Goal: Transaction & Acquisition: Book appointment/travel/reservation

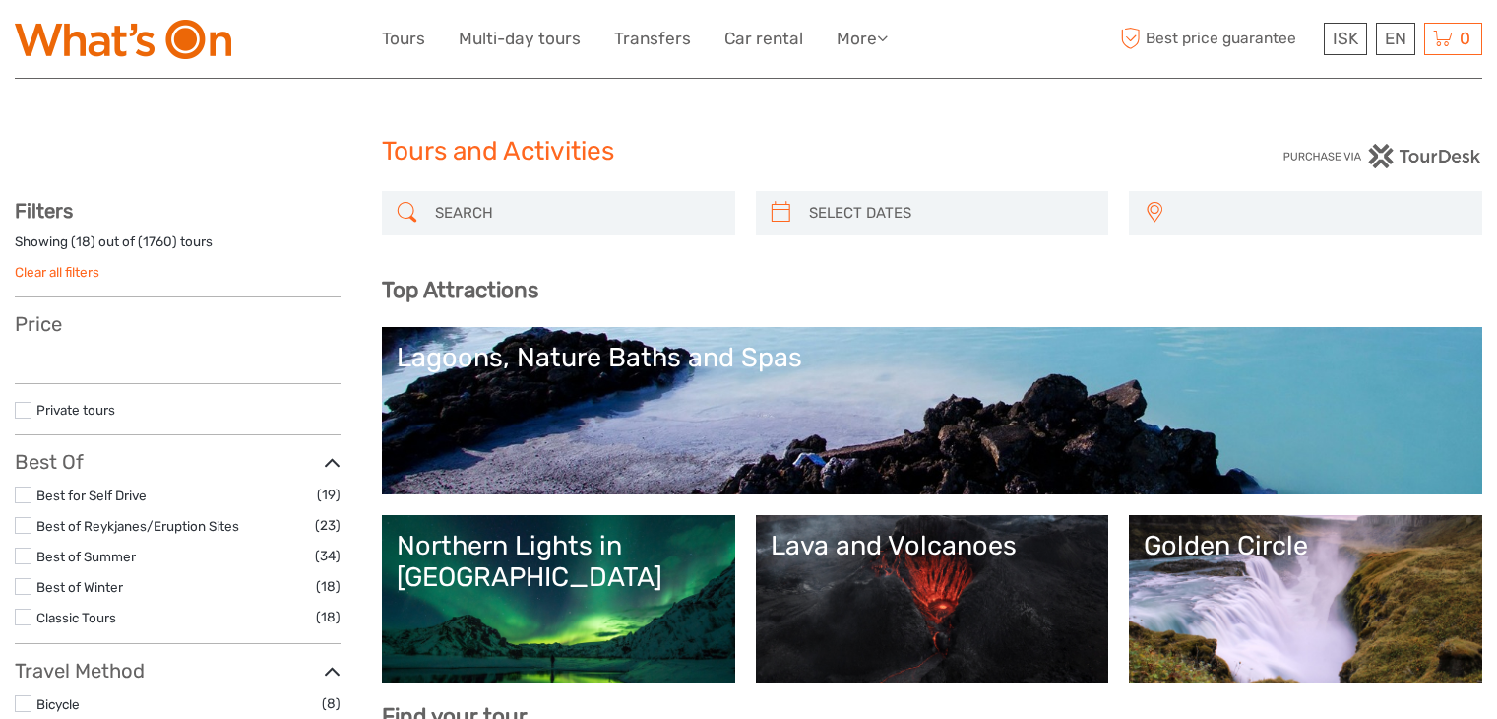
select select
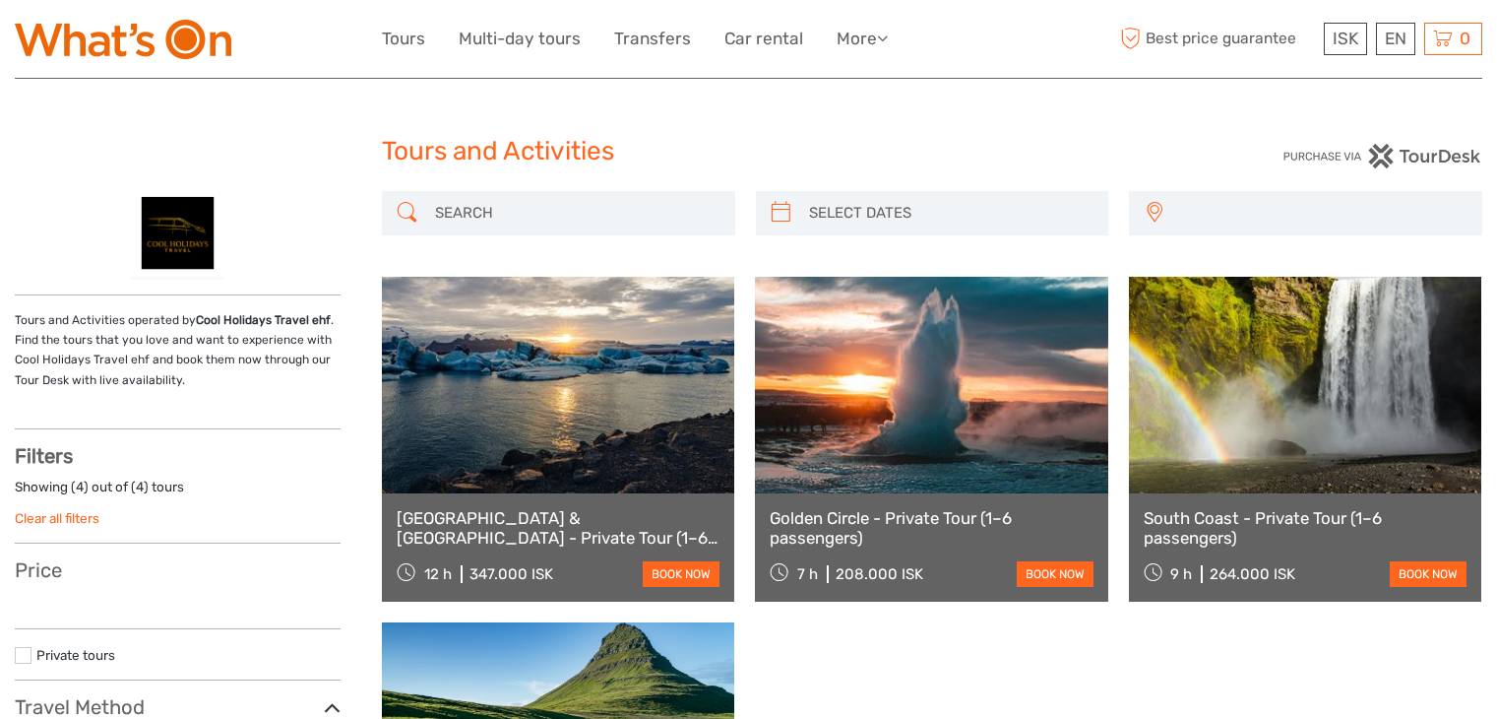
select select
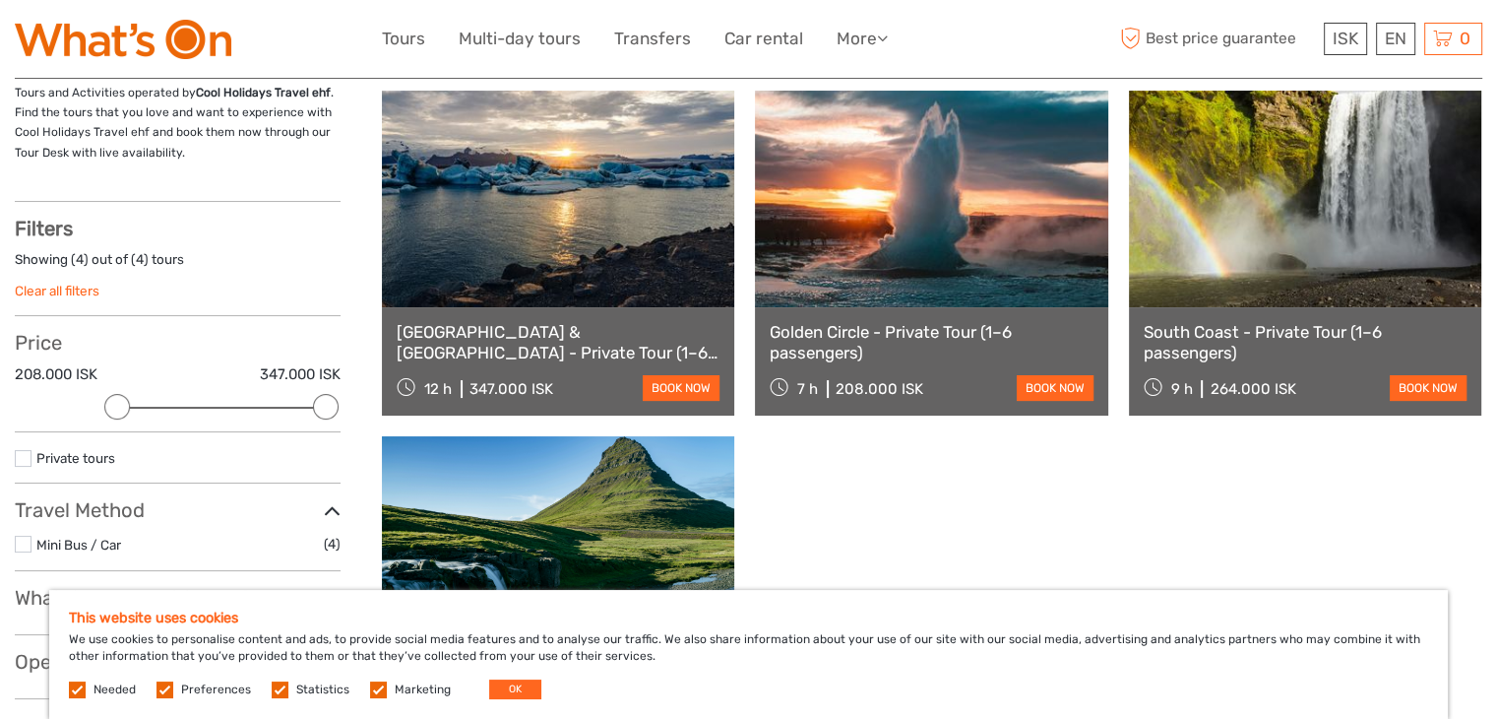
scroll to position [244, 0]
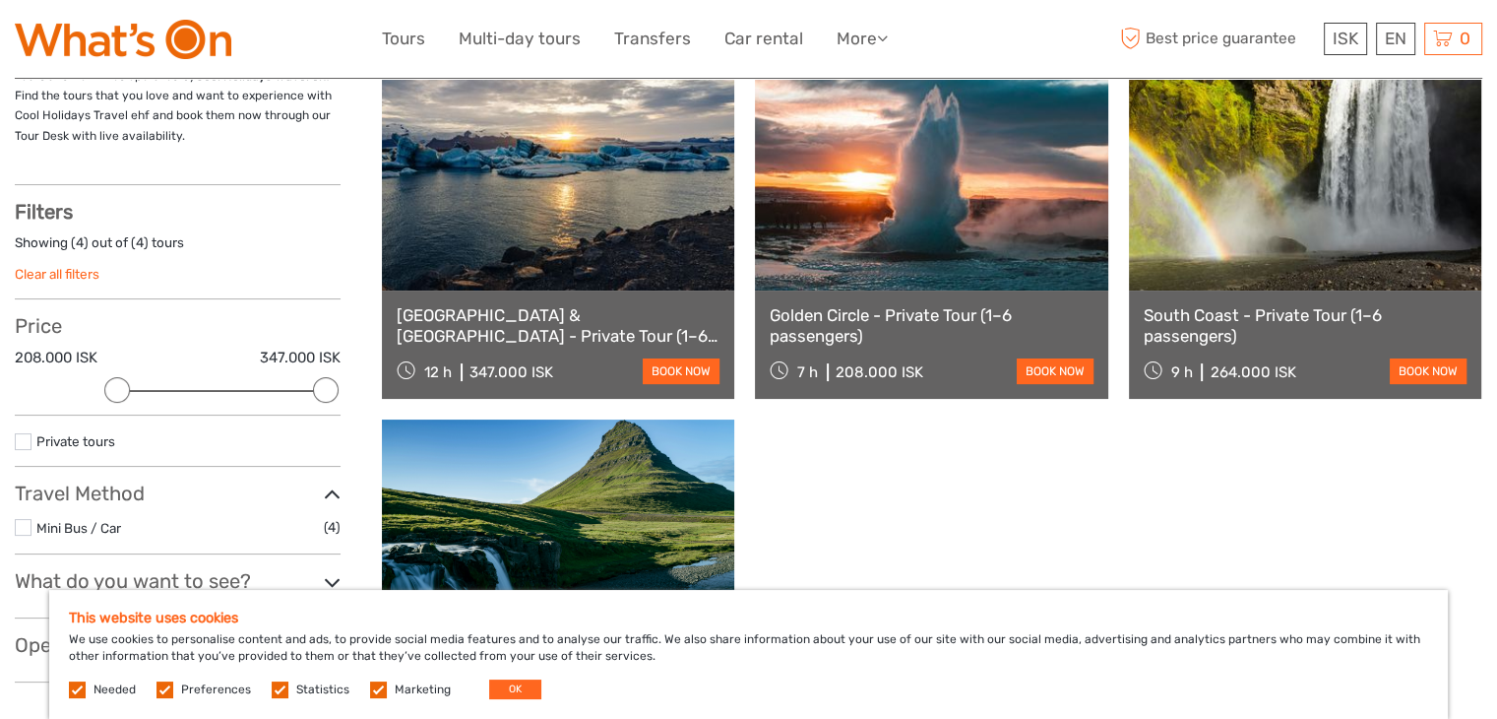
drag, startPoint x: 322, startPoint y: 391, endPoint x: 119, endPoint y: 388, distance: 202.8
click at [313, 393] on div at bounding box center [326, 390] width 26 height 26
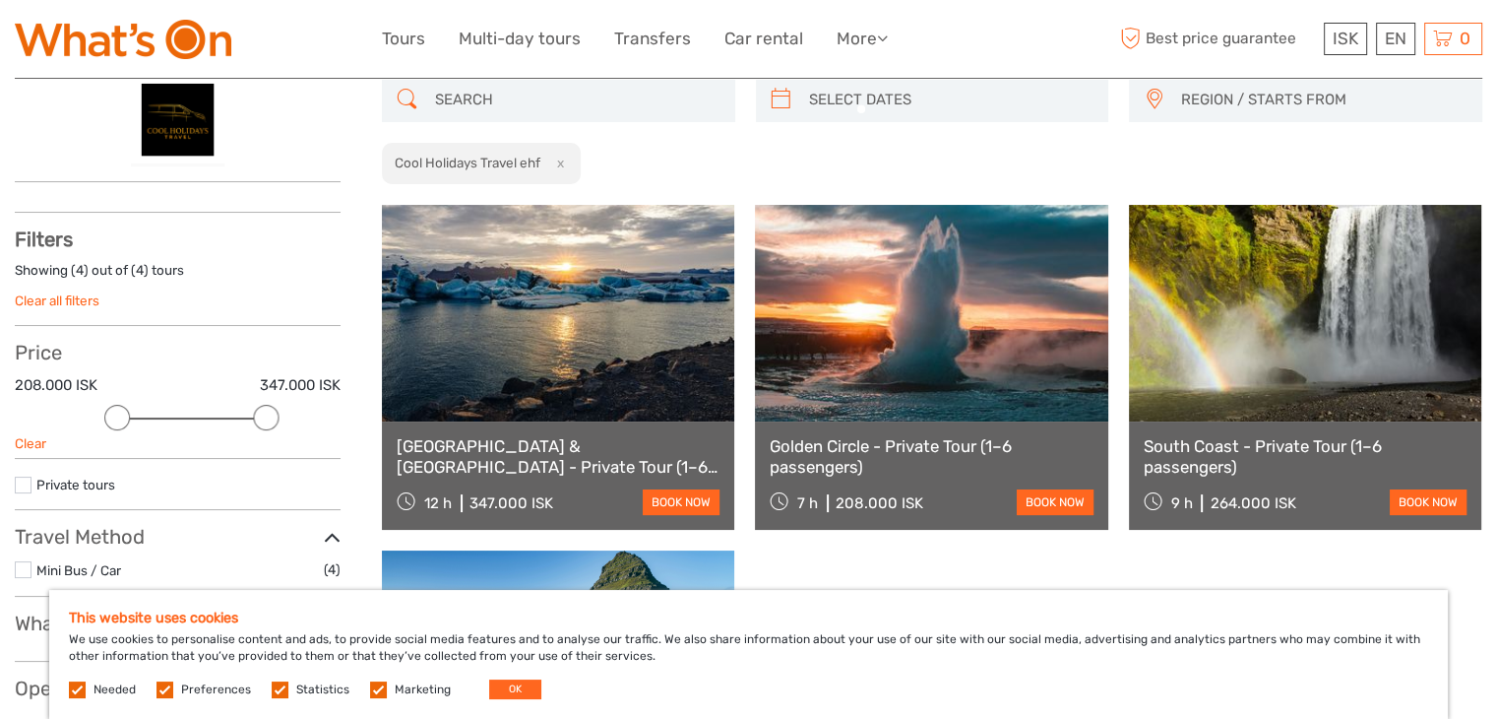
drag, startPoint x: 119, startPoint y: 388, endPoint x: 213, endPoint y: 387, distance: 93.5
click at [213, 387] on div "Filters Showing ( 4 ) out of ( 4 ) tours Clear all filters Price 208.000 ISK 34…" at bounding box center [178, 476] width 326 height 498
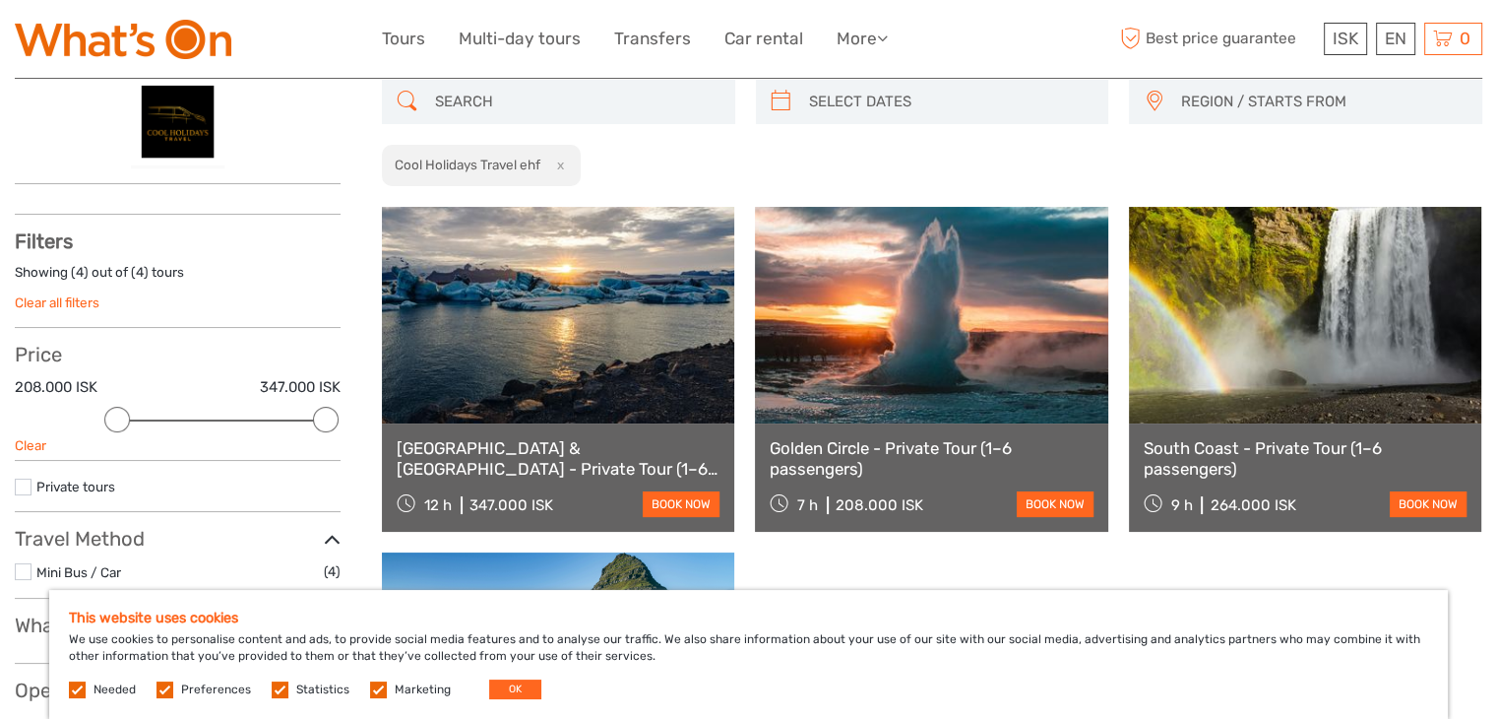
drag, startPoint x: 258, startPoint y: 419, endPoint x: 343, endPoint y: 426, distance: 84.9
click at [343, 426] on div "Tours and Activities operated by Cool Holidays Travel ehf . Find the tours that…" at bounding box center [198, 494] width 367 height 828
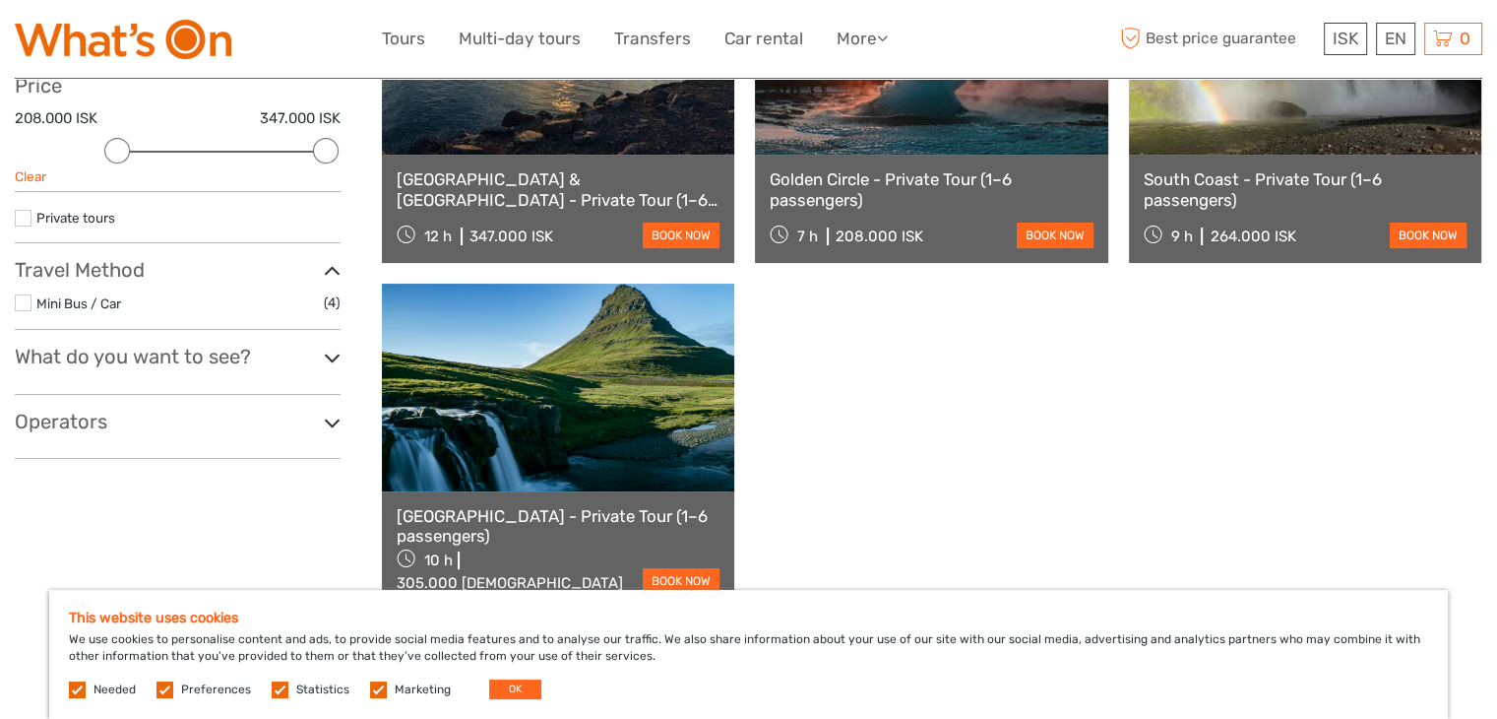
scroll to position [370, 0]
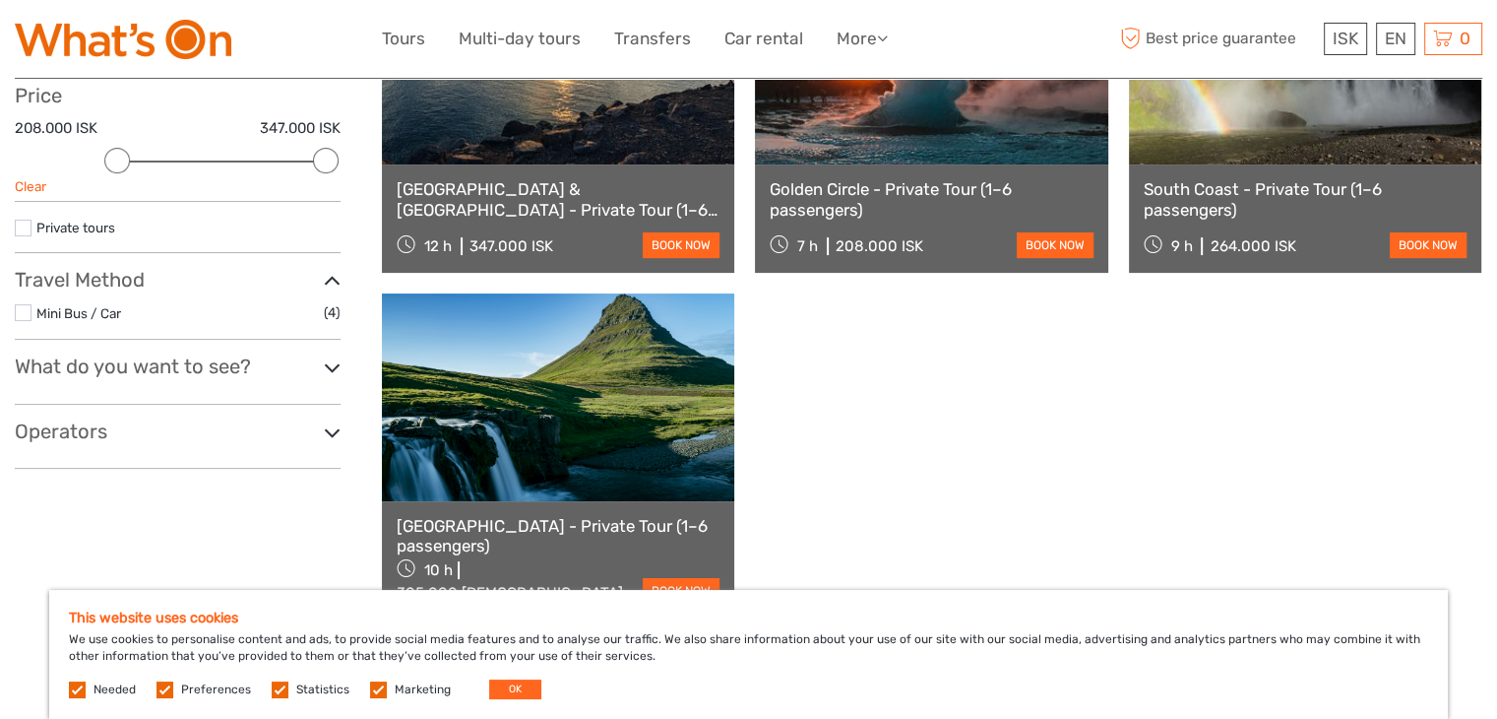
click at [331, 367] on icon at bounding box center [332, 367] width 17 height 27
click at [335, 373] on icon at bounding box center [332, 367] width 17 height 27
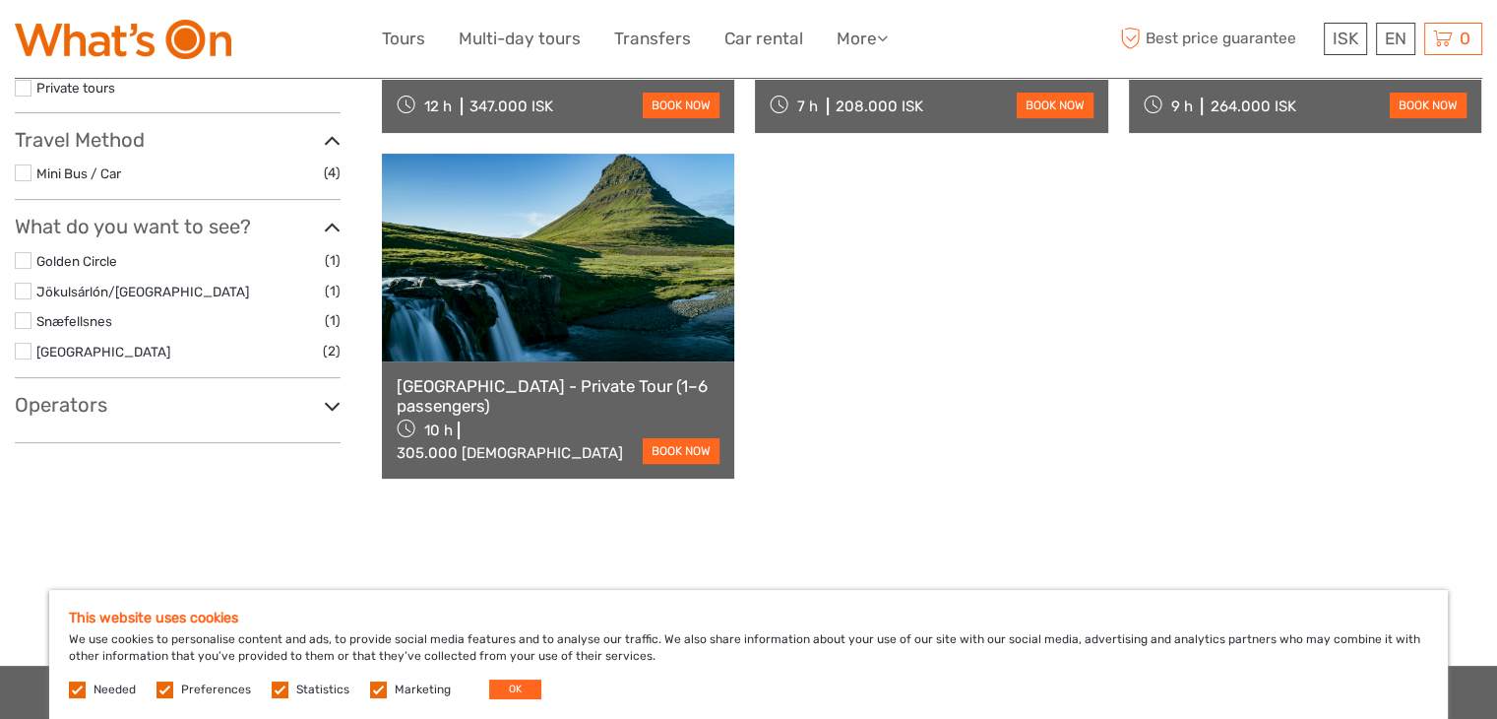
scroll to position [512, 0]
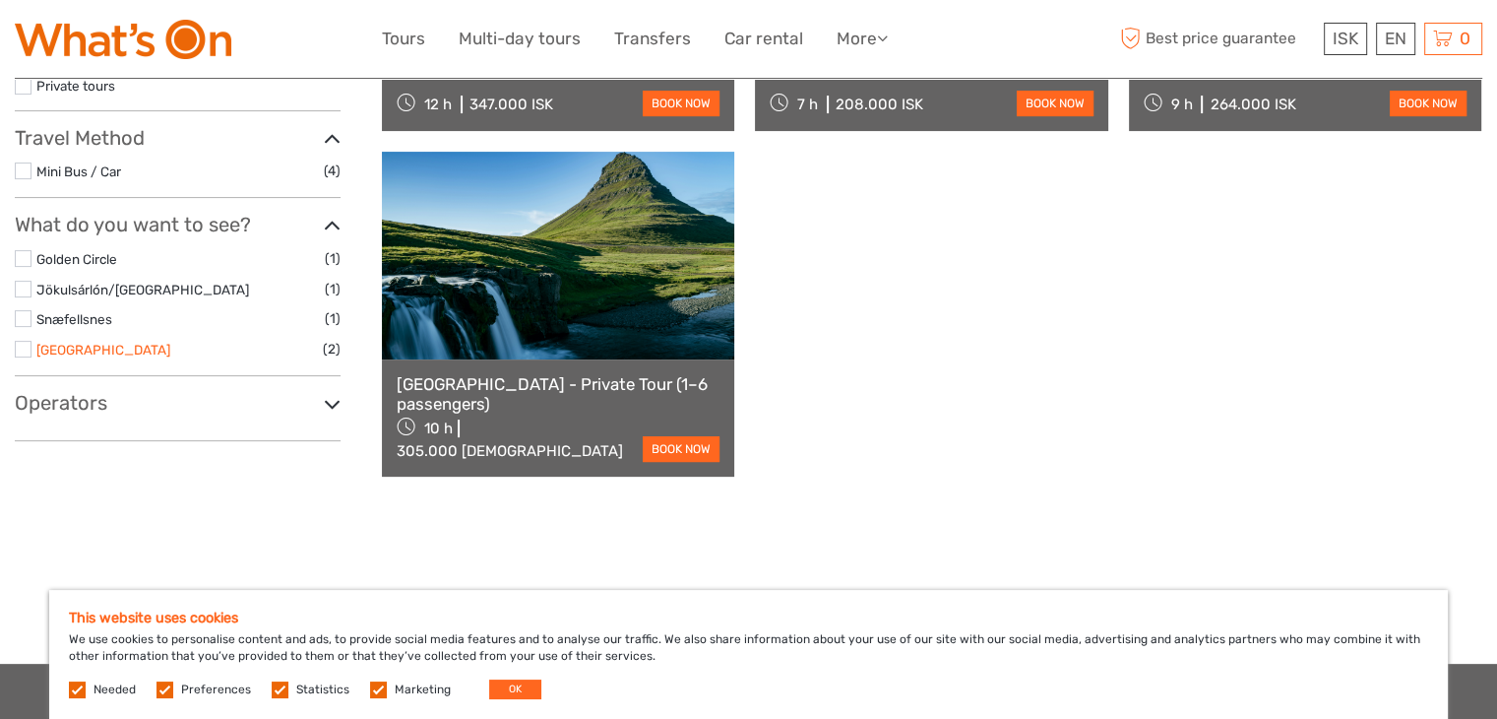
click at [76, 347] on link "[GEOGRAPHIC_DATA]" at bounding box center [103, 350] width 134 height 16
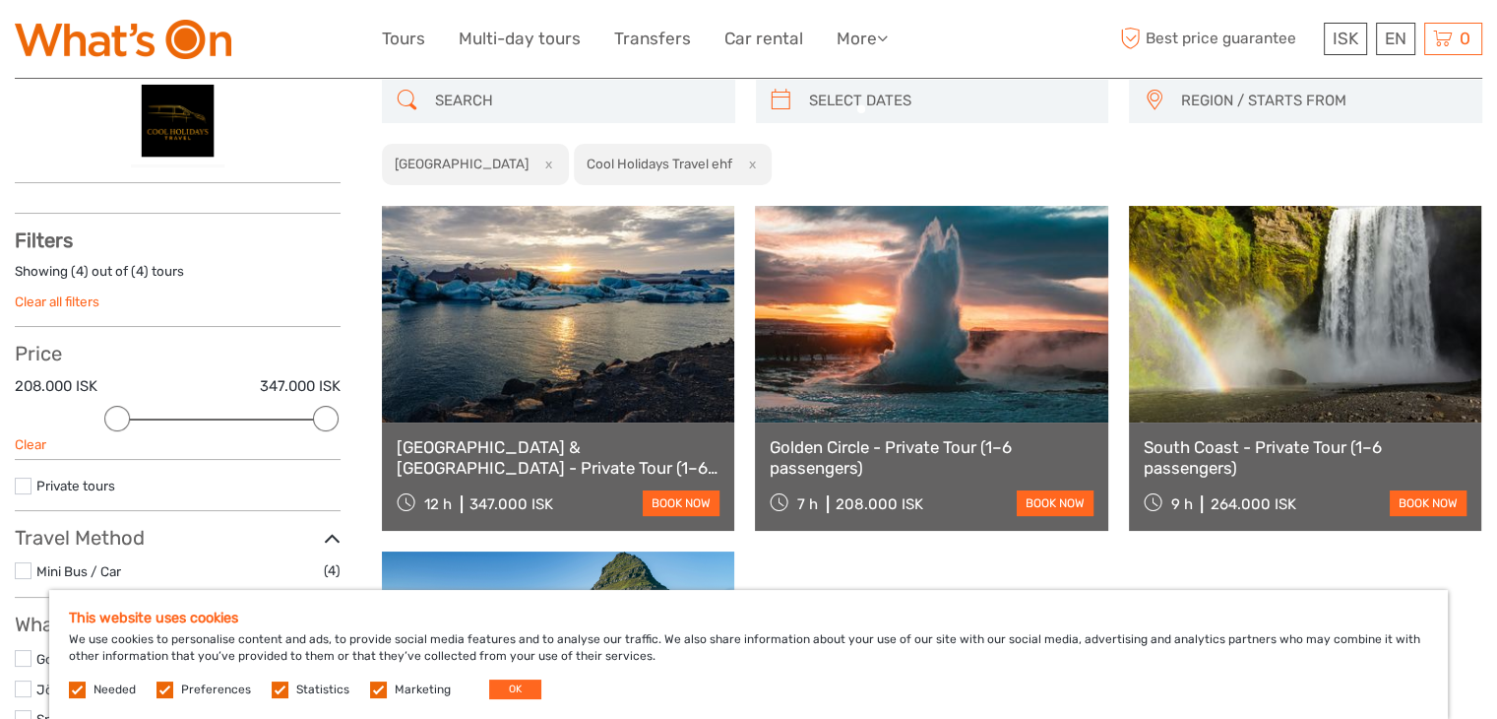
scroll to position [111, 0]
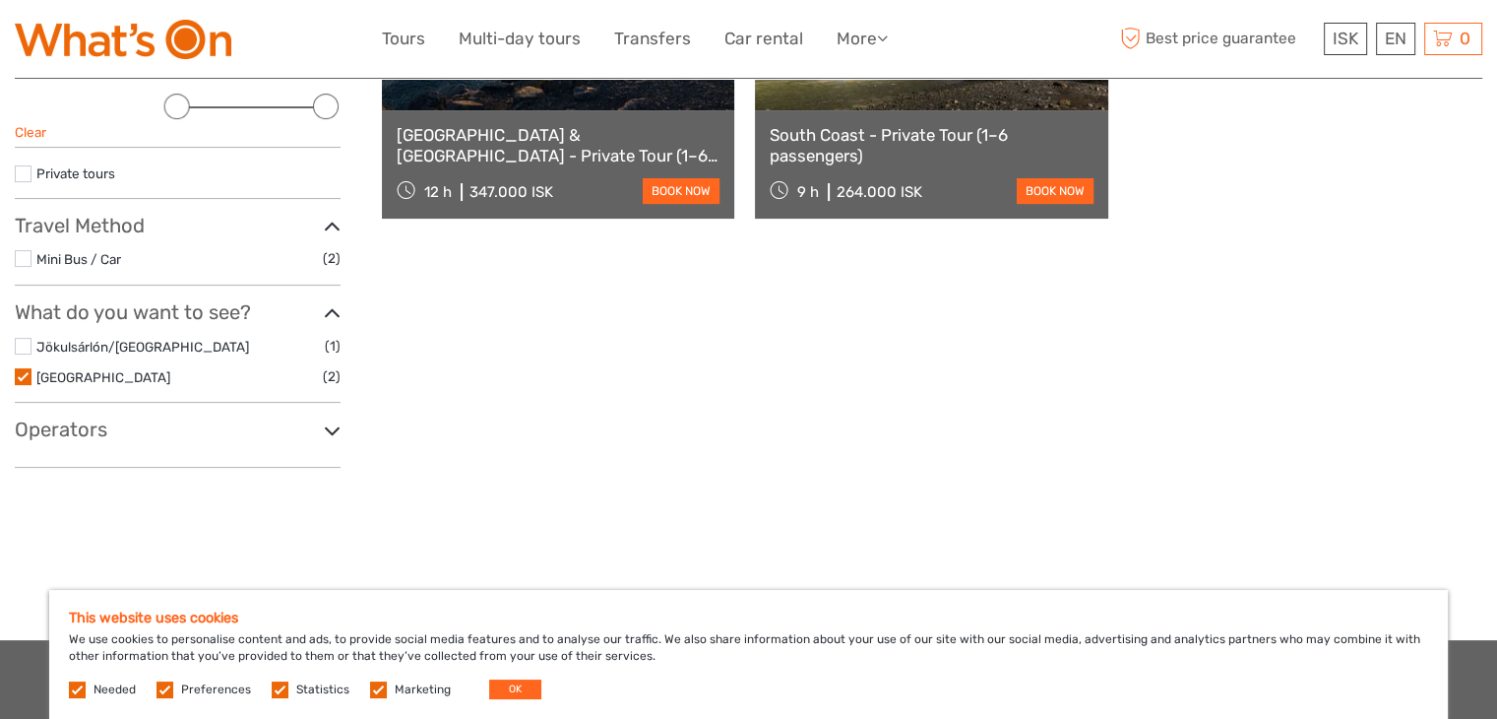
scroll to position [426, 0]
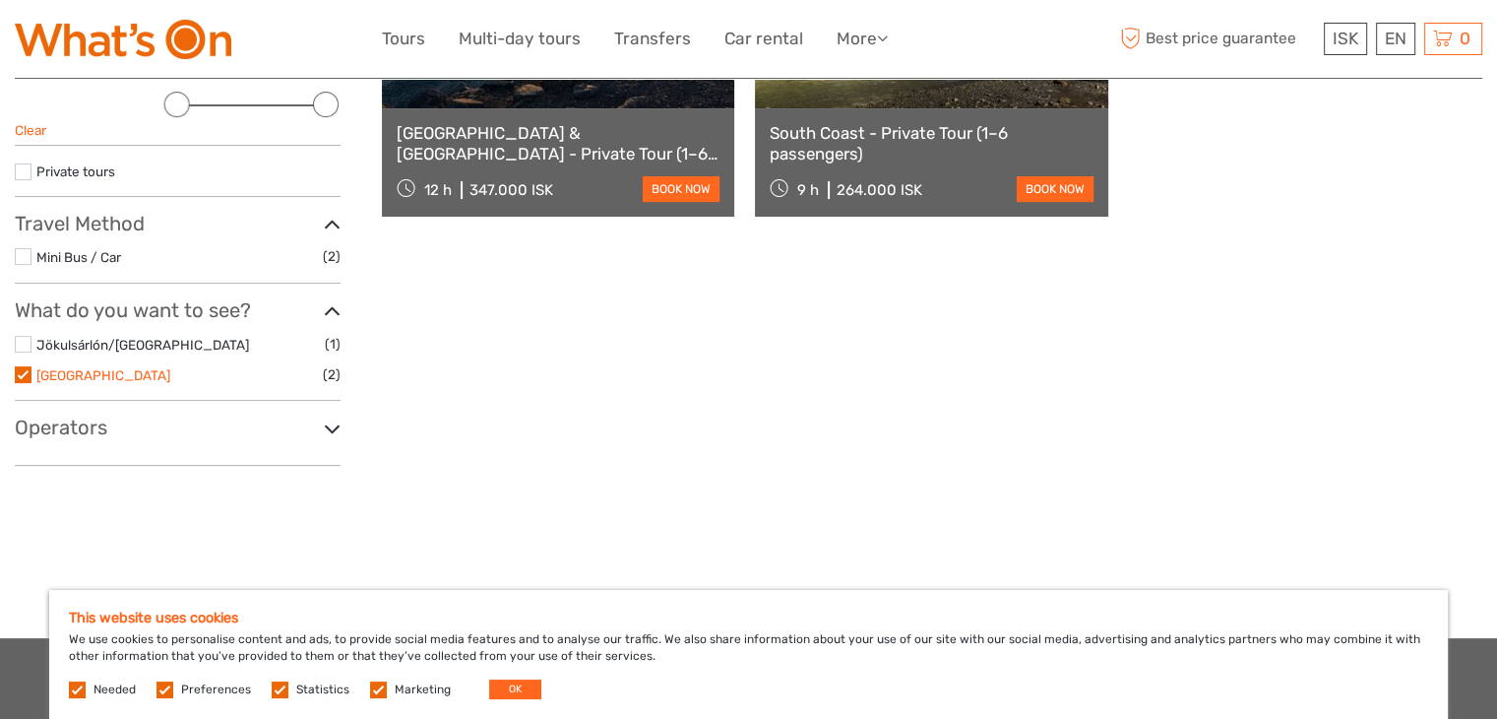
click at [95, 379] on link "[GEOGRAPHIC_DATA]" at bounding box center [103, 375] width 134 height 16
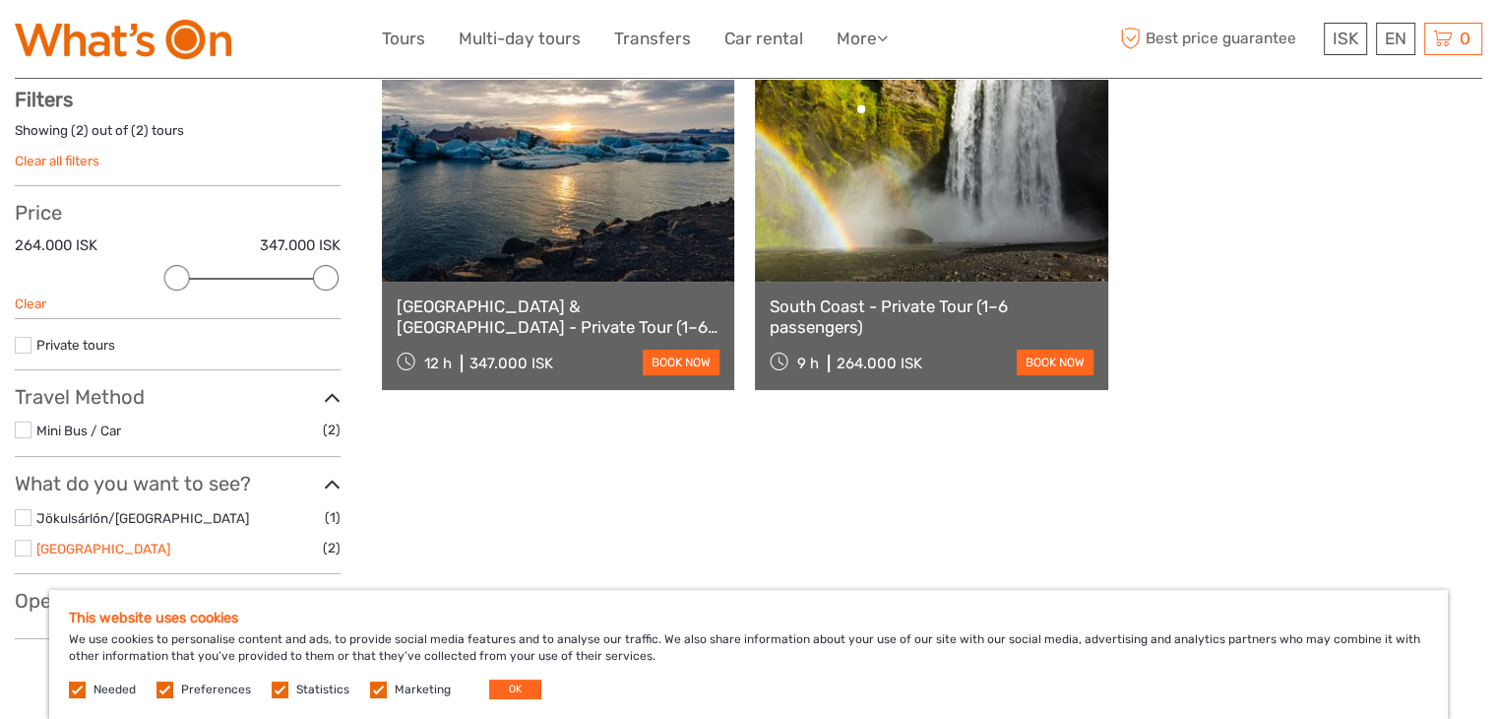
scroll to position [259, 0]
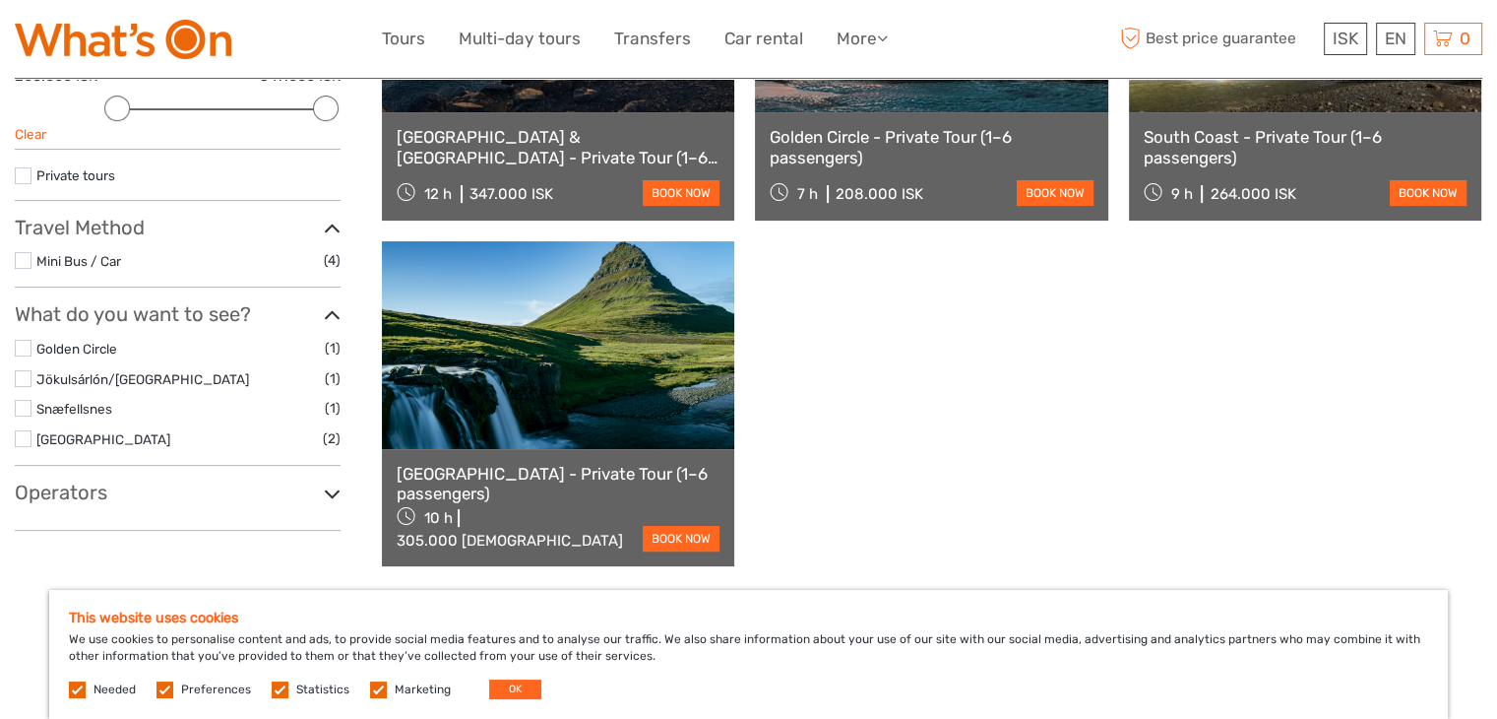
scroll to position [424, 0]
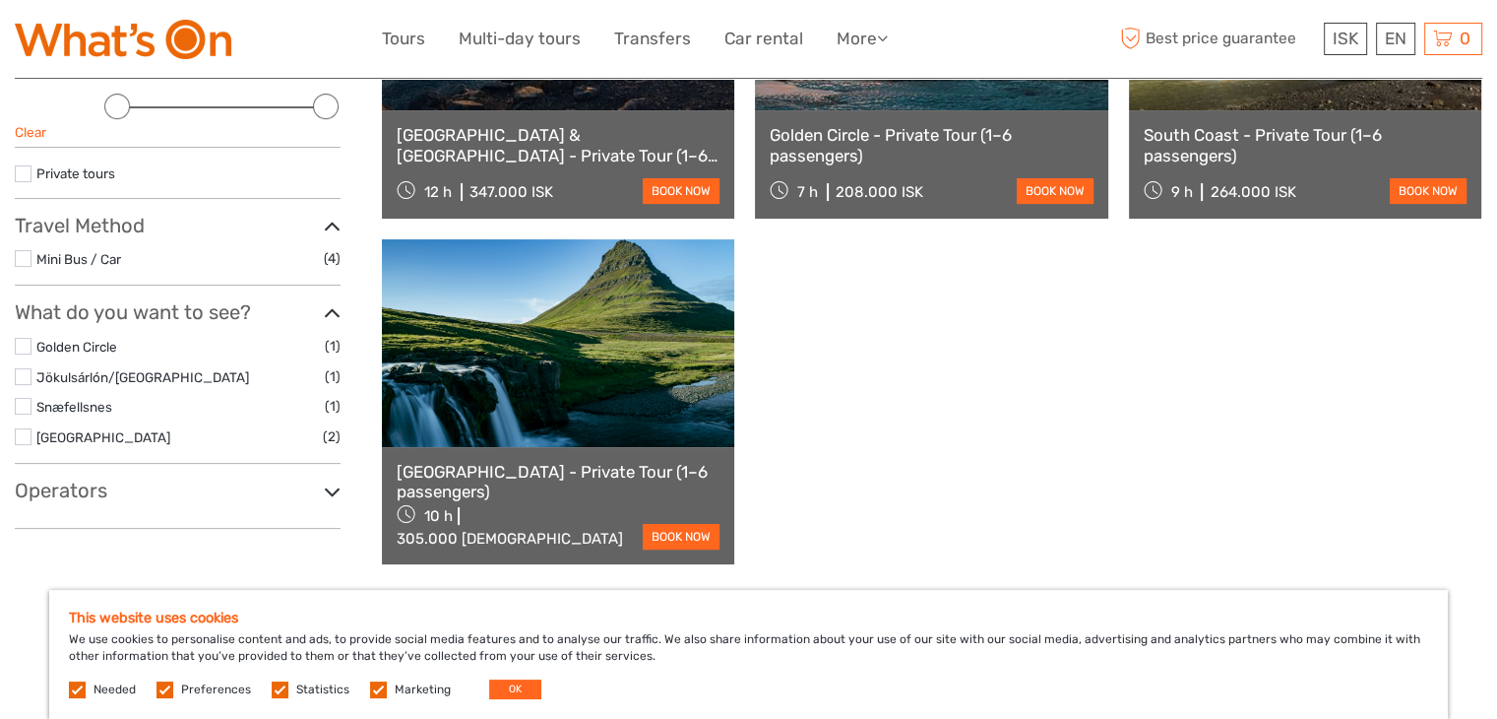
click at [335, 425] on span "(2)" at bounding box center [332, 436] width 18 height 23
click at [331, 492] on icon at bounding box center [332, 491] width 17 height 27
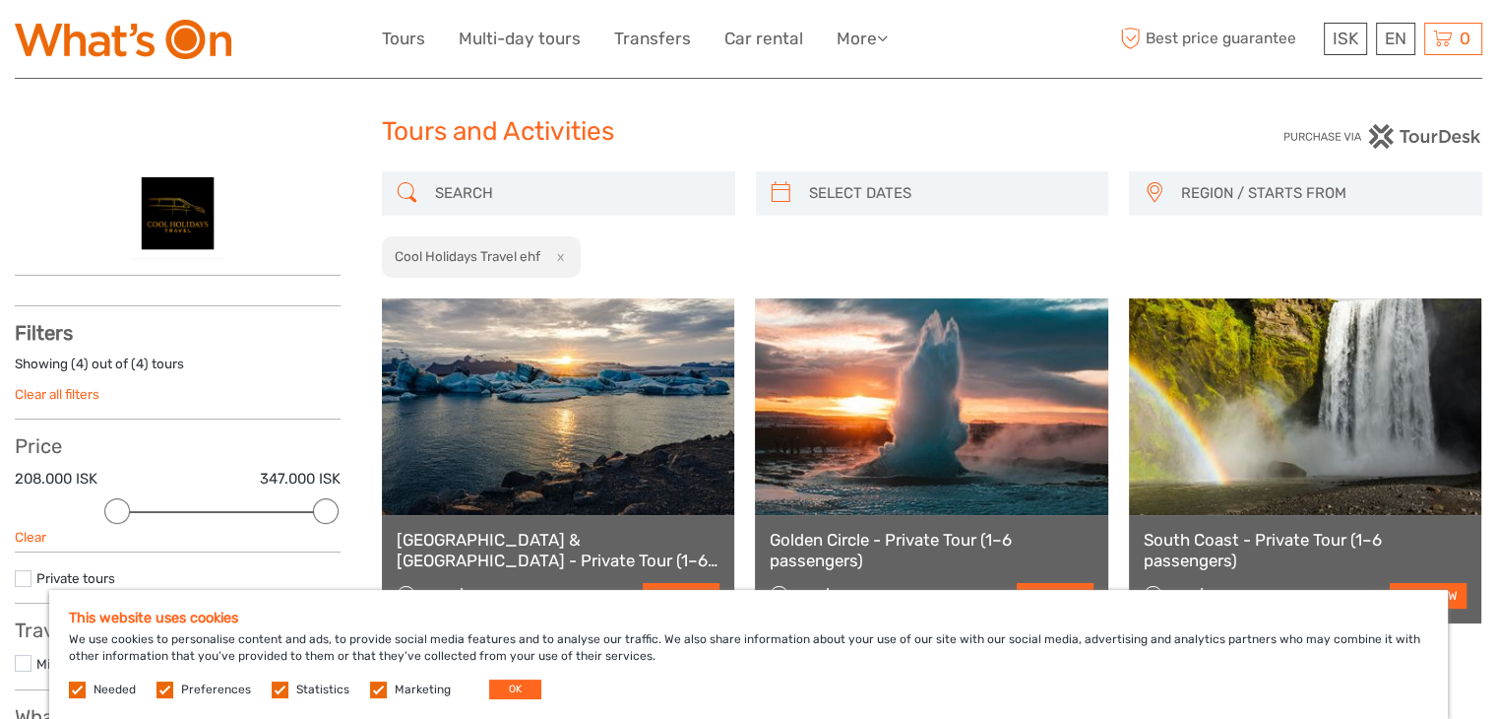
scroll to position [15, 0]
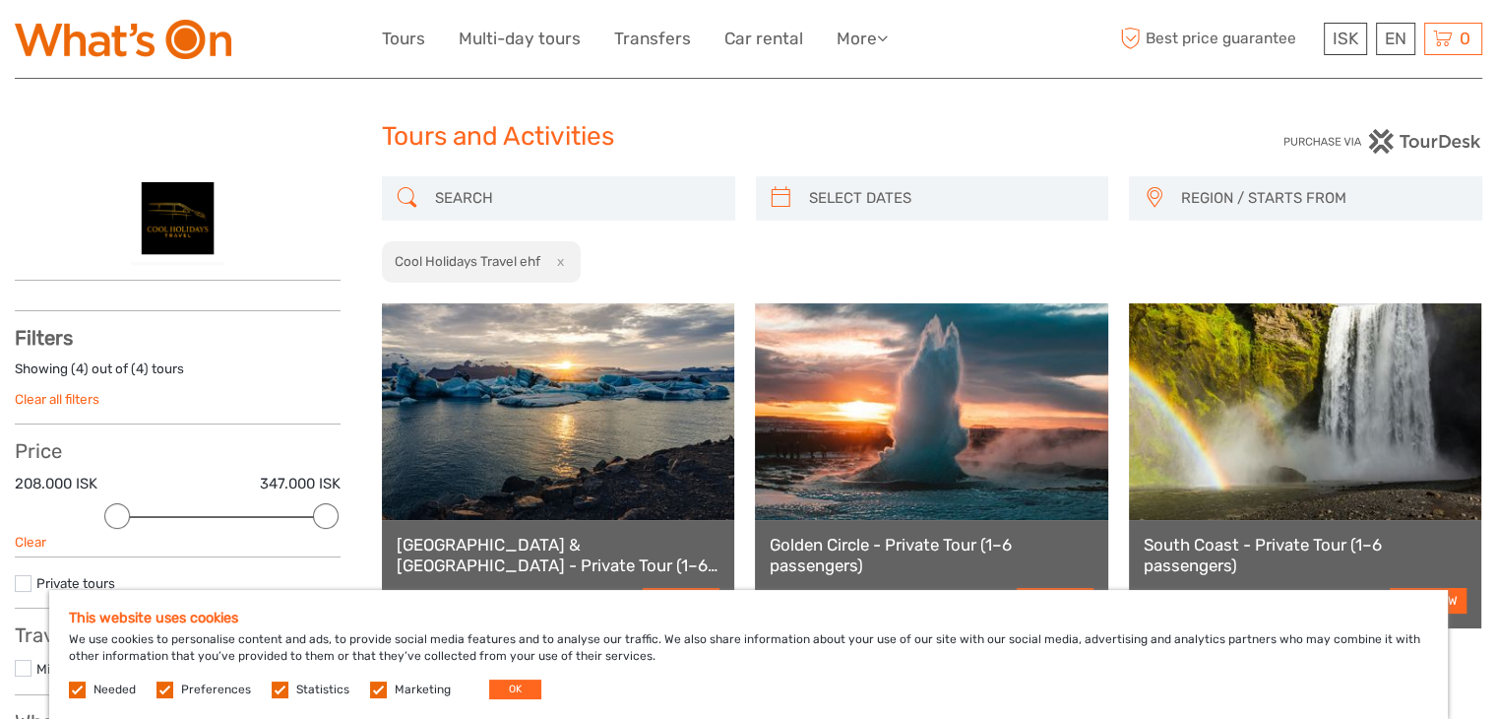
type input "09/09/2025"
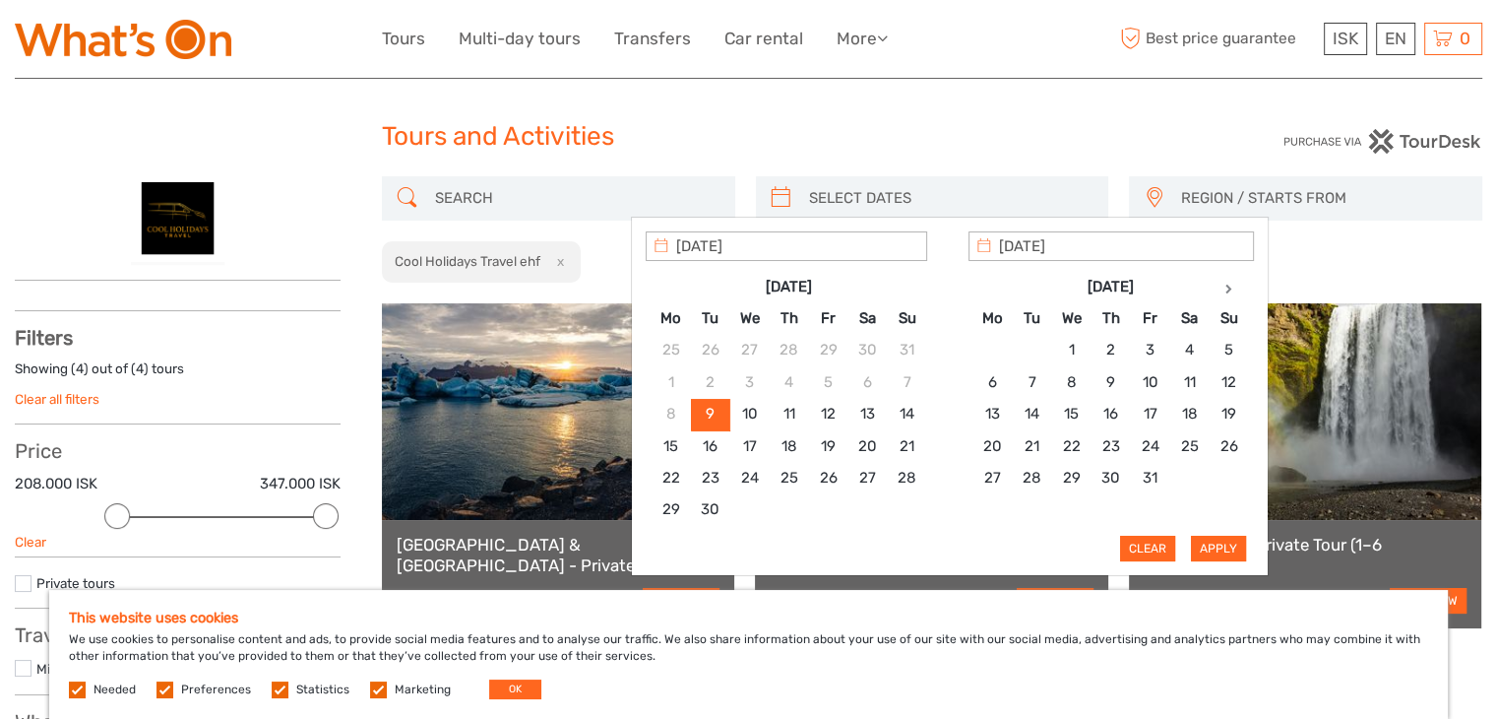
click at [848, 193] on input "search" at bounding box center [950, 198] width 298 height 34
type input "28/10/2025"
type input "30/10/2025"
type input "28/10/2025"
click at [1206, 535] on button "Apply" at bounding box center [1218, 548] width 55 height 26
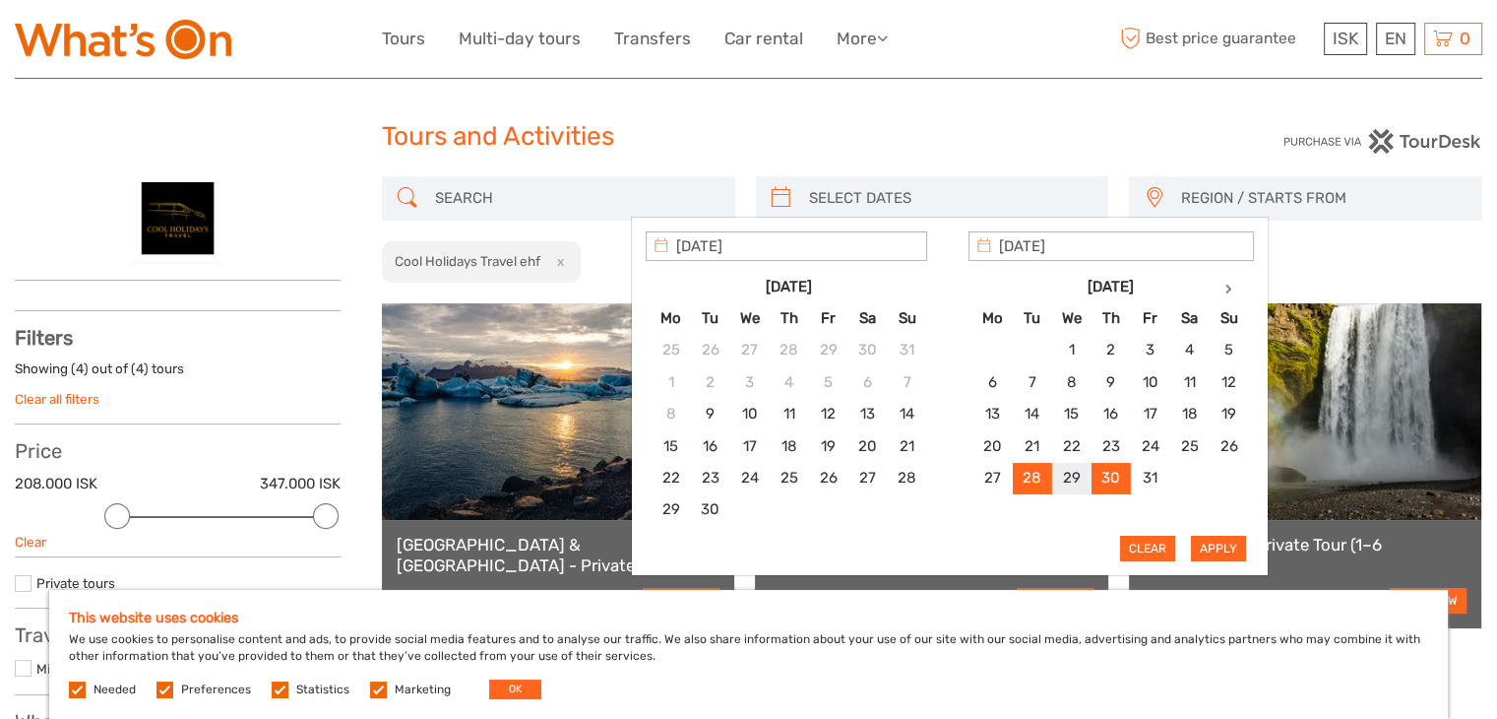
type input "[DATE] - [DATE]"
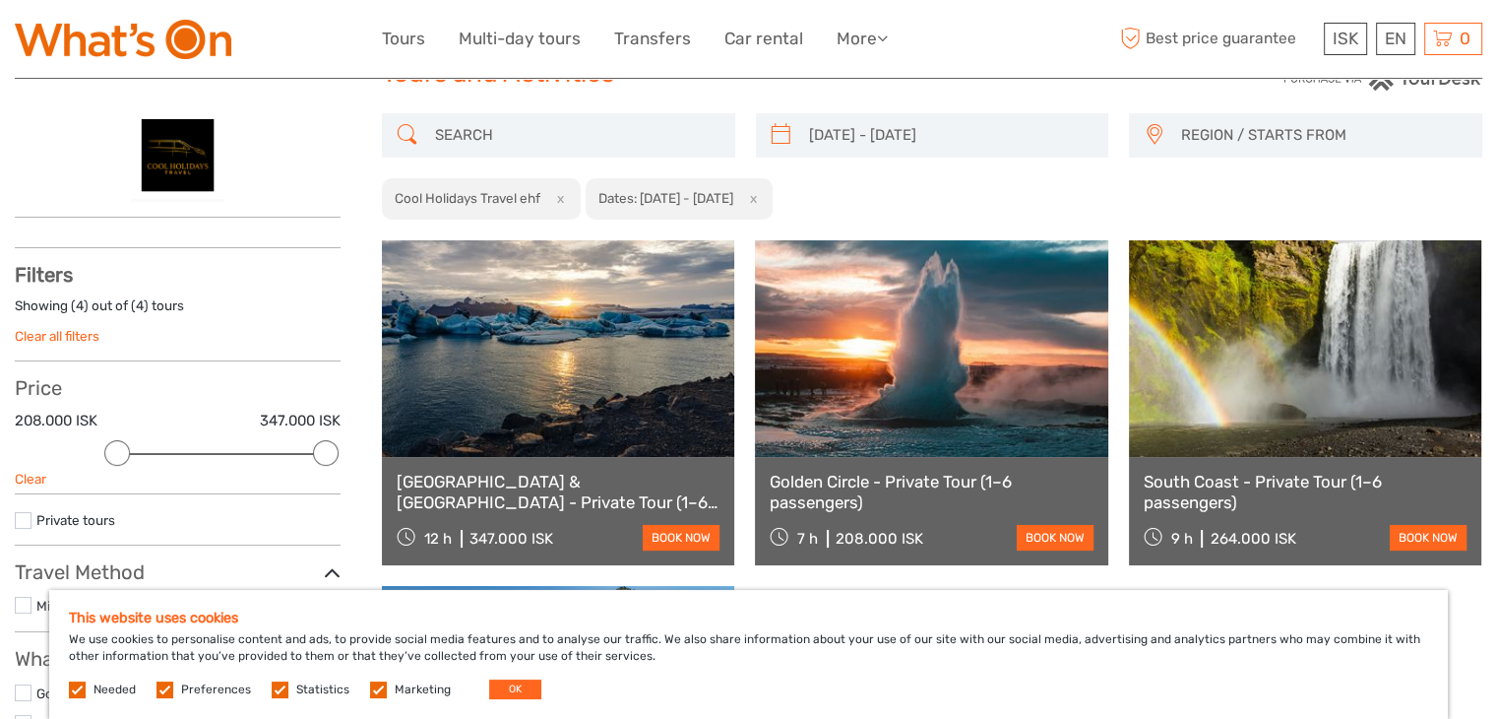
scroll to position [100, 0]
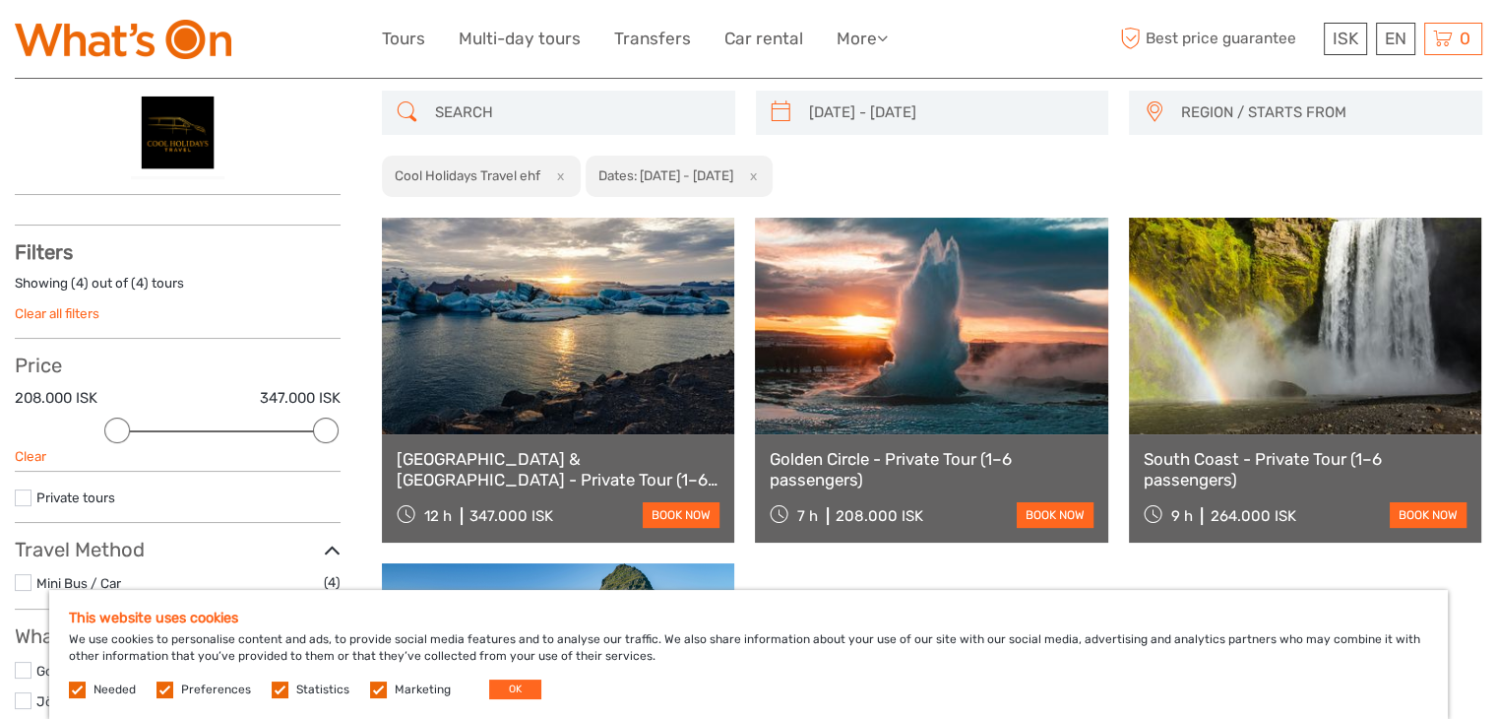
scroll to position [111, 0]
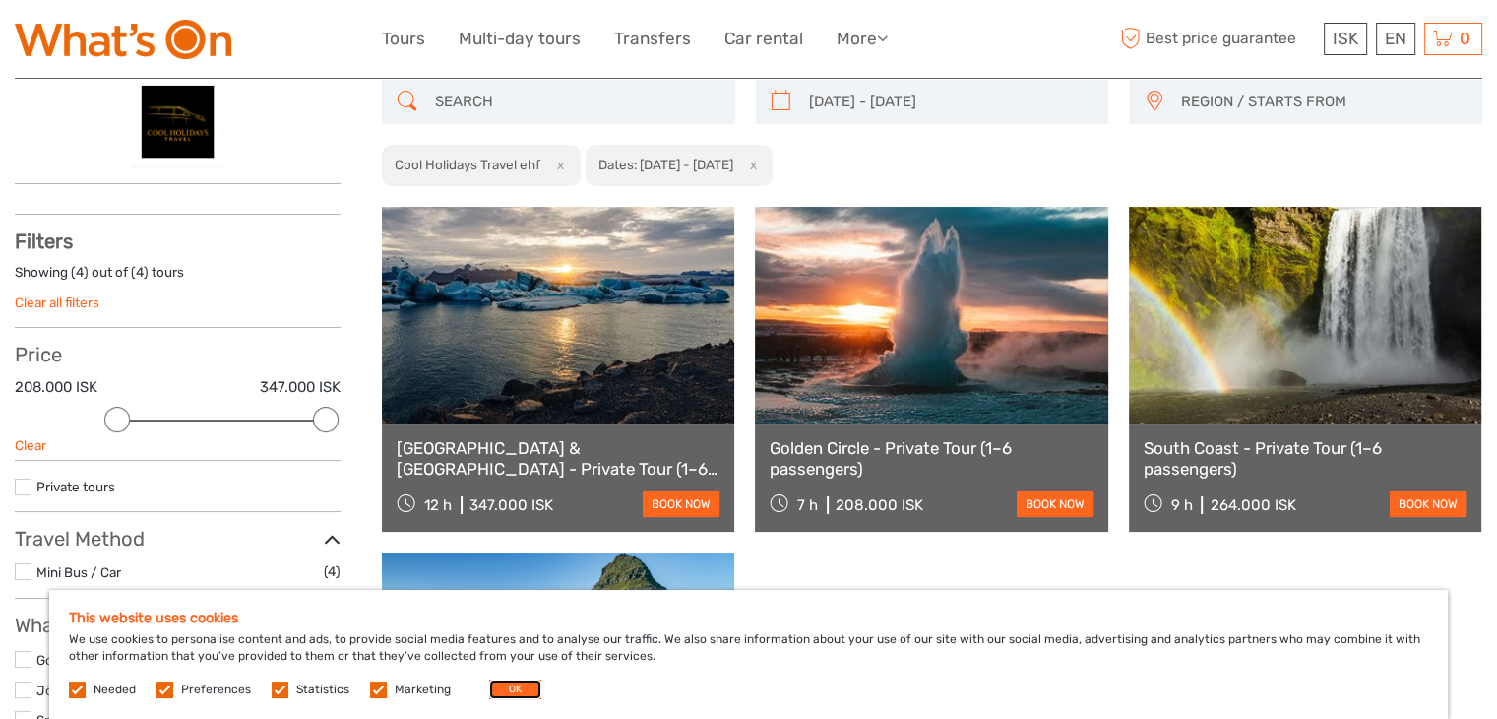
click at [511, 682] on button "OK" at bounding box center [515, 689] width 52 height 20
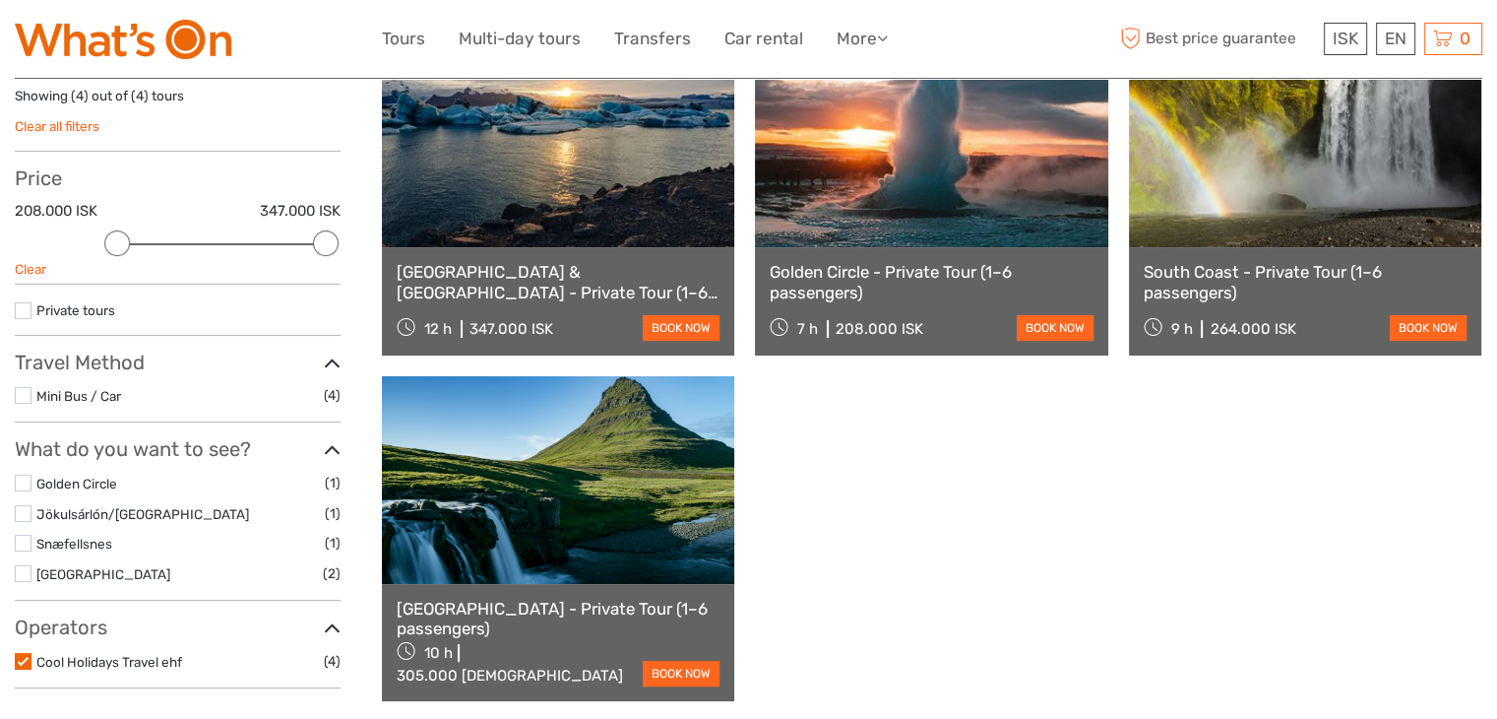
scroll to position [288, 0]
click at [675, 319] on link "book now" at bounding box center [681, 327] width 77 height 26
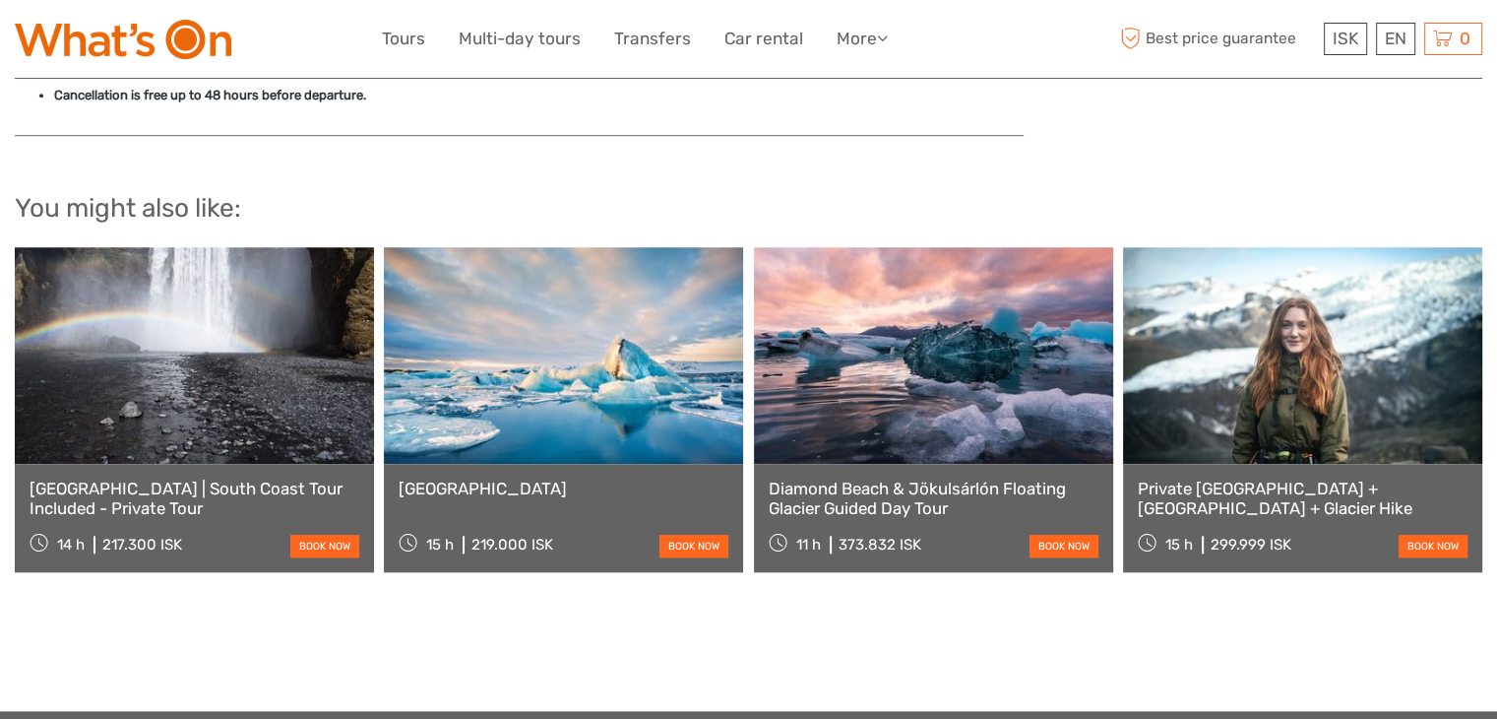
scroll to position [1807, 0]
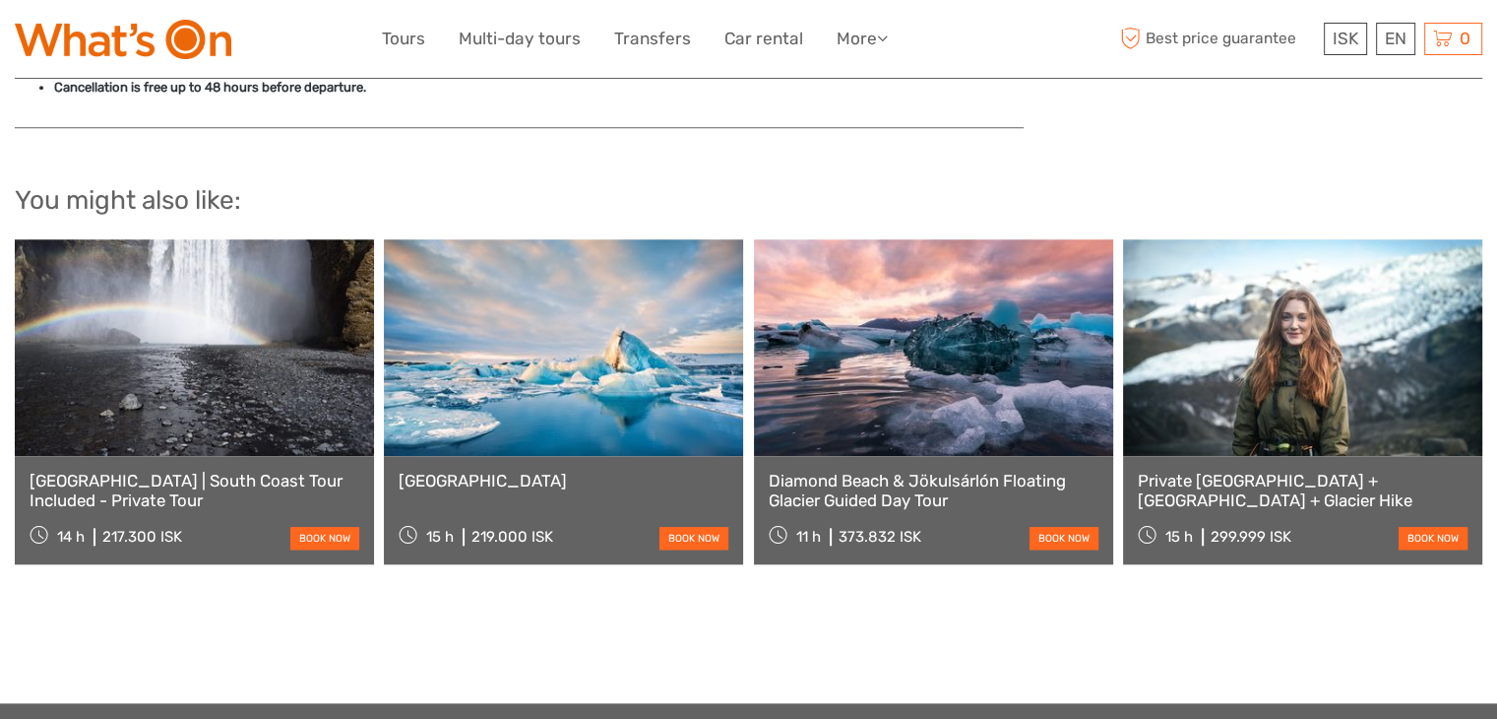
click at [980, 319] on link at bounding box center [933, 347] width 359 height 217
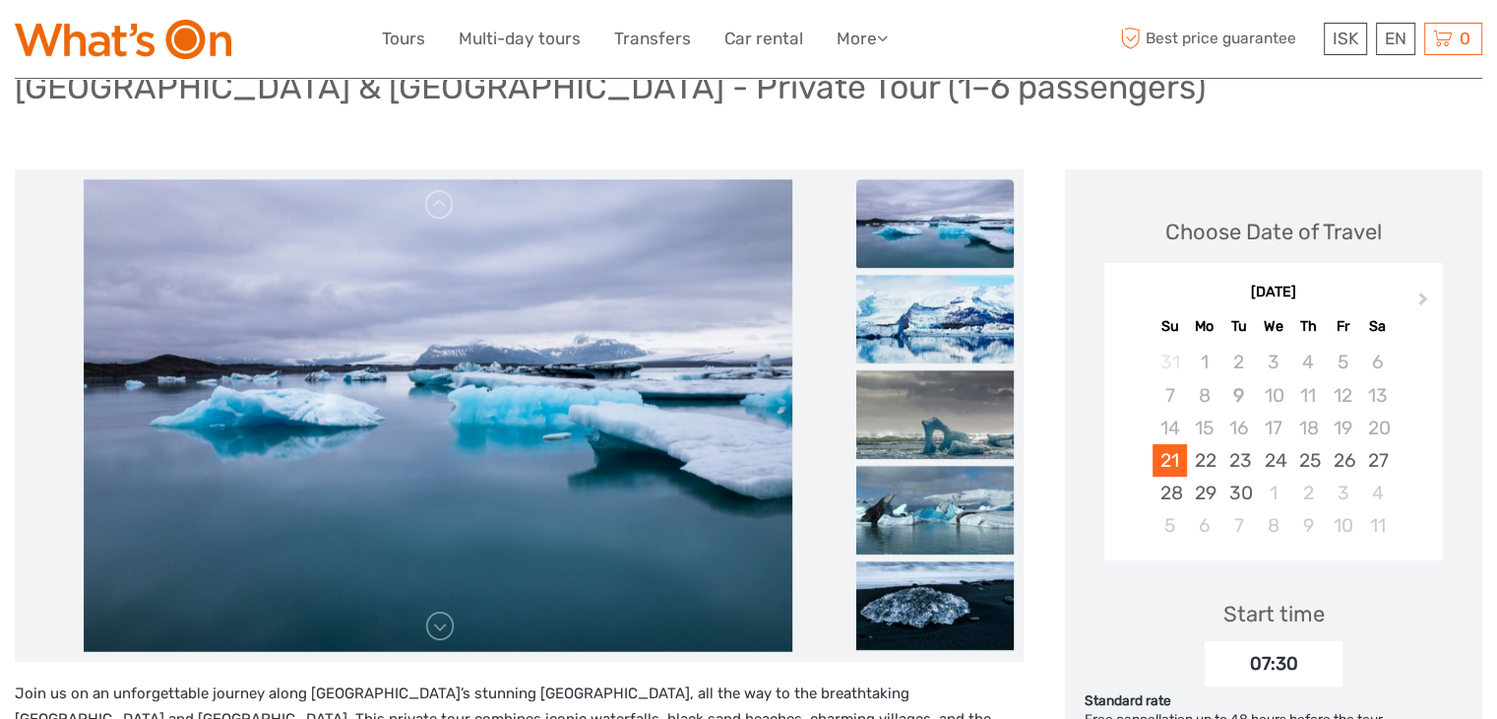
scroll to position [75, 0]
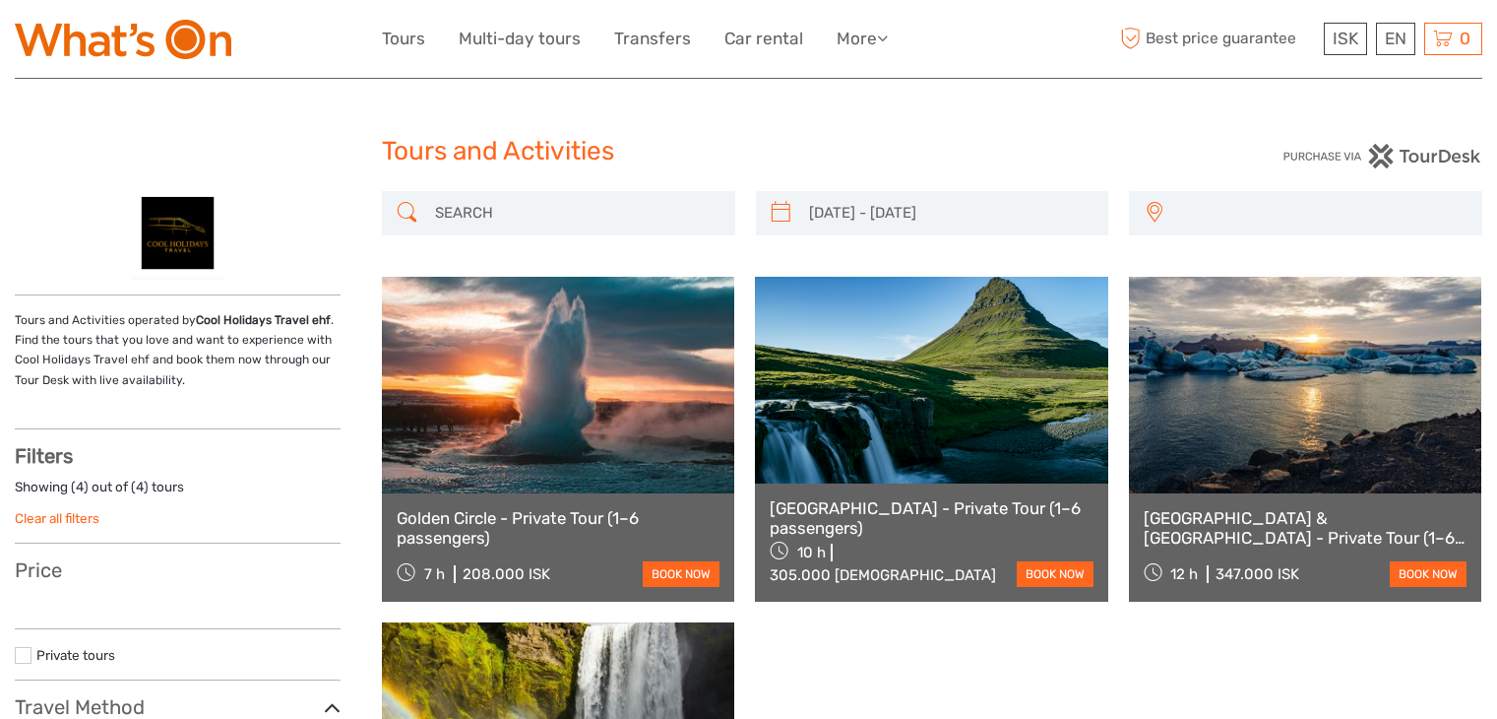
select select
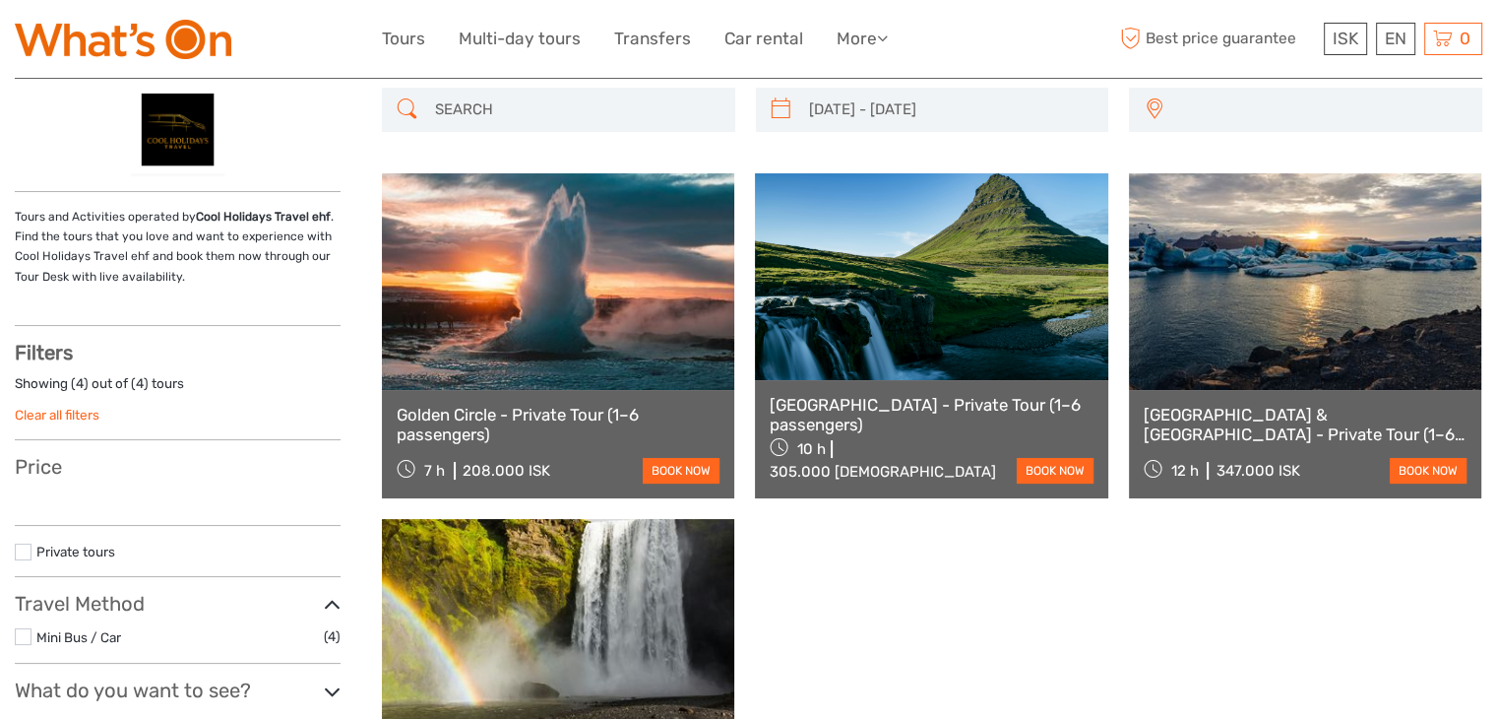
select select
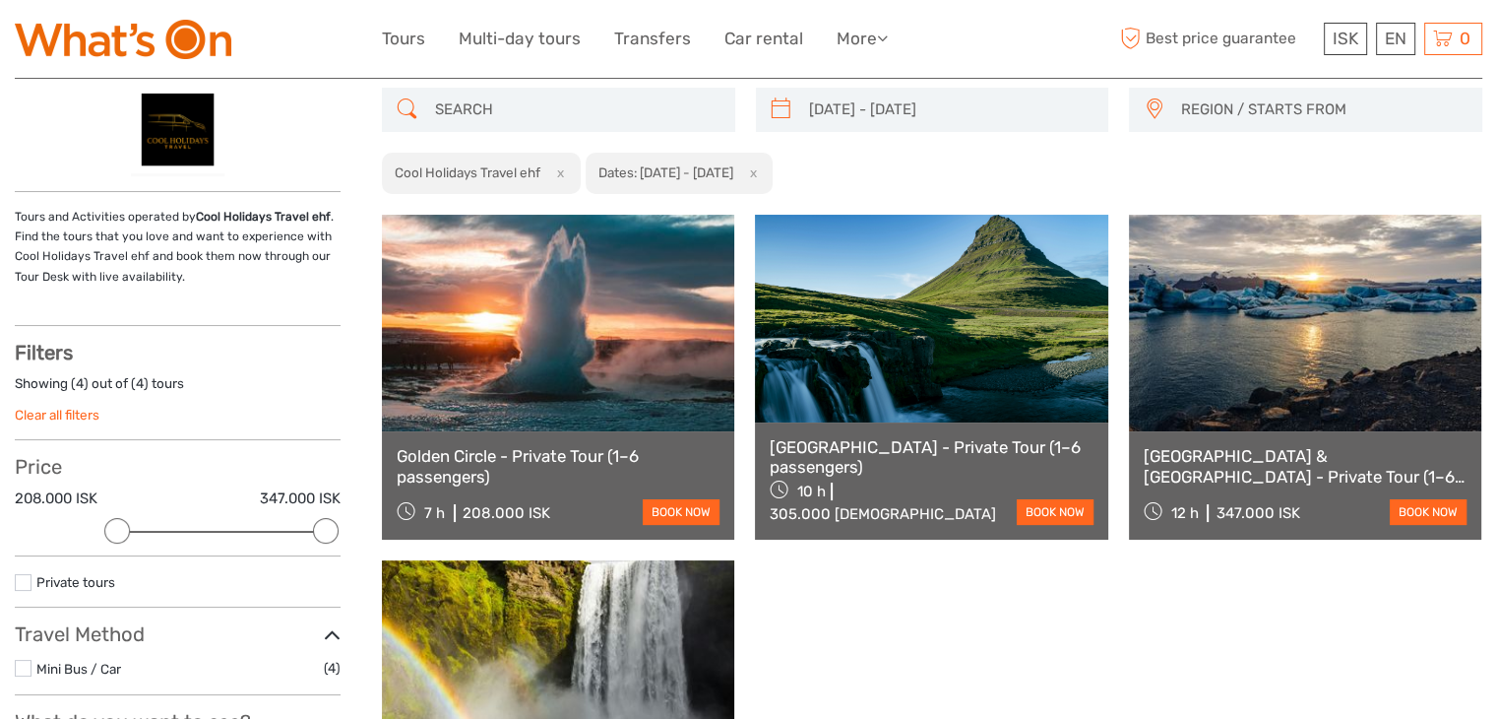
click at [174, 115] on img at bounding box center [178, 132] width 94 height 89
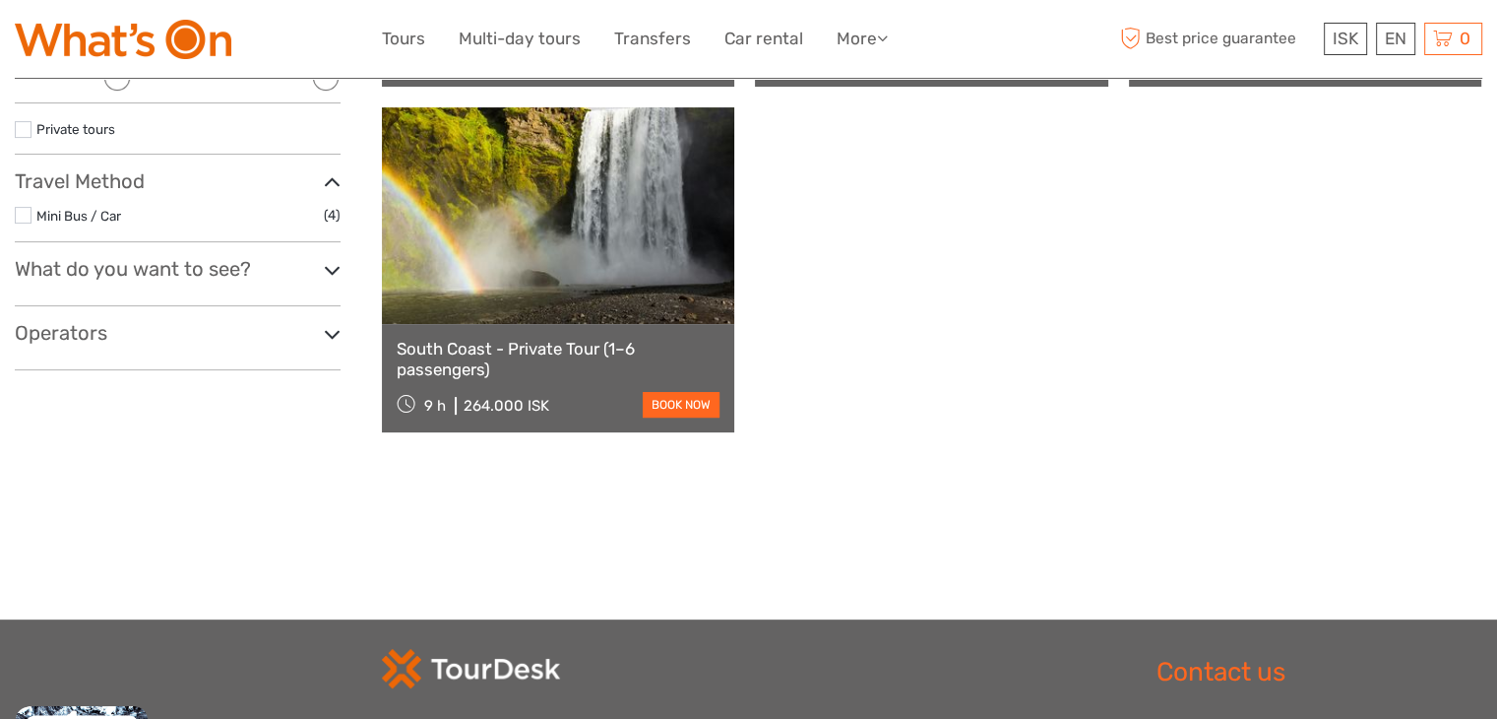
scroll to position [553, 0]
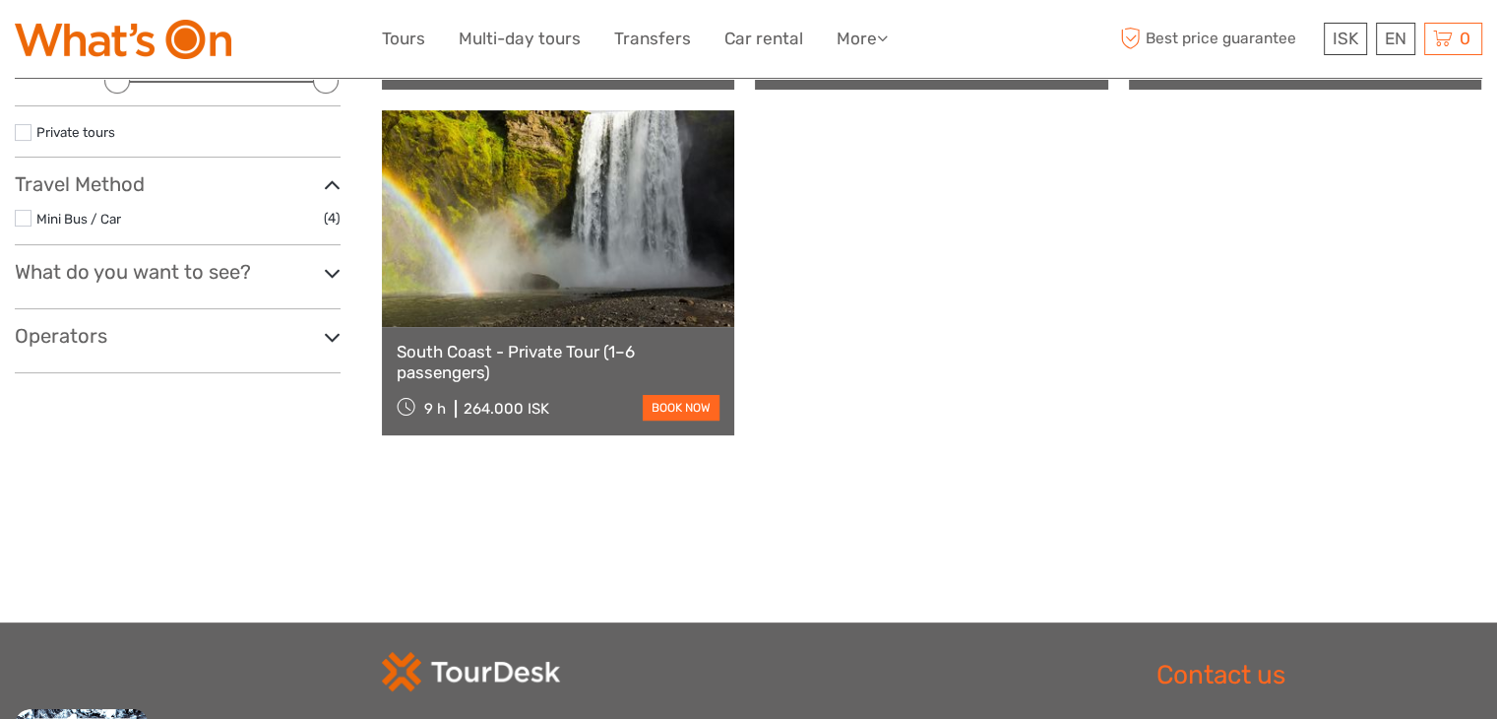
click at [664, 237] on link at bounding box center [558, 218] width 352 height 217
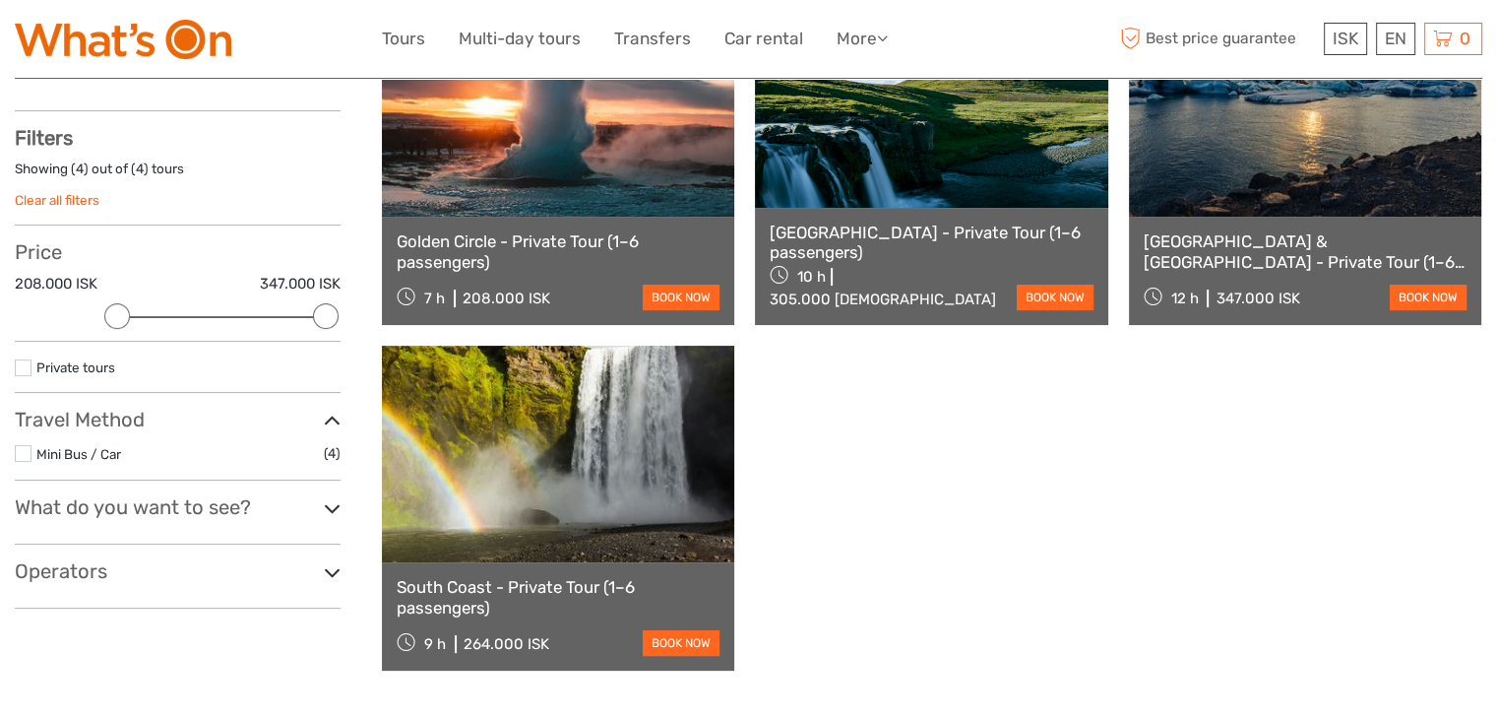
scroll to position [0, 0]
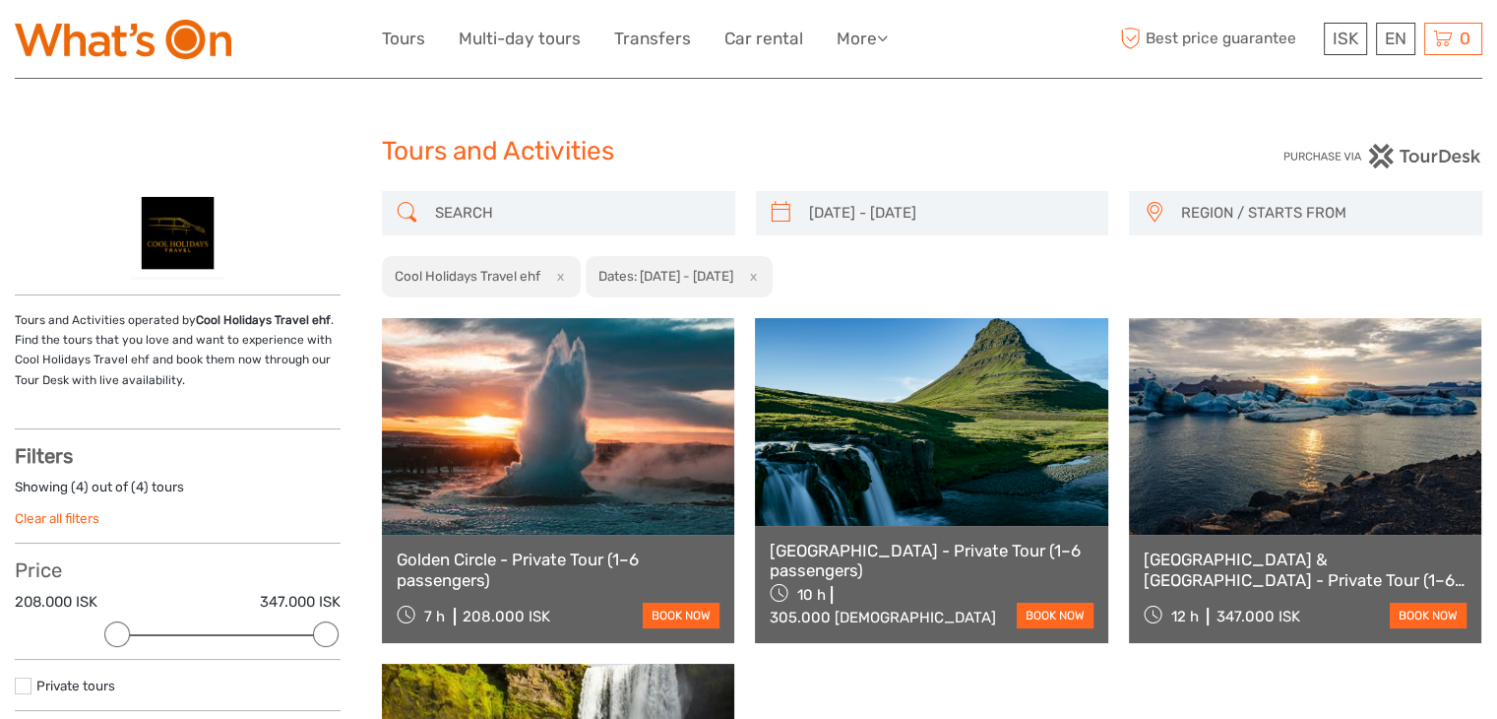
click at [1443, 161] on img at bounding box center [1383, 156] width 200 height 25
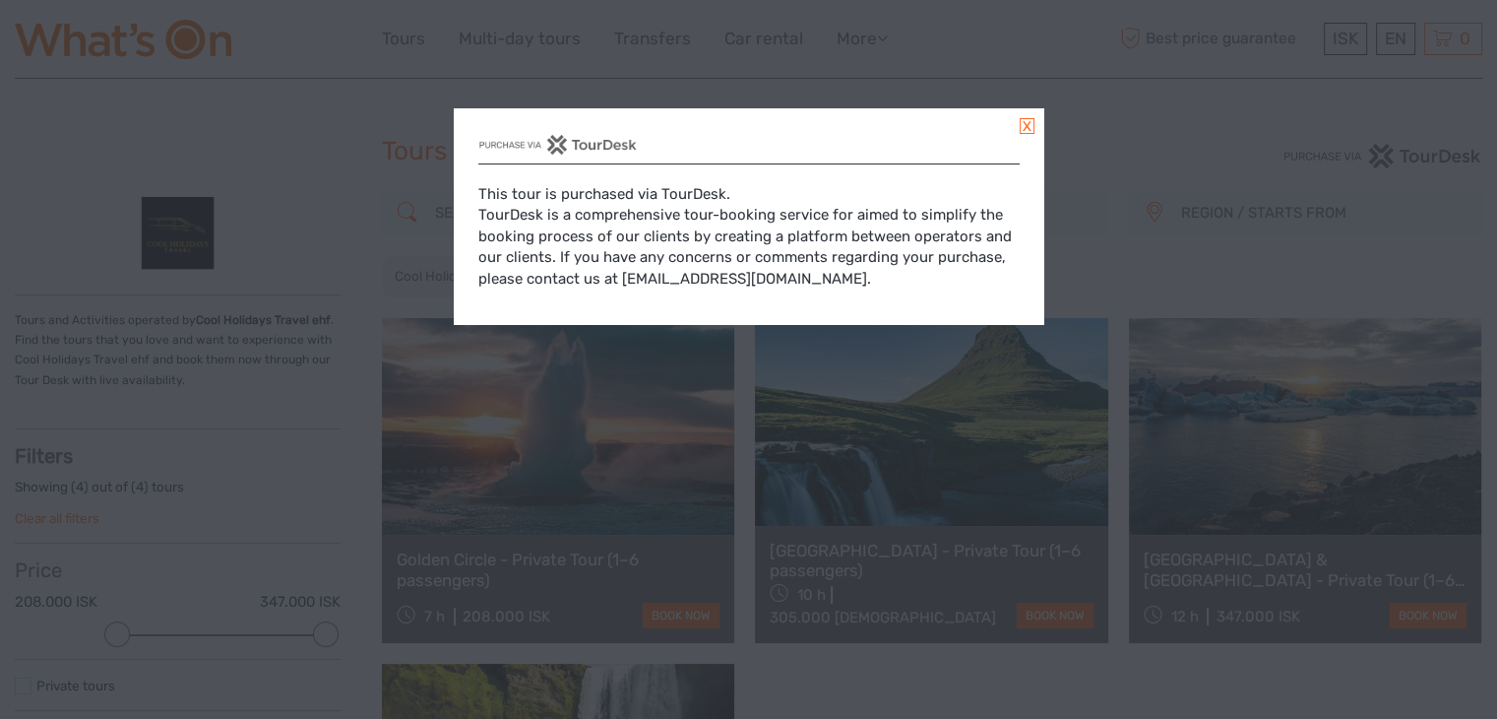
click at [1028, 131] on link at bounding box center [1027, 126] width 15 height 16
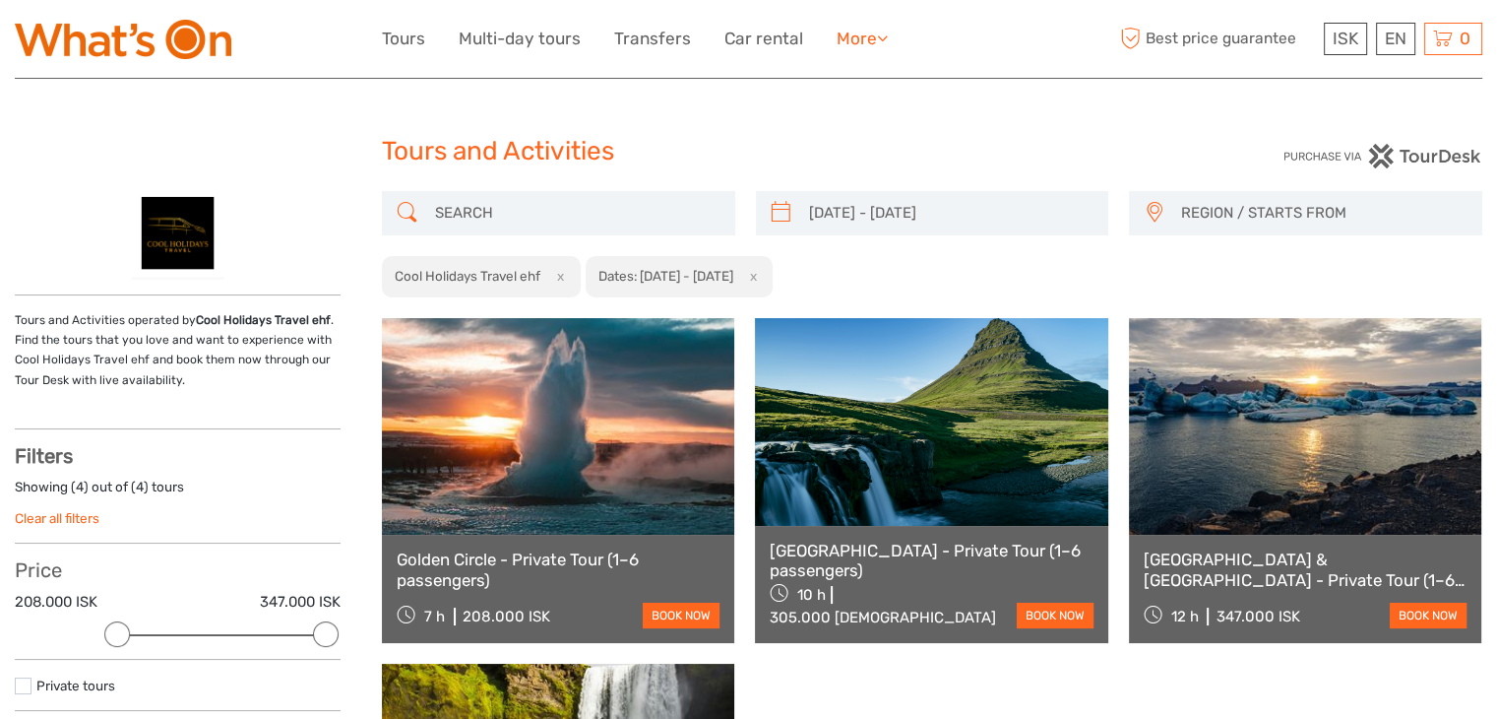
click at [881, 45] on icon at bounding box center [882, 38] width 11 height 17
click at [188, 220] on img at bounding box center [178, 235] width 94 height 89
click at [763, 277] on button "x" at bounding box center [749, 276] width 27 height 21
click at [825, 277] on div "REGION / STARTS FROM Capital Region East North Northeast Reykjanes / Keflavík S…" at bounding box center [932, 605] width 1100 height 828
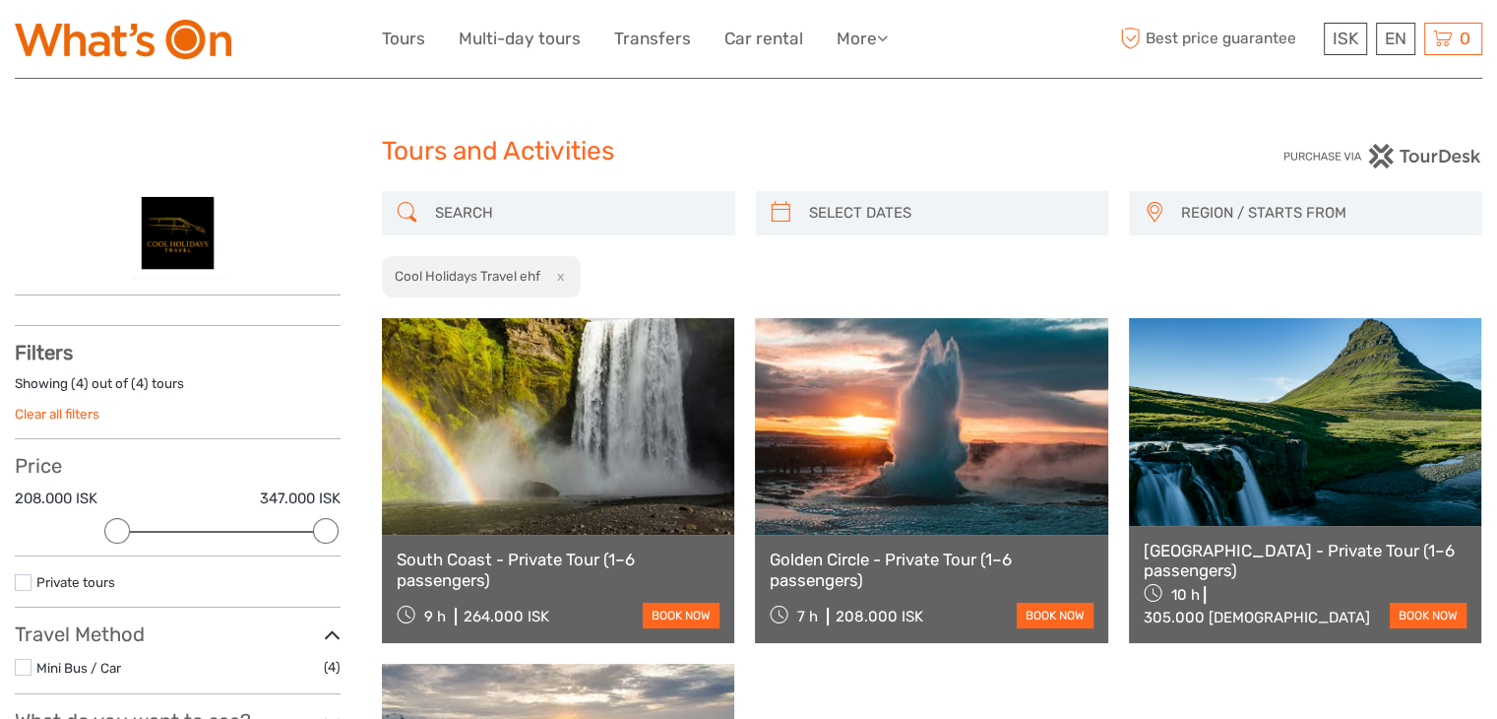
click at [560, 279] on button "x" at bounding box center [556, 276] width 27 height 21
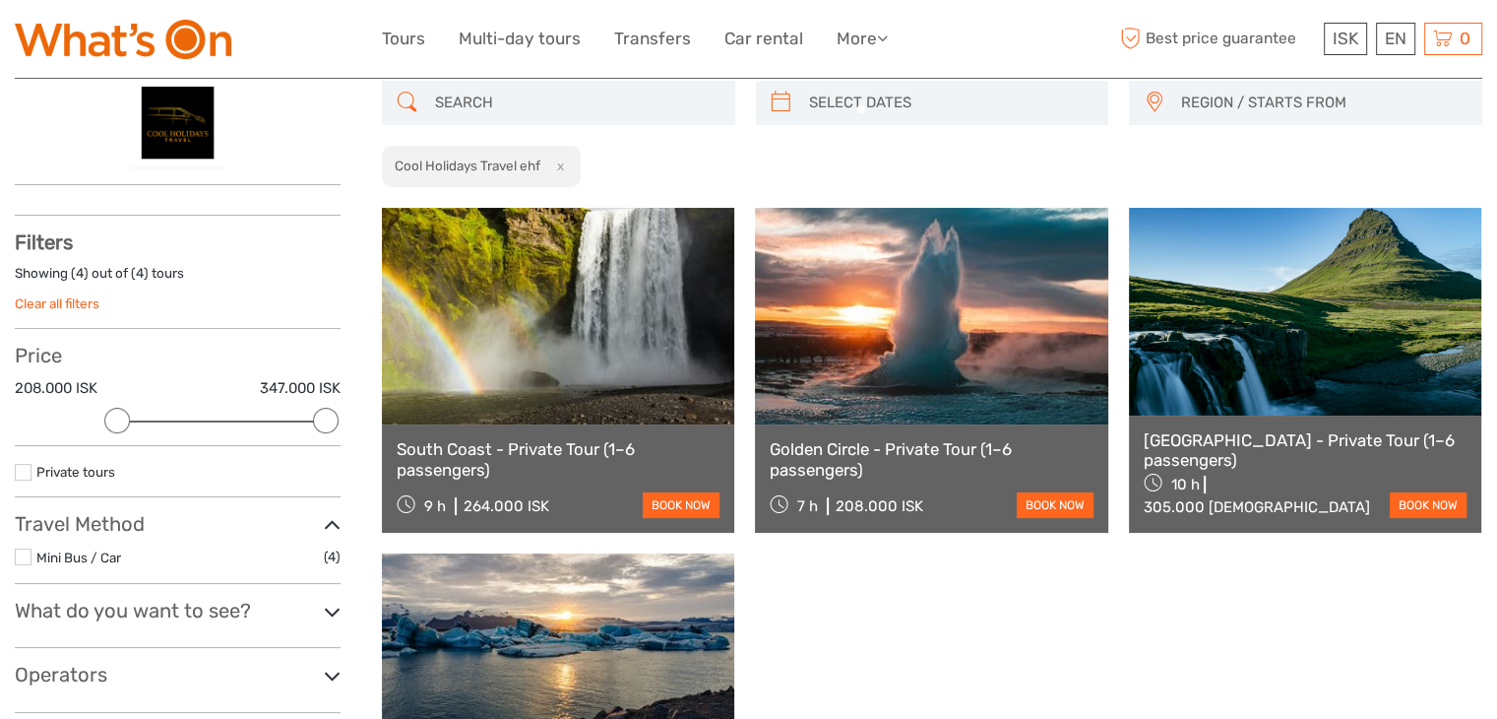
scroll to position [111, 0]
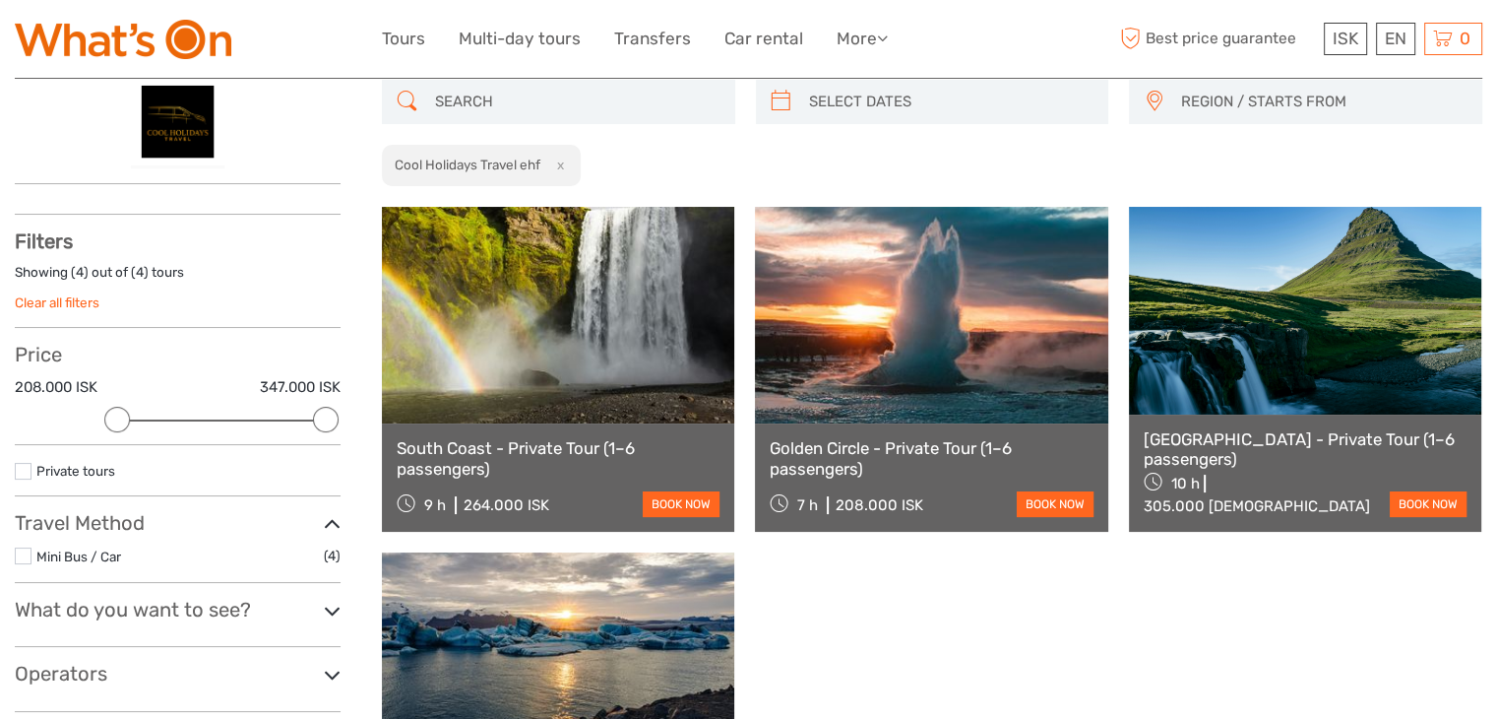
click at [560, 161] on button "x" at bounding box center [556, 165] width 27 height 21
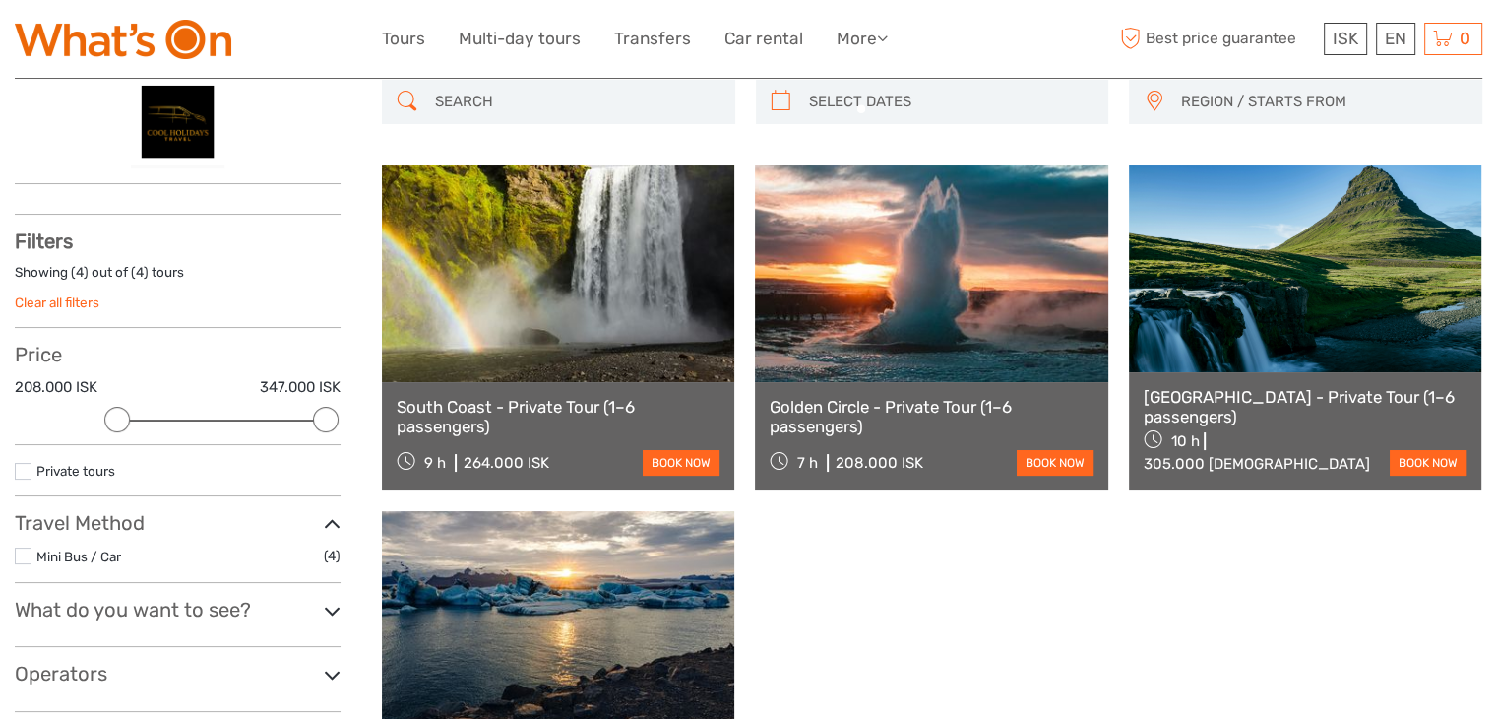
scroll to position [0, 0]
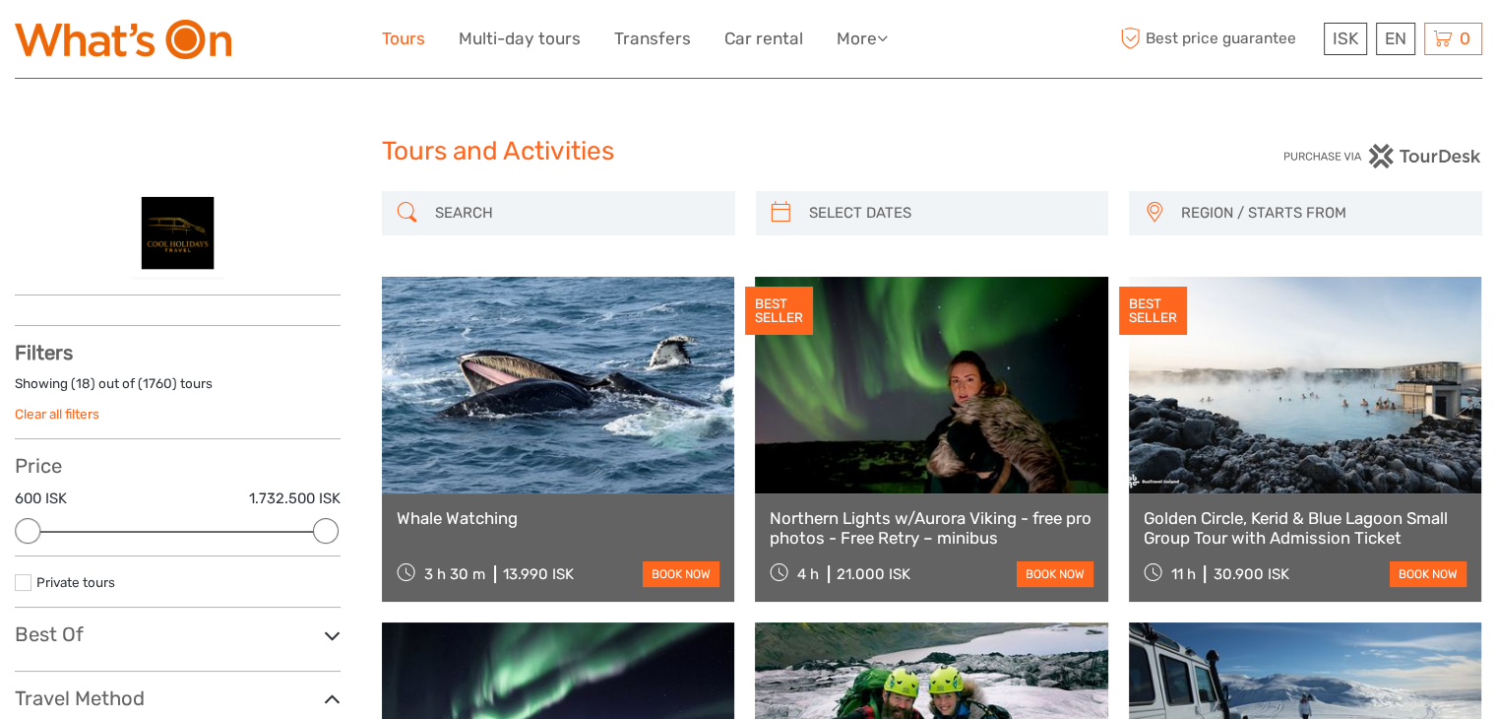
click at [403, 31] on link "Tours" at bounding box center [403, 39] width 43 height 29
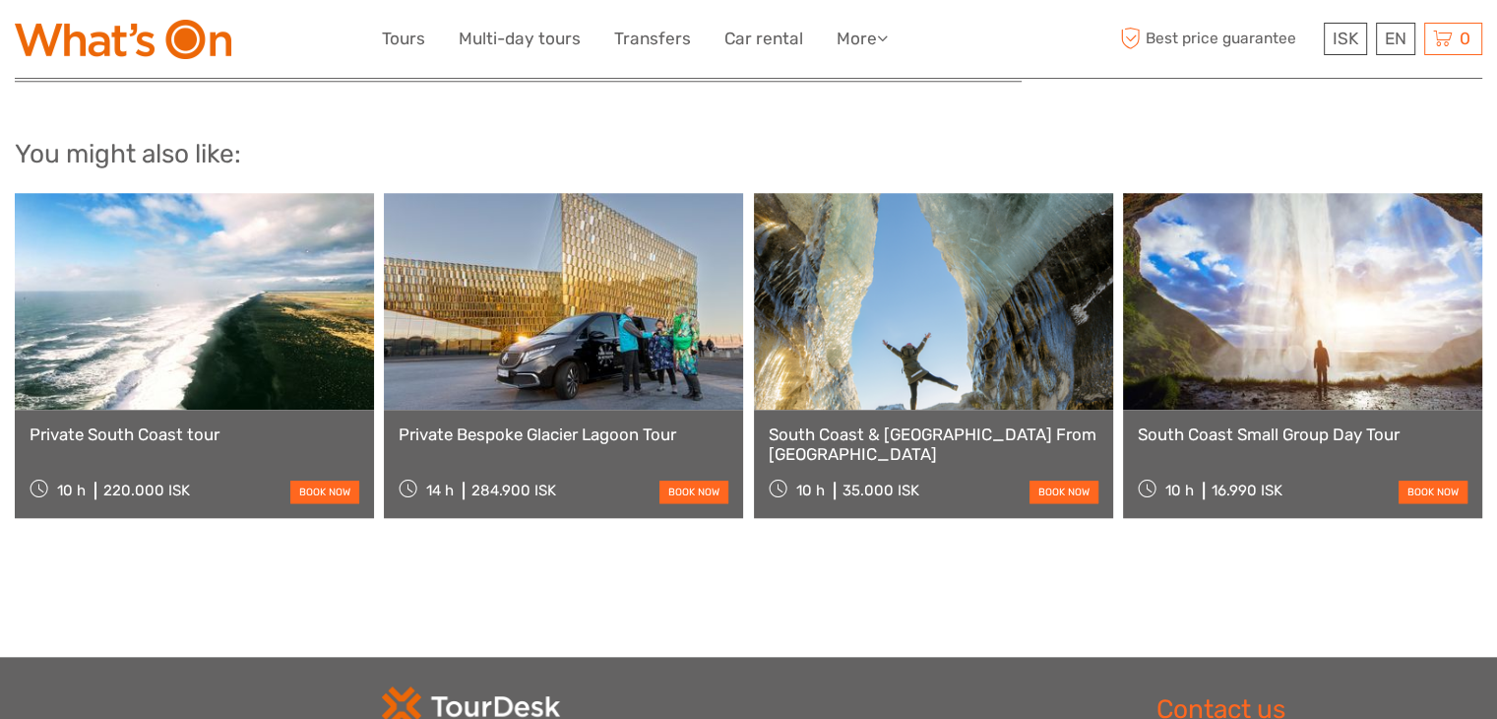
scroll to position [1782, 0]
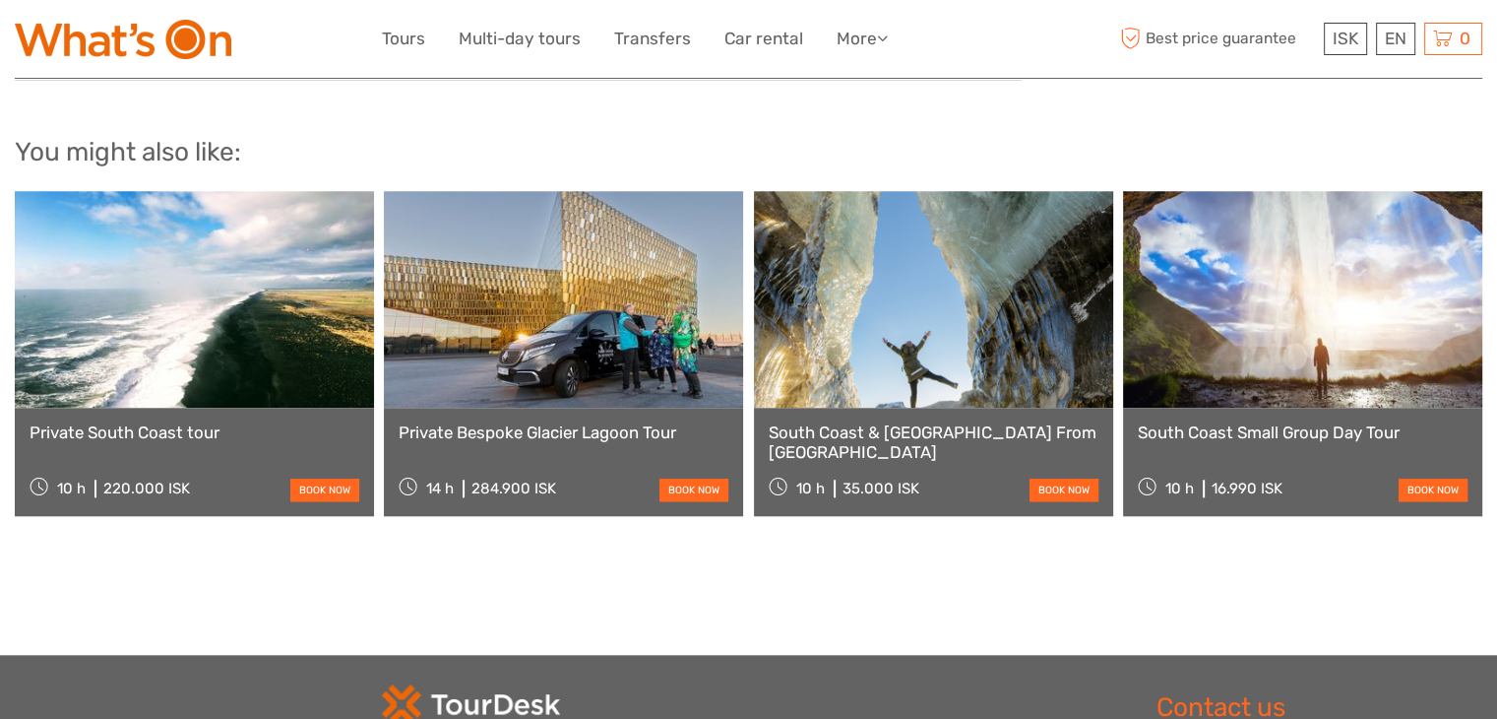
click at [181, 333] on link at bounding box center [194, 299] width 359 height 217
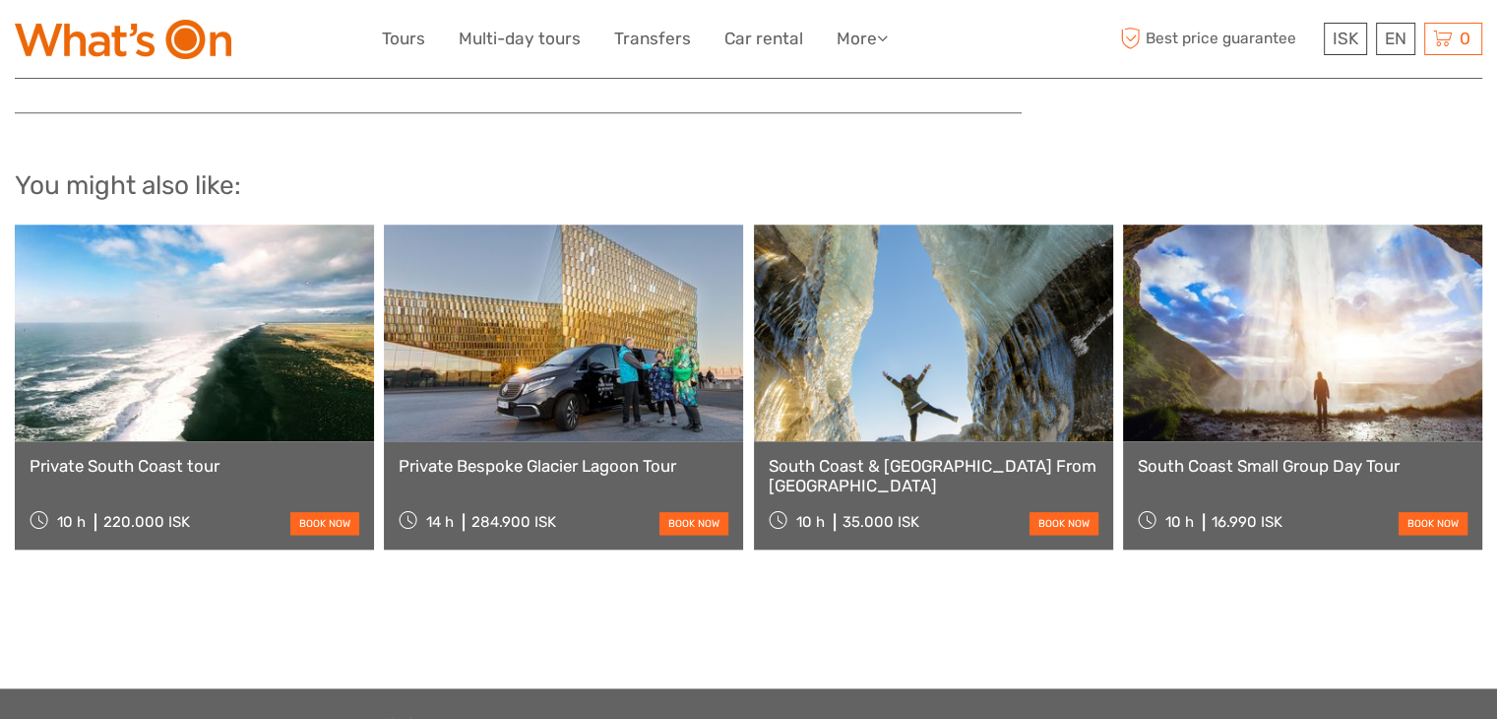
scroll to position [1743, 0]
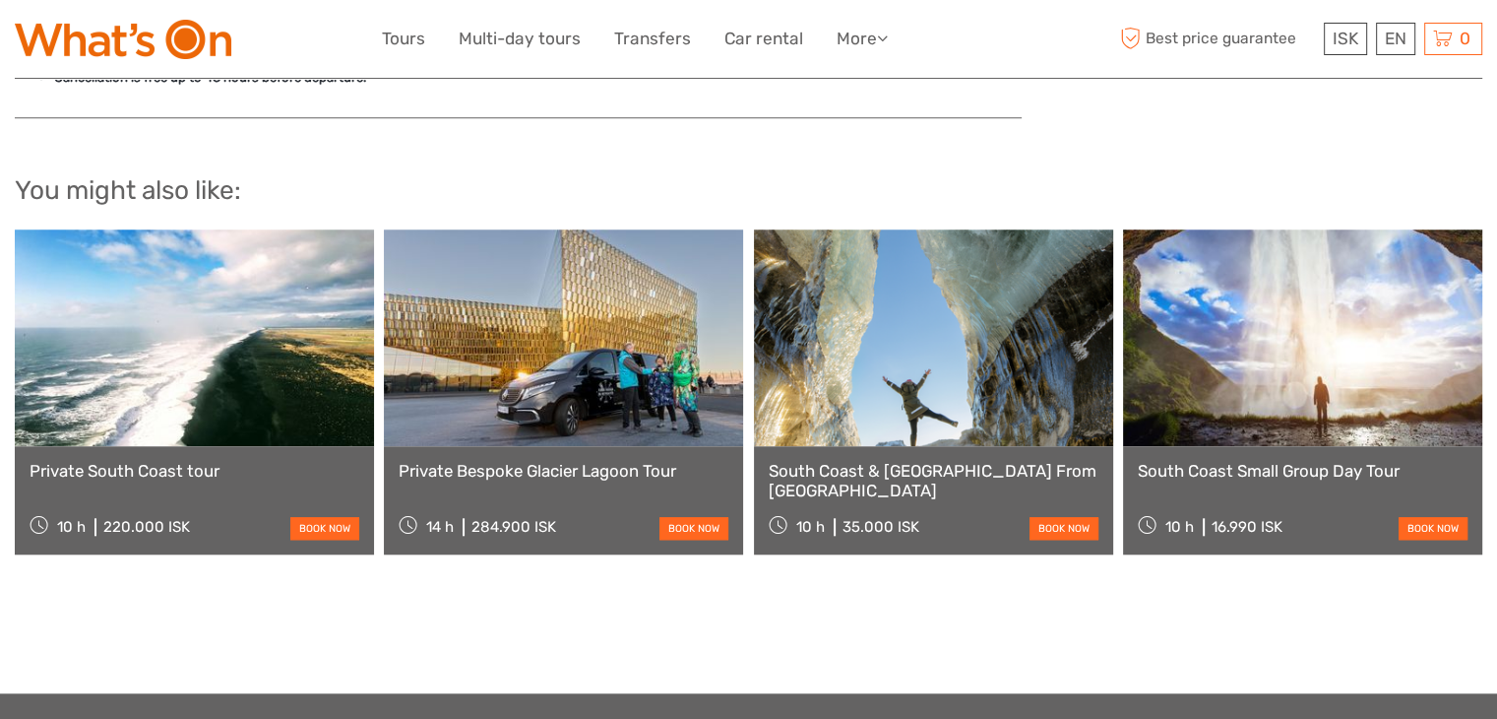
click at [129, 450] on div "Private South Coast tour 10 h 220.000 ISK book now" at bounding box center [194, 500] width 359 height 108
click at [215, 332] on link at bounding box center [194, 337] width 359 height 217
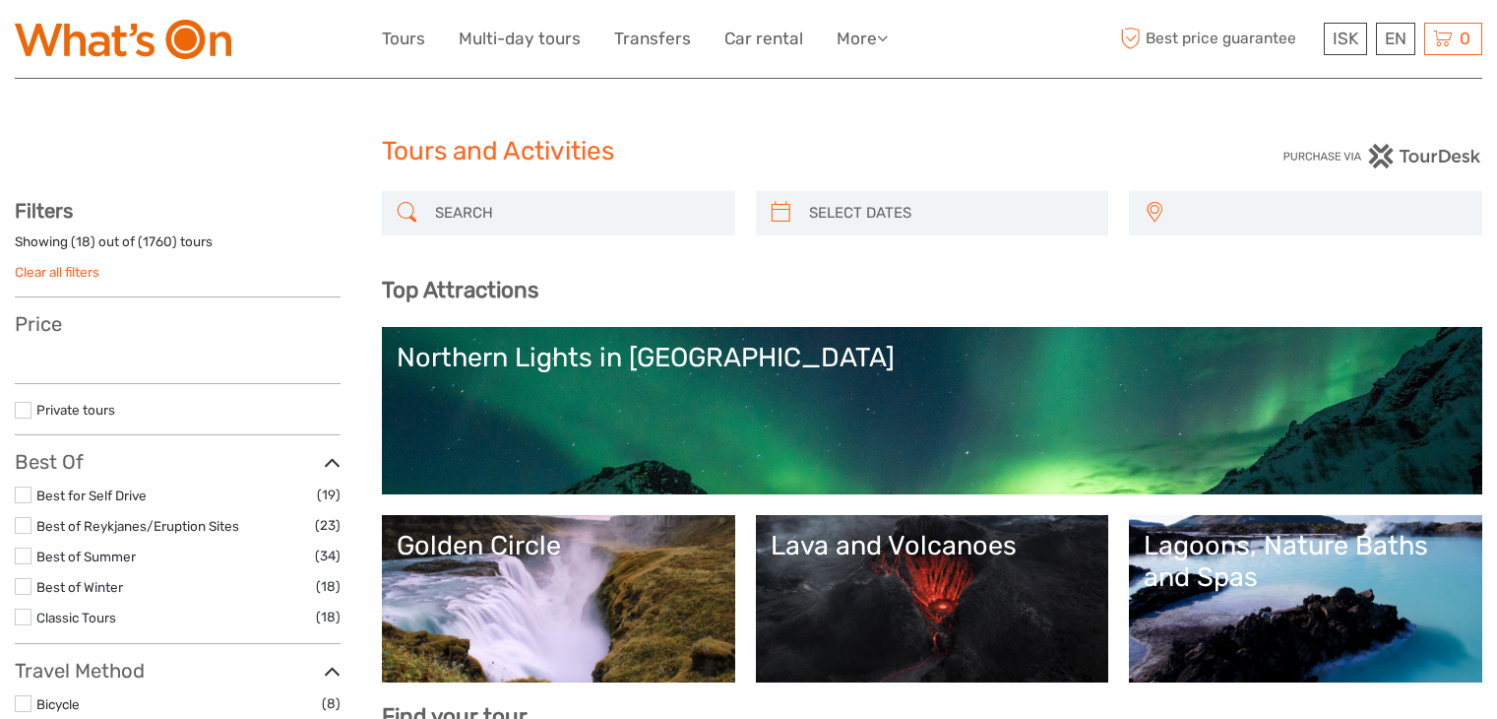
select select
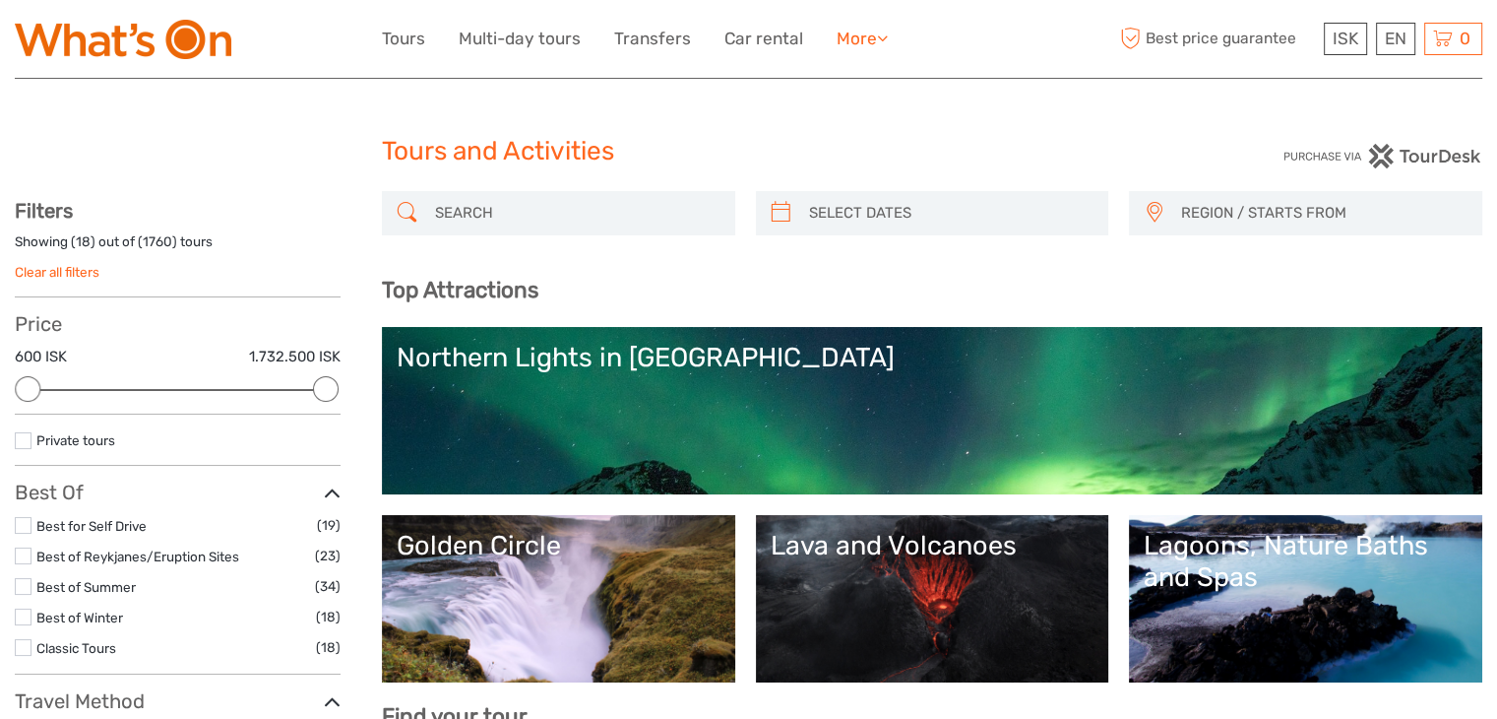
click at [882, 37] on icon at bounding box center [882, 38] width 11 height 17
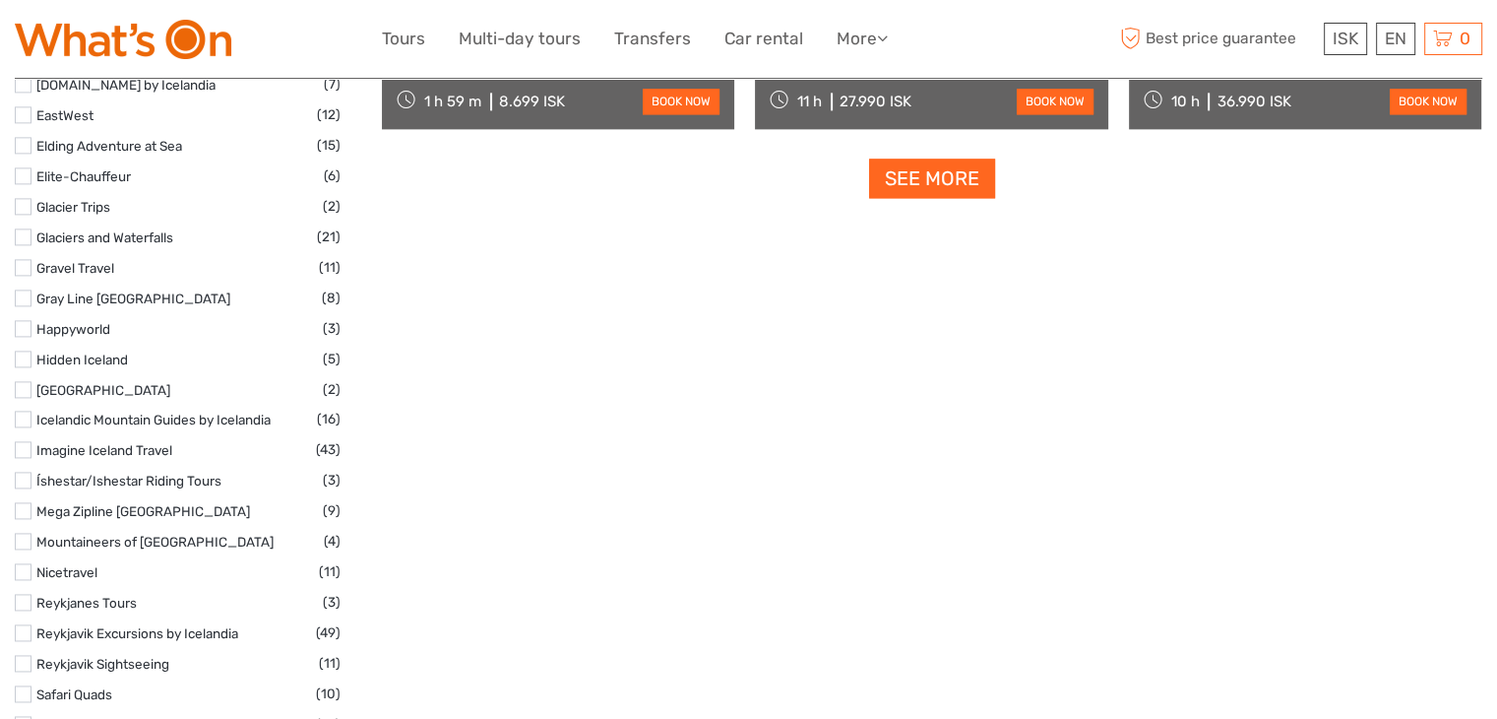
scroll to position [2677, 0]
click at [940, 181] on link "See more" at bounding box center [932, 177] width 126 height 40
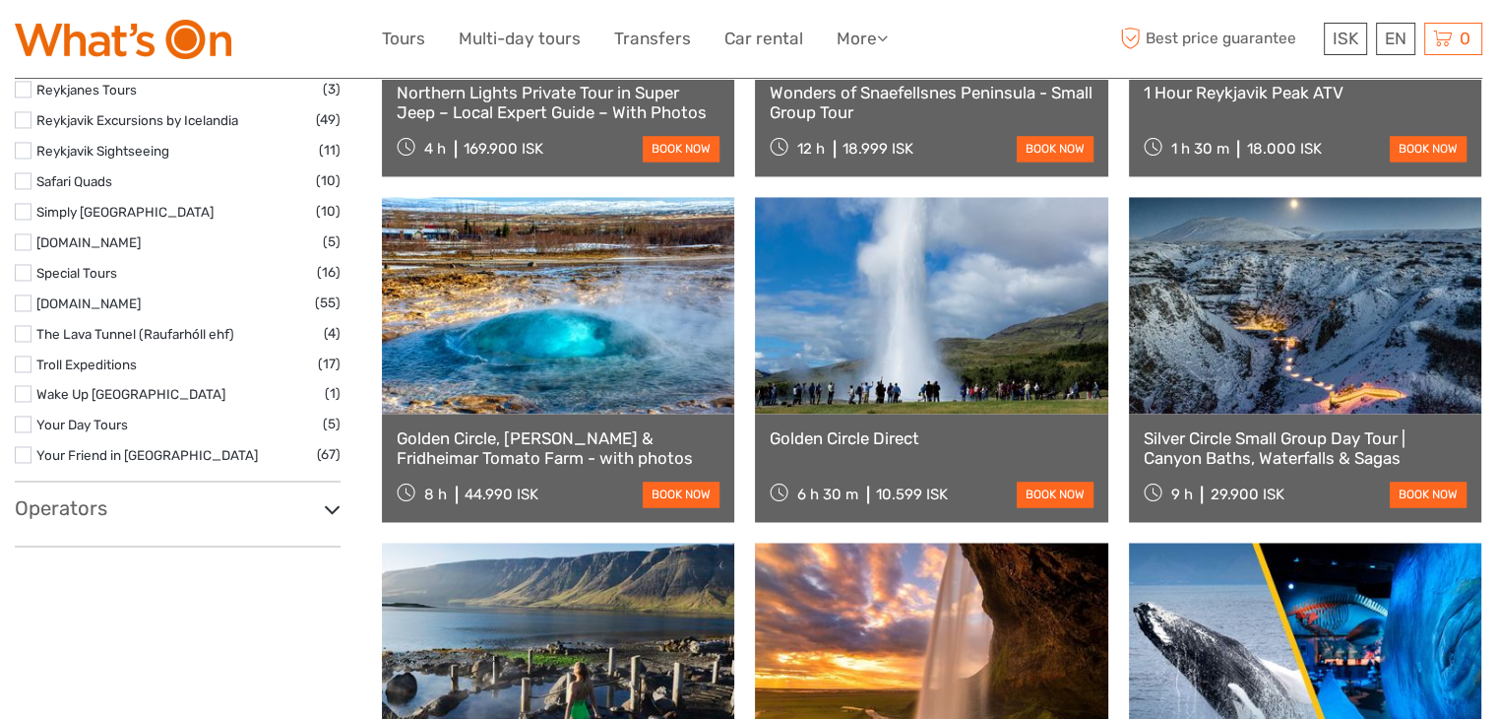
scroll to position [3189, 0]
click at [330, 504] on icon at bounding box center [332, 509] width 17 height 27
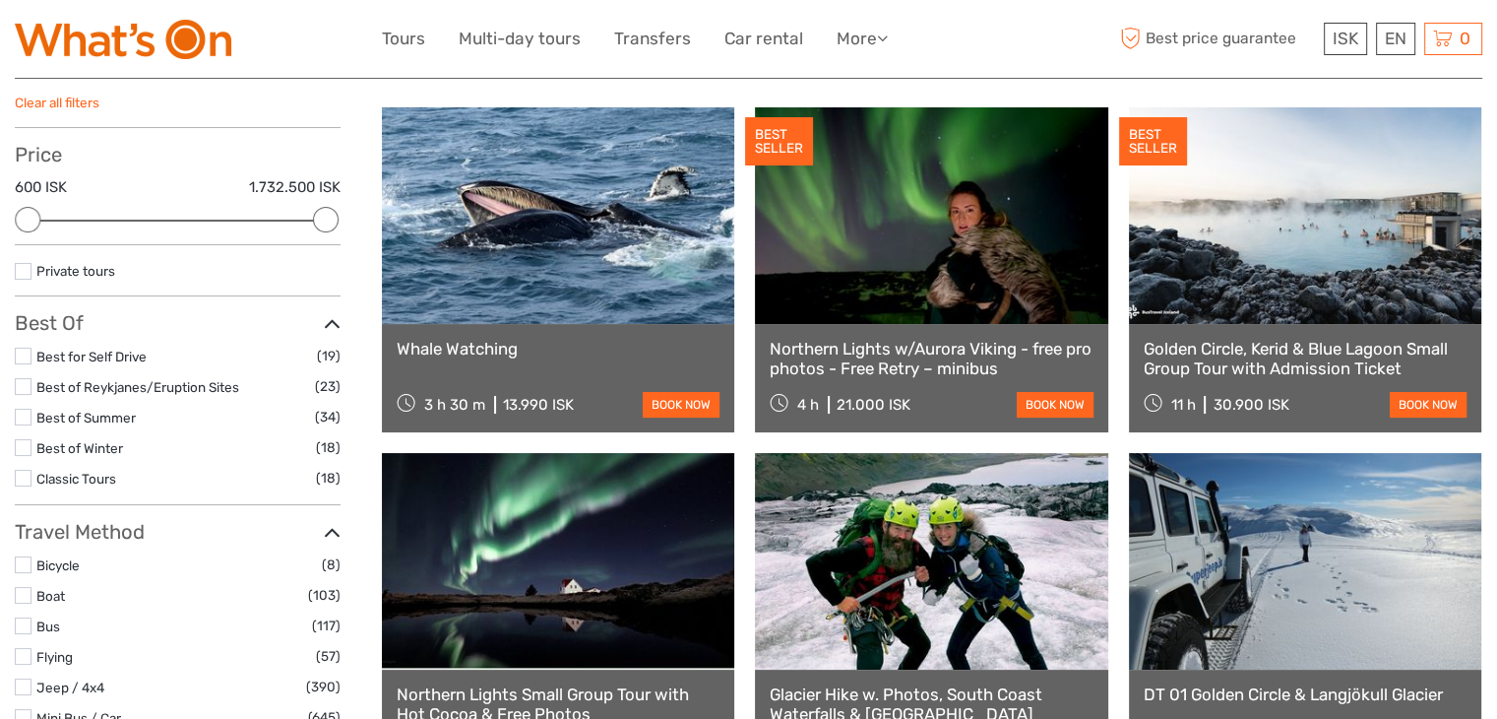
scroll to position [0, 0]
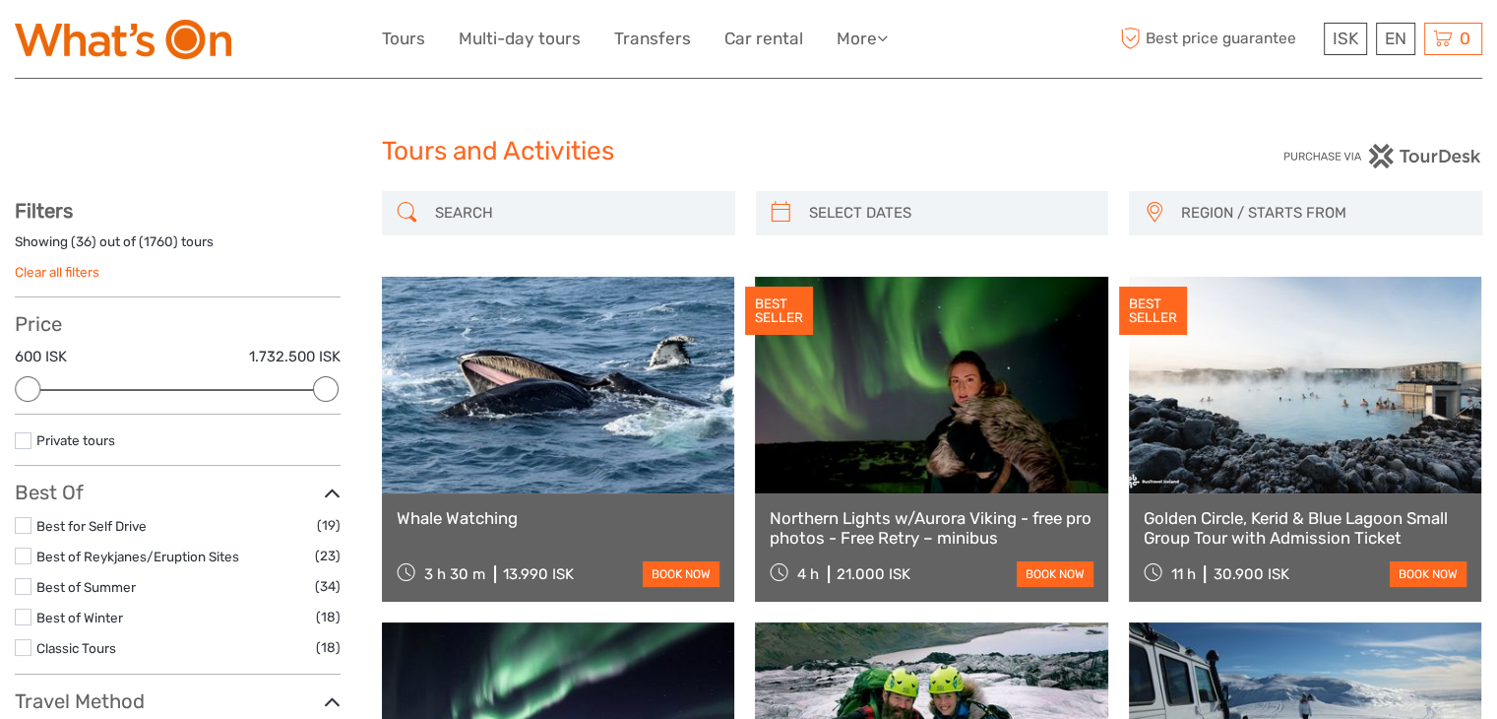
click at [189, 32] on img at bounding box center [123, 39] width 217 height 39
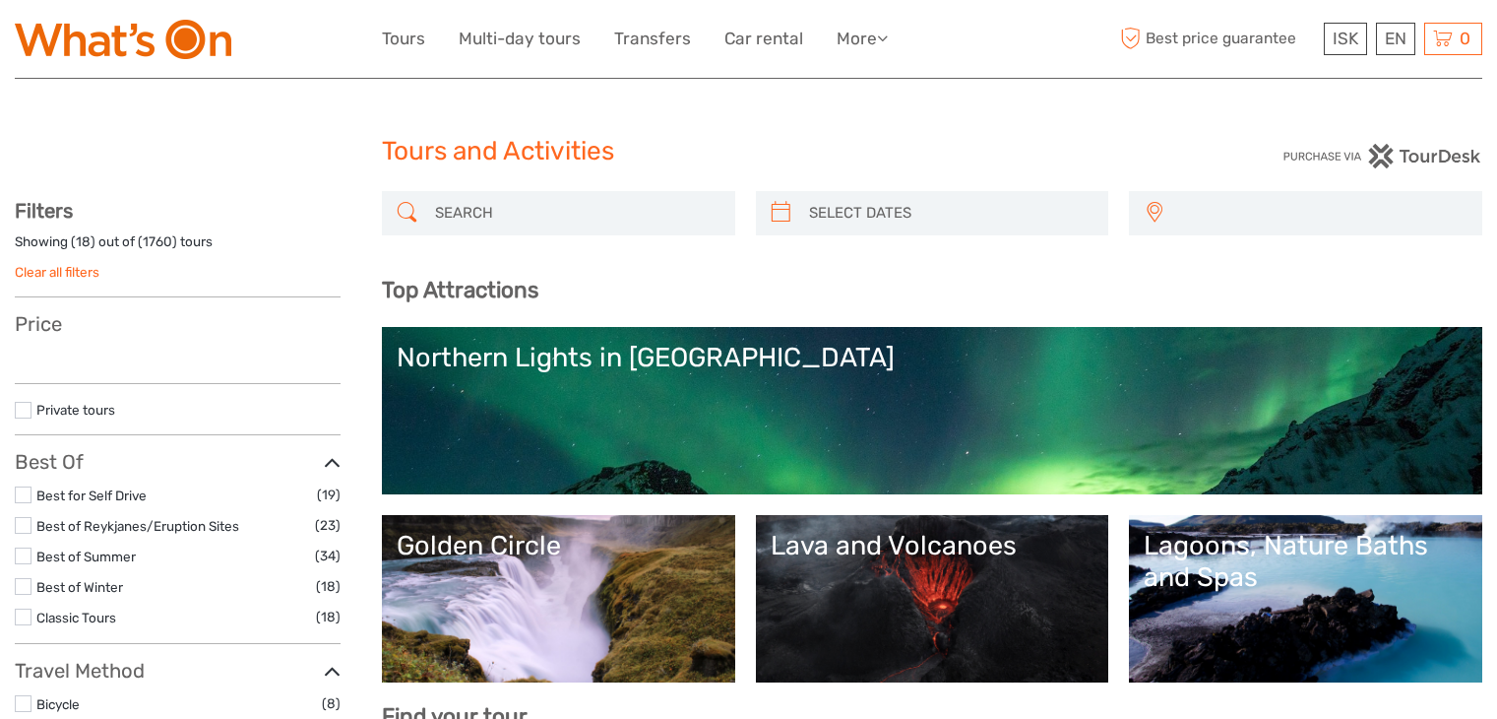
select select
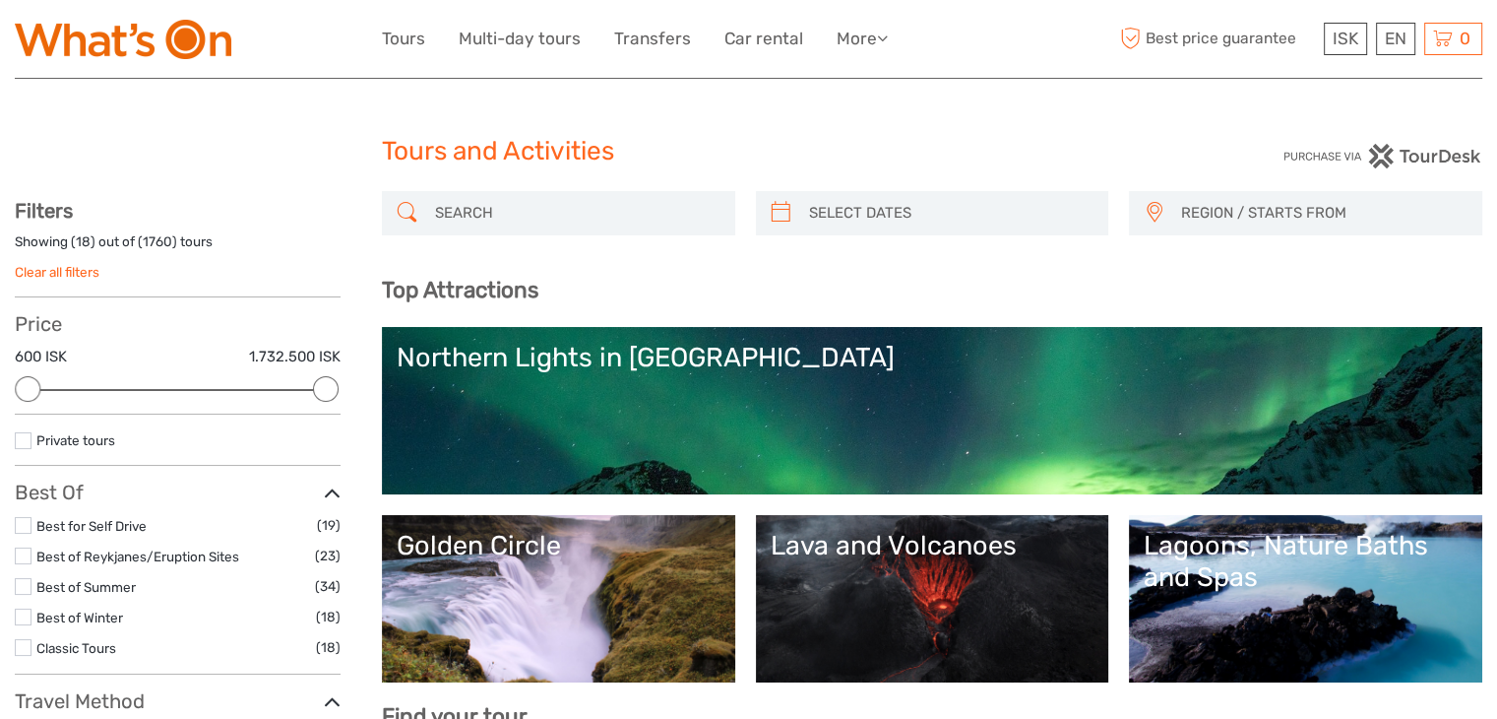
click at [23, 443] on label at bounding box center [23, 440] width 17 height 17
click at [0, 0] on input "checkbox" at bounding box center [0, 0] width 0 height 0
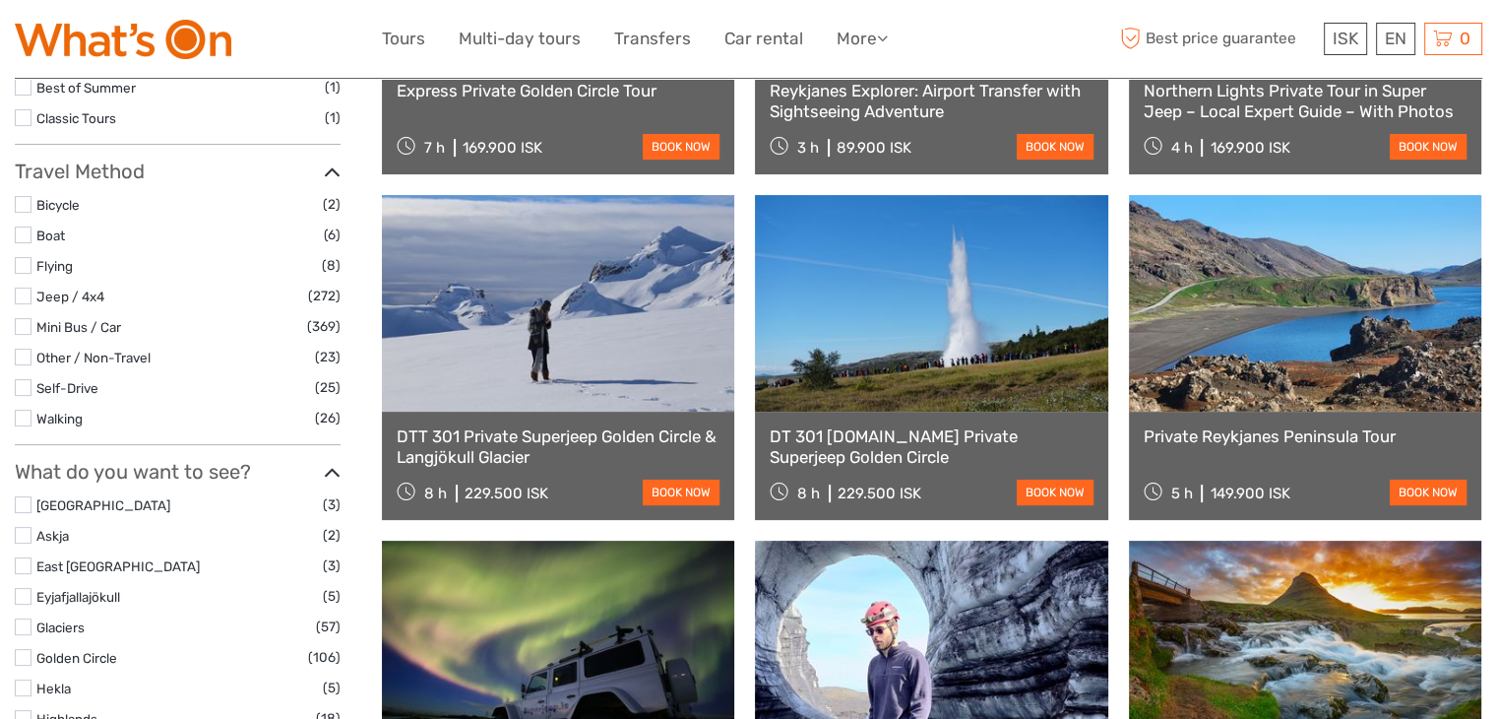
scroll to position [472, 0]
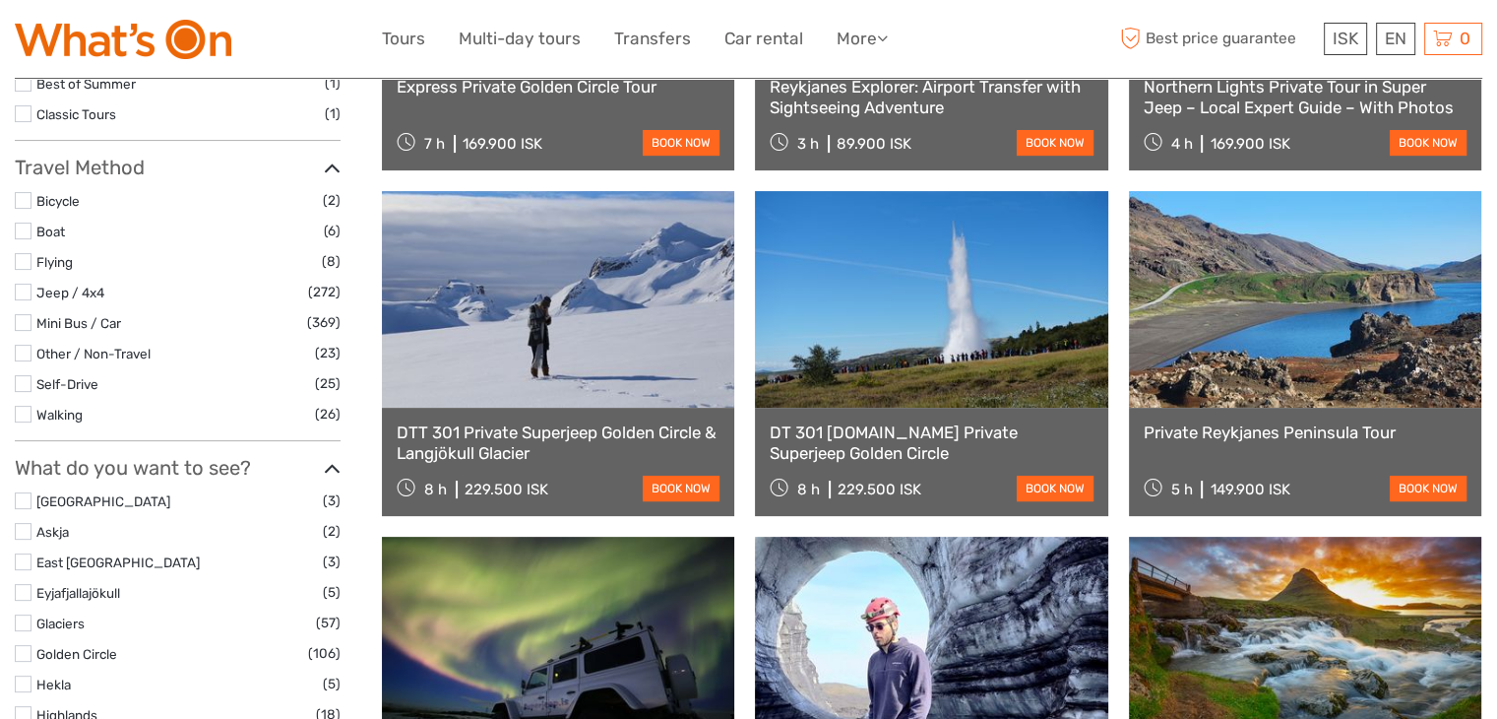
click at [1389, 347] on link at bounding box center [1305, 299] width 352 height 217
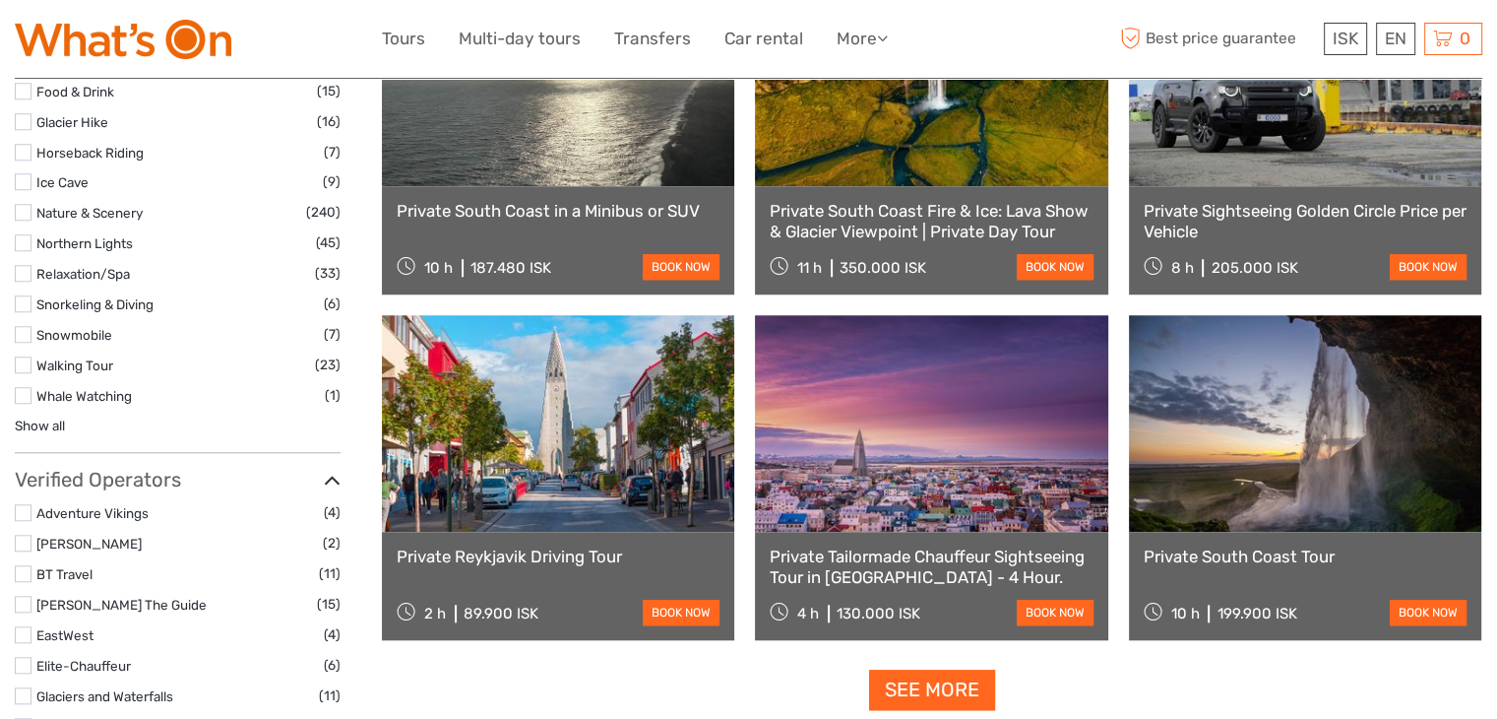
scroll to position [1728, 0]
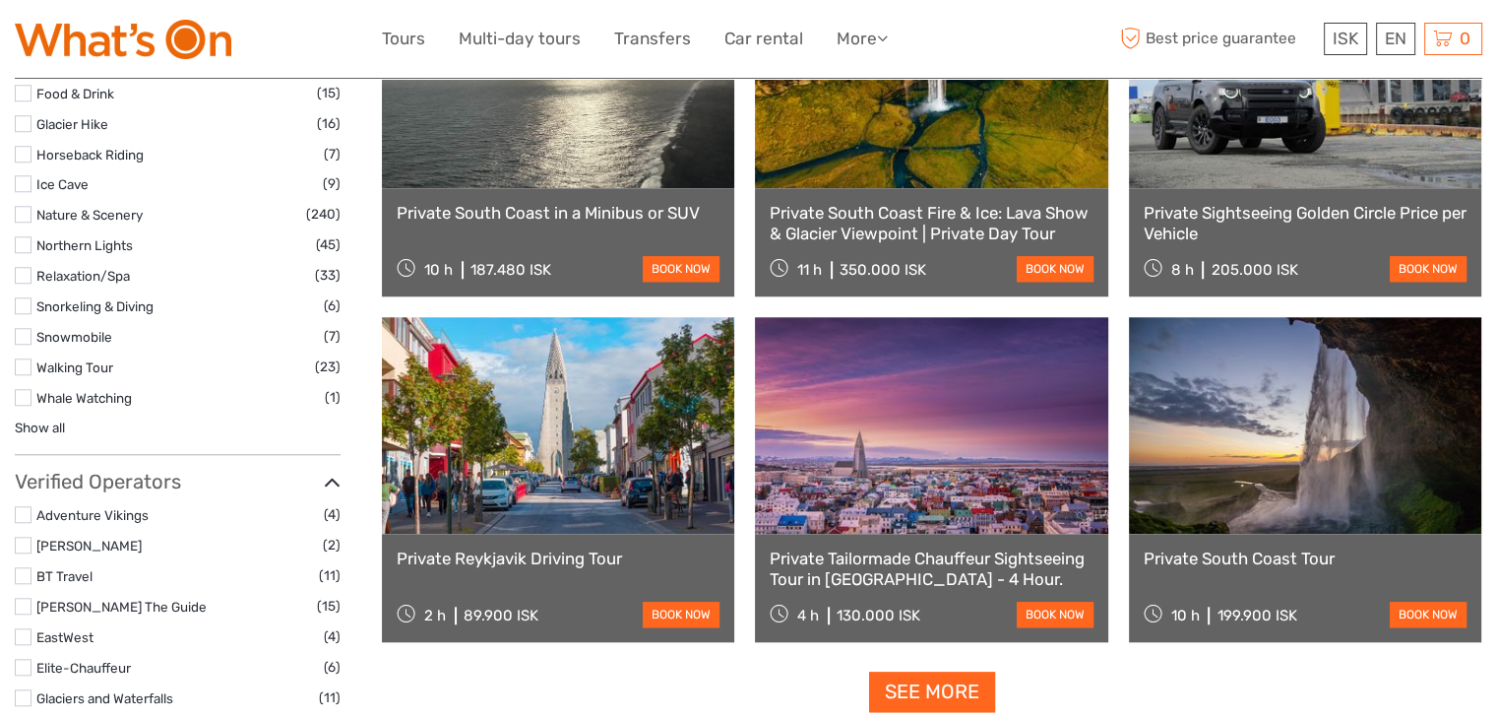
click at [1295, 424] on link at bounding box center [1305, 425] width 352 height 217
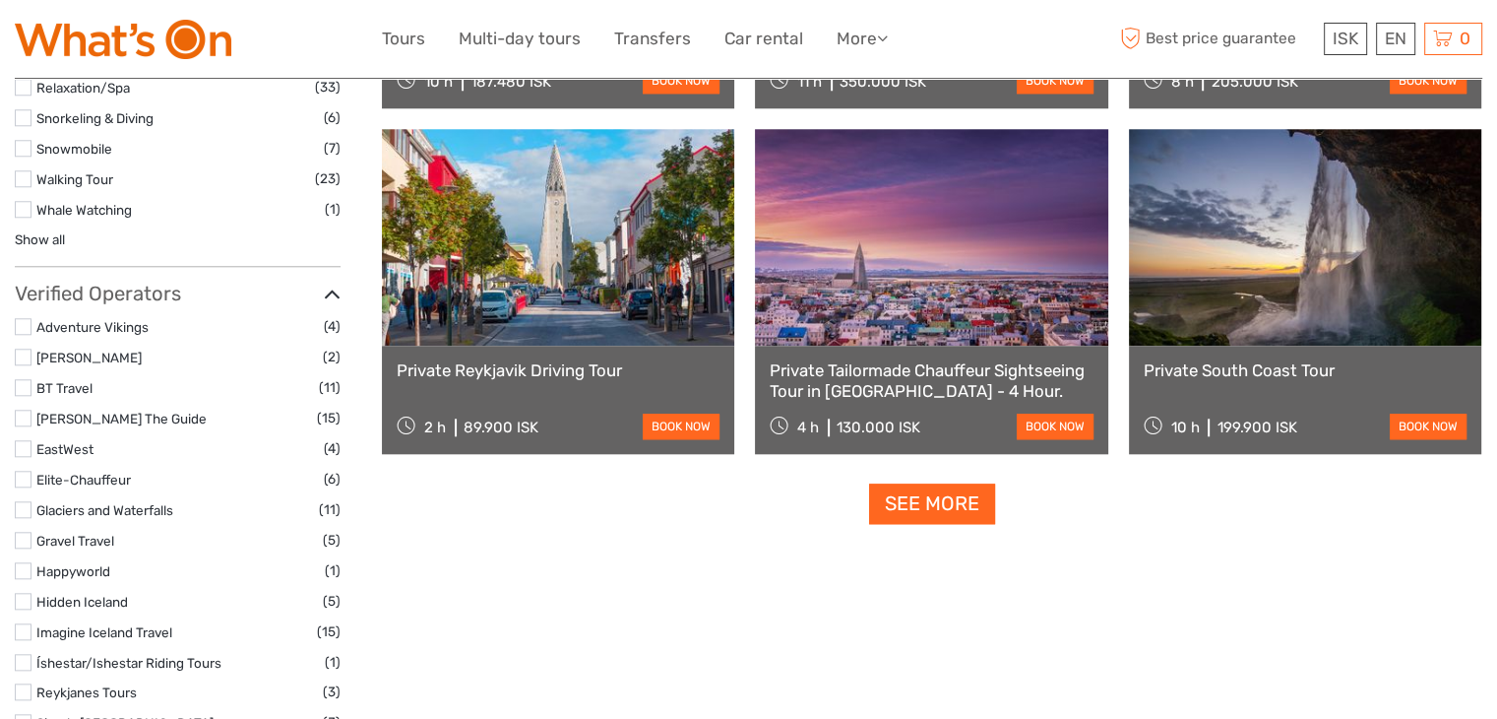
scroll to position [1921, 0]
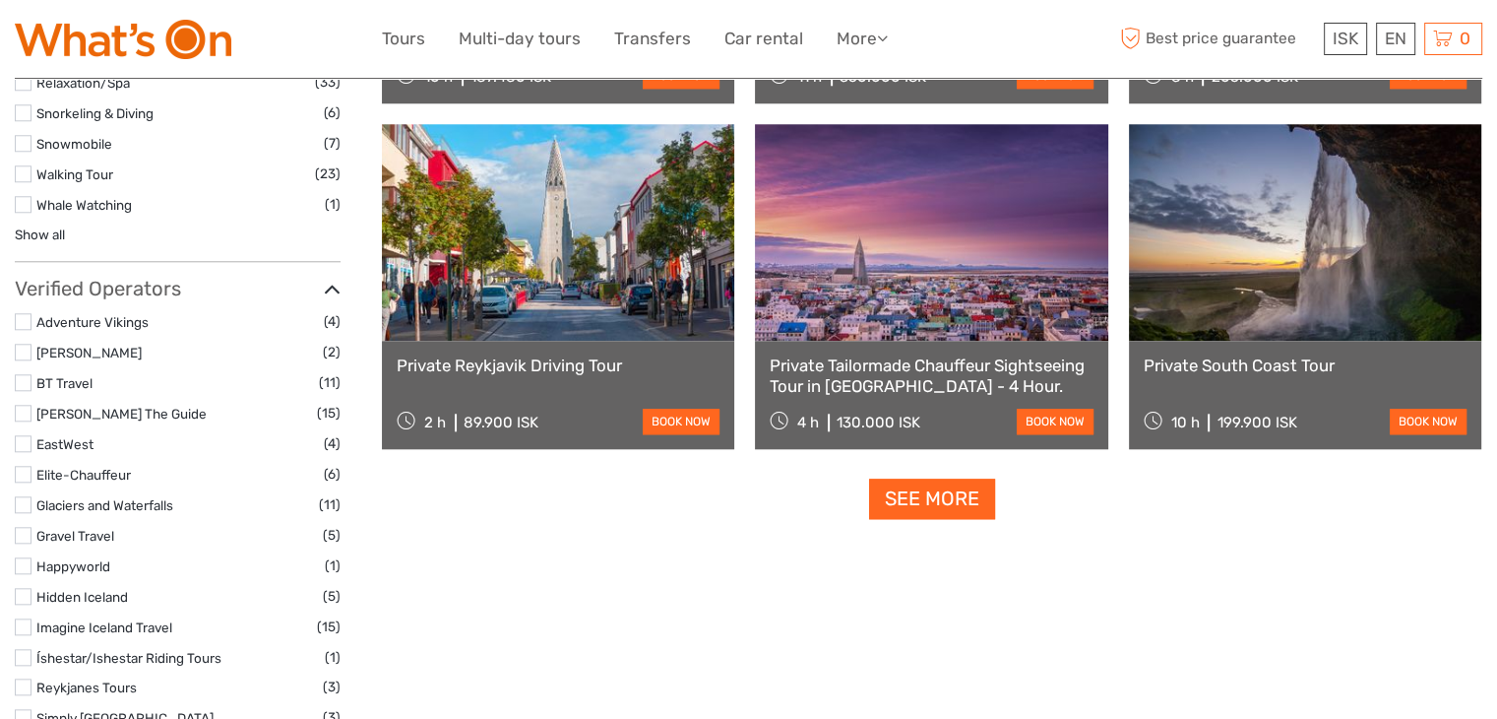
click at [974, 501] on link "See more" at bounding box center [932, 498] width 126 height 40
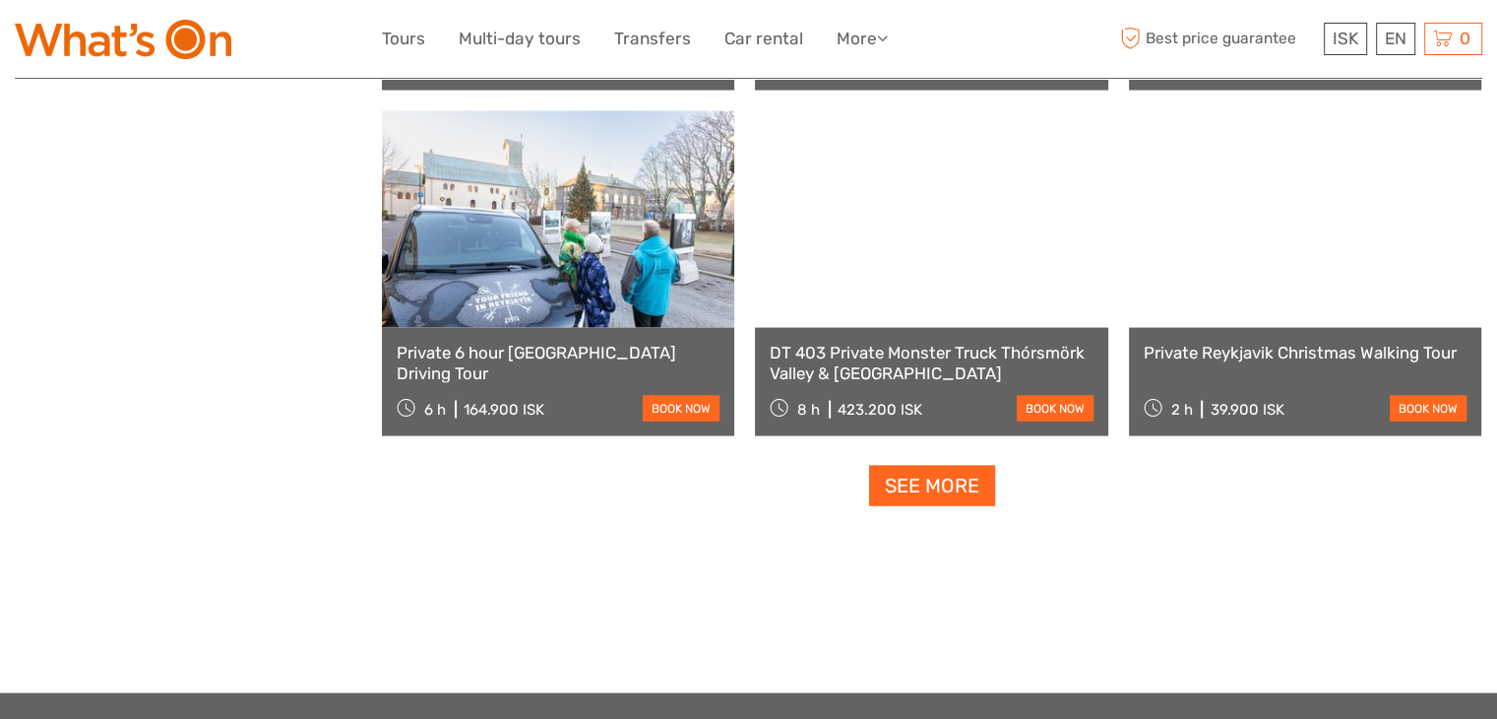
scroll to position [4019, 0]
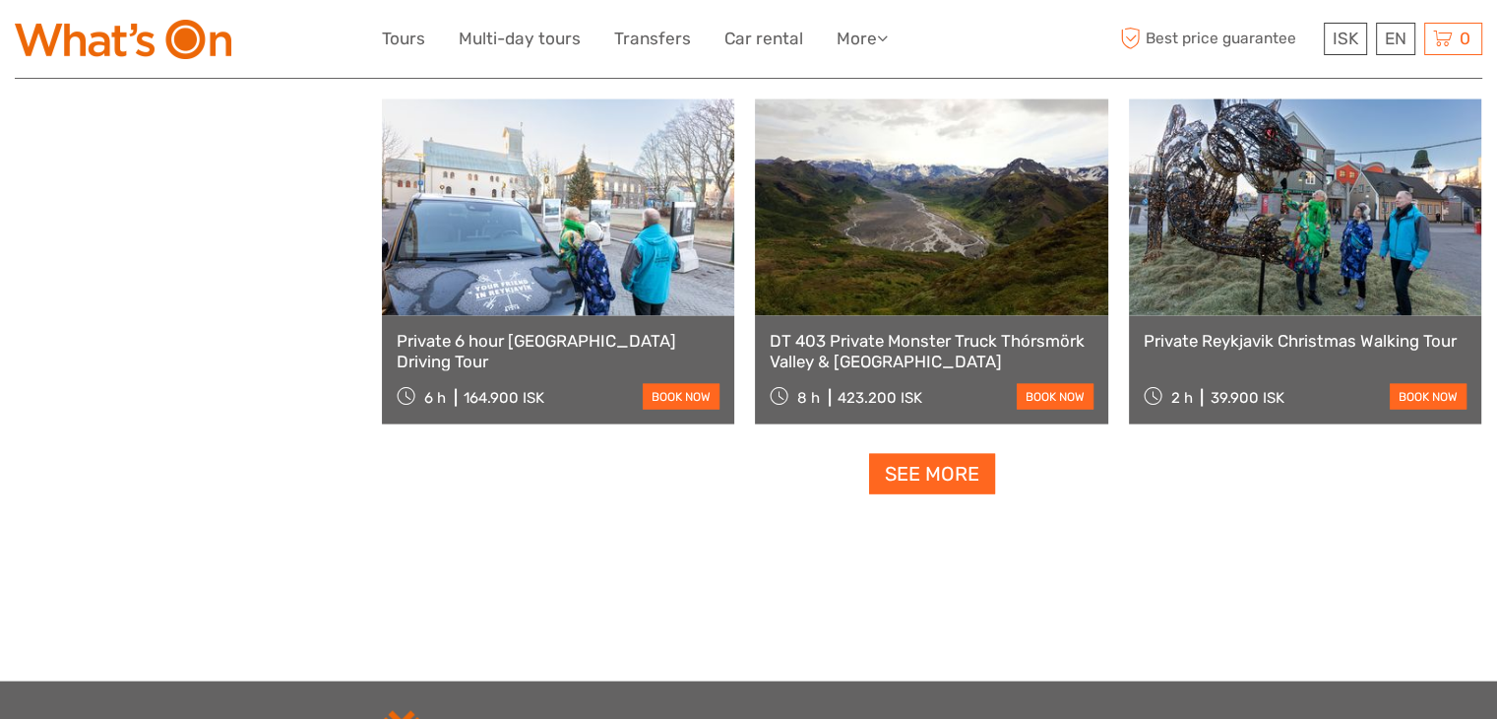
click at [937, 478] on link "See more" at bounding box center [932, 474] width 126 height 40
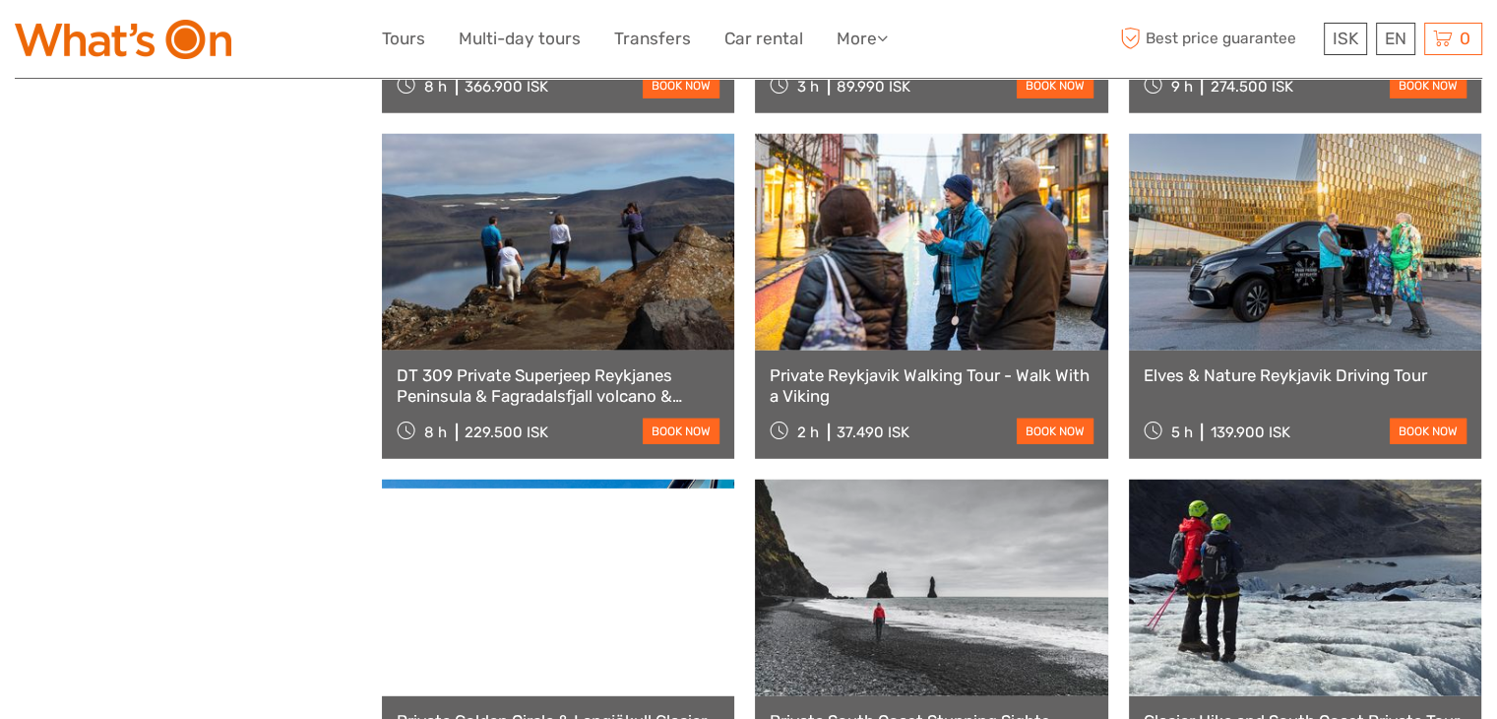
scroll to position [5367, 0]
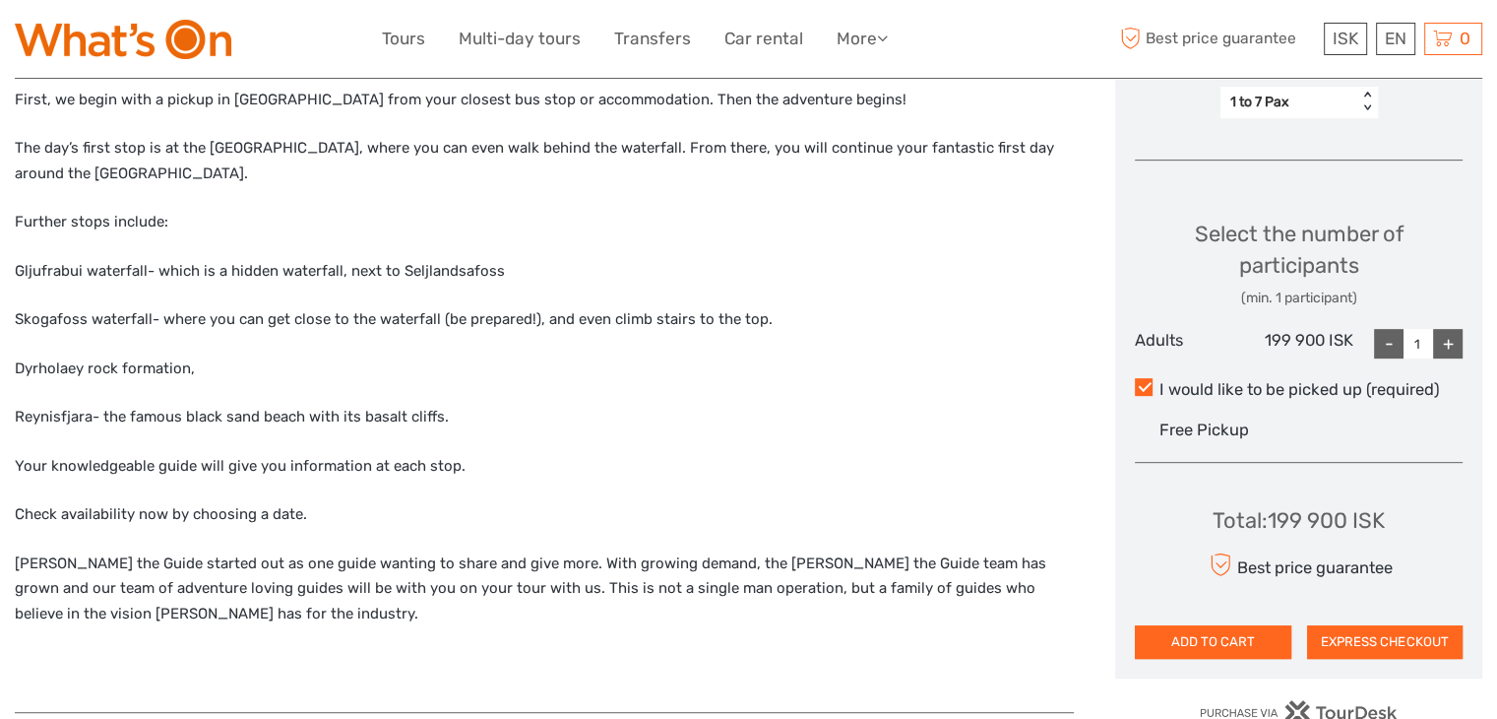
scroll to position [827, 0]
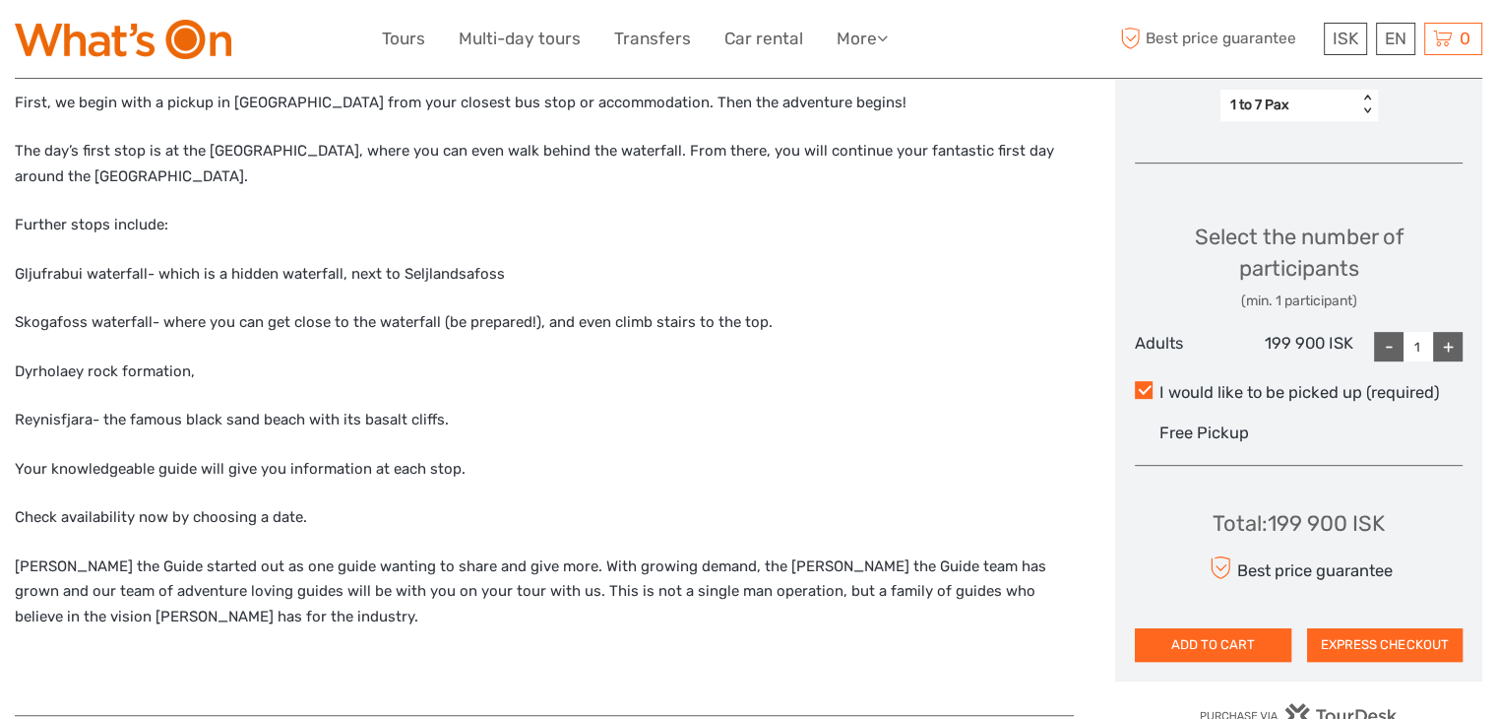
click at [1451, 352] on div "+" at bounding box center [1448, 347] width 30 height 30
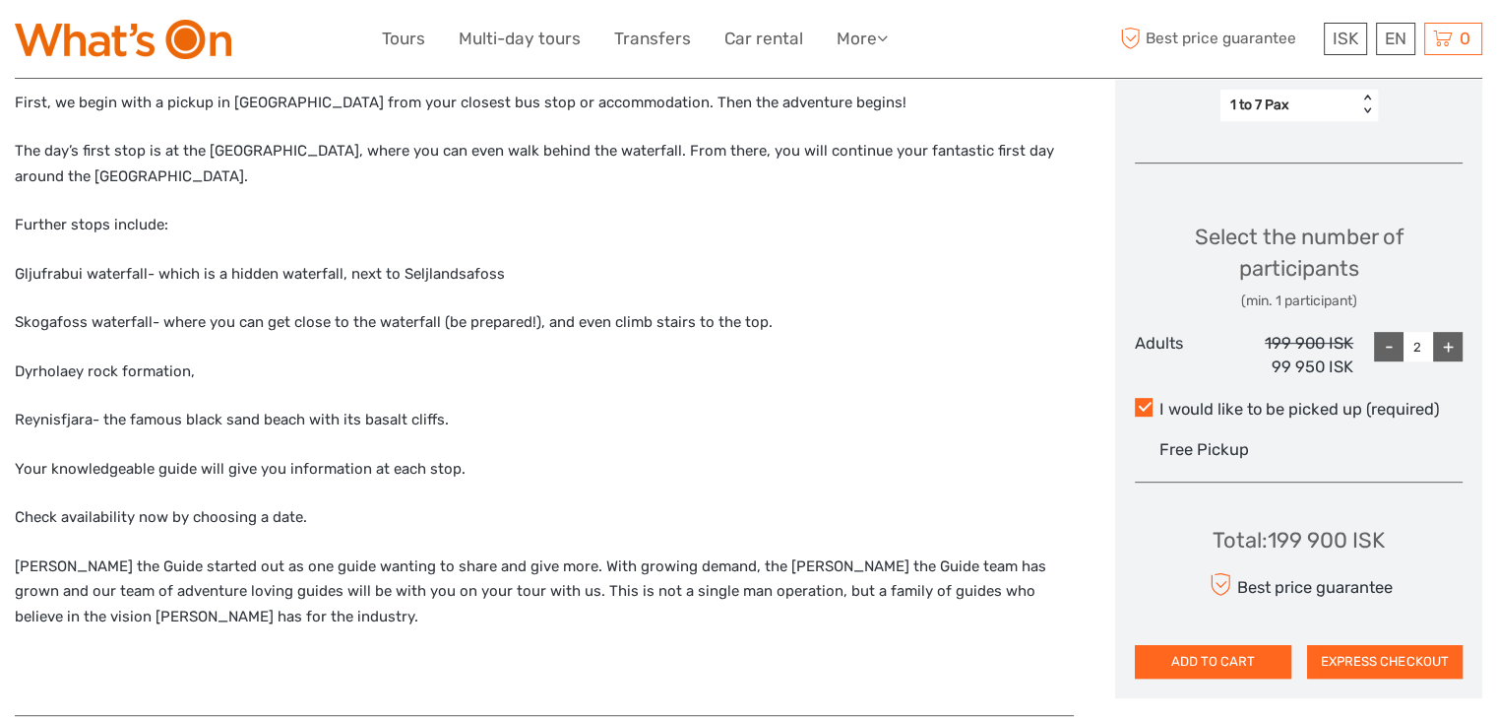
click at [1451, 352] on div "+" at bounding box center [1448, 347] width 30 height 30
click at [1385, 351] on div "-" at bounding box center [1389, 347] width 30 height 30
type input "1"
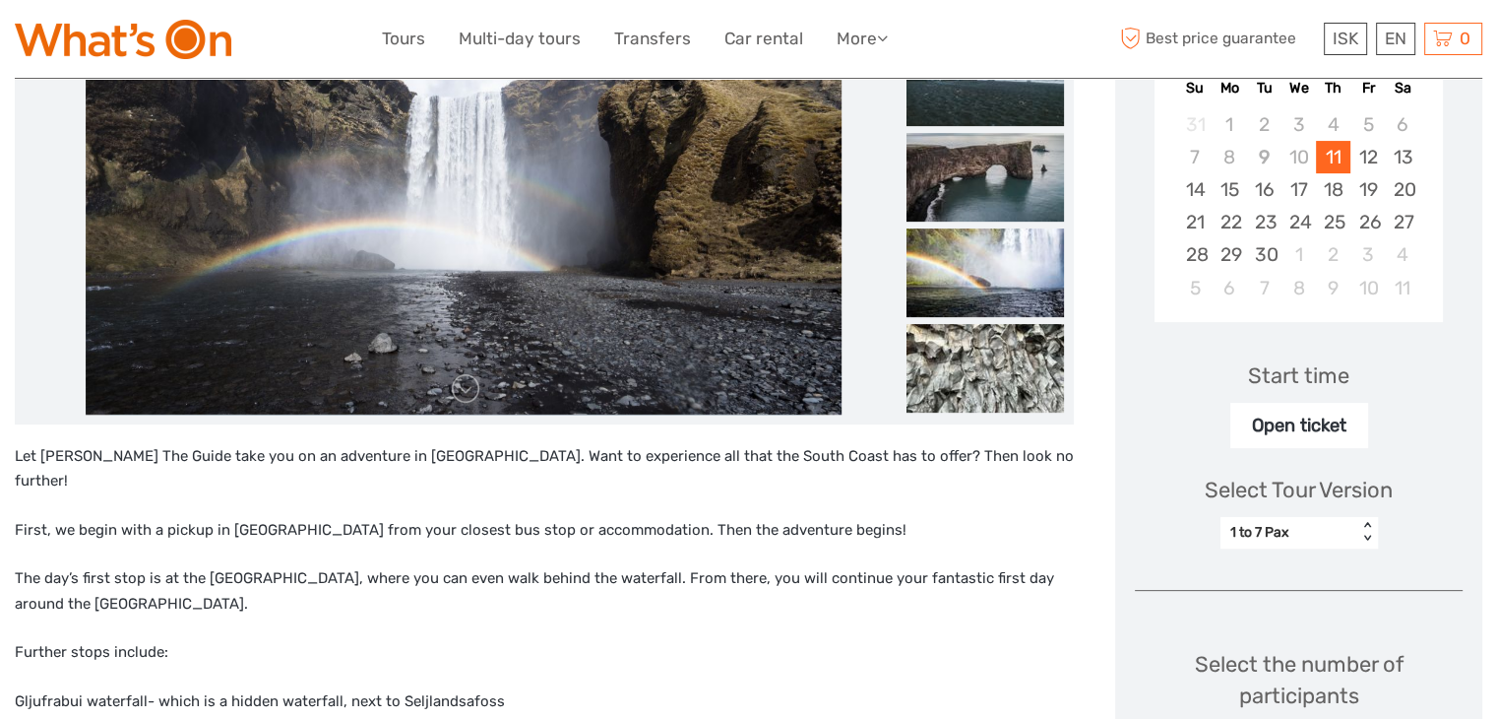
scroll to position [0, 0]
